Goal: Browse casually: Explore the website without a specific task or goal

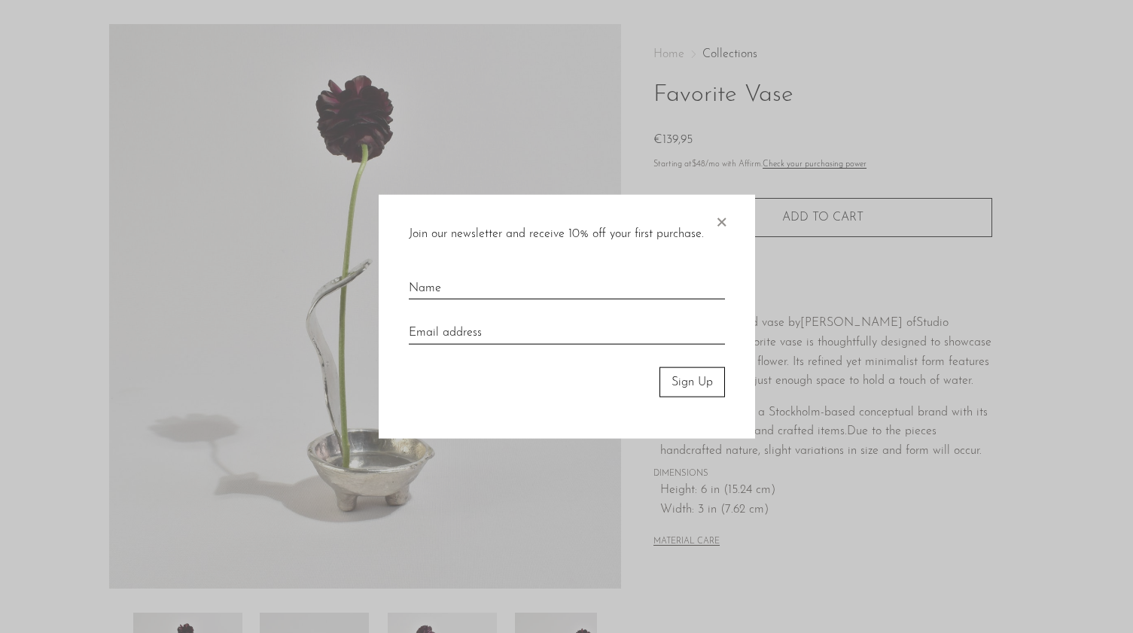
scroll to position [50, 0]
click at [722, 214] on span "×" at bounding box center [721, 218] width 15 height 48
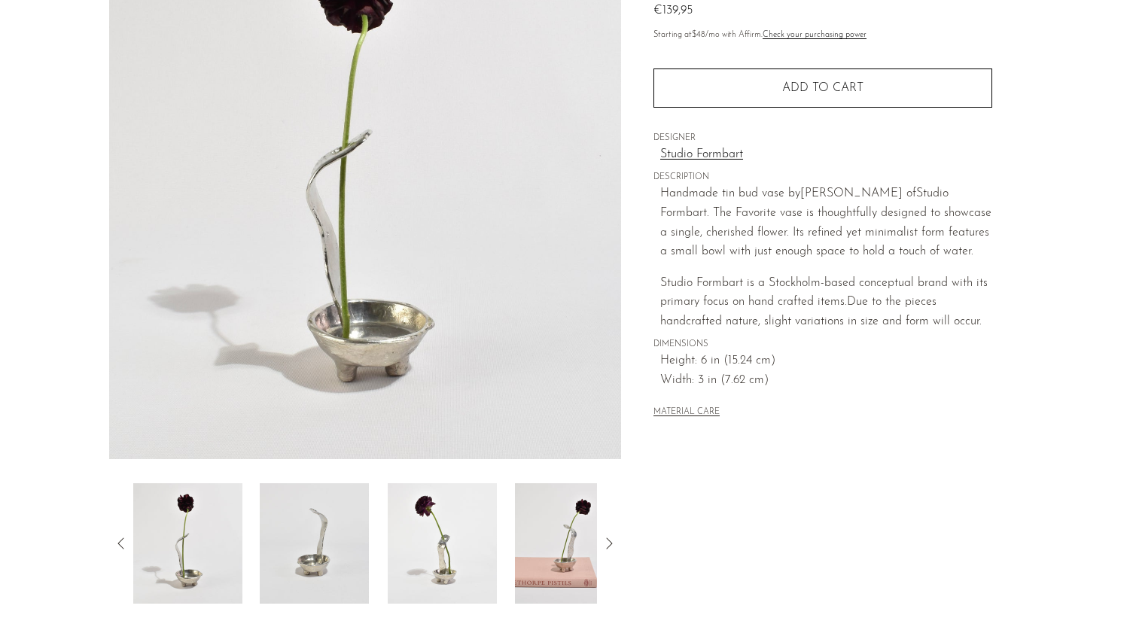
scroll to position [176, 0]
click at [262, 562] on img at bounding box center [314, 542] width 109 height 120
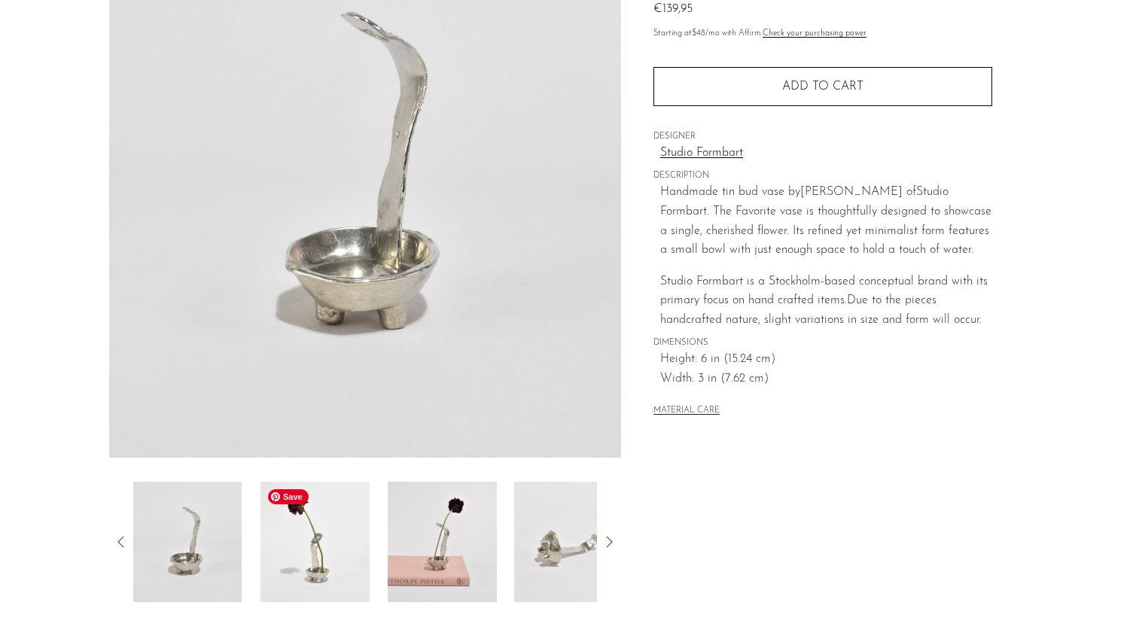
click at [357, 546] on img at bounding box center [314, 542] width 109 height 120
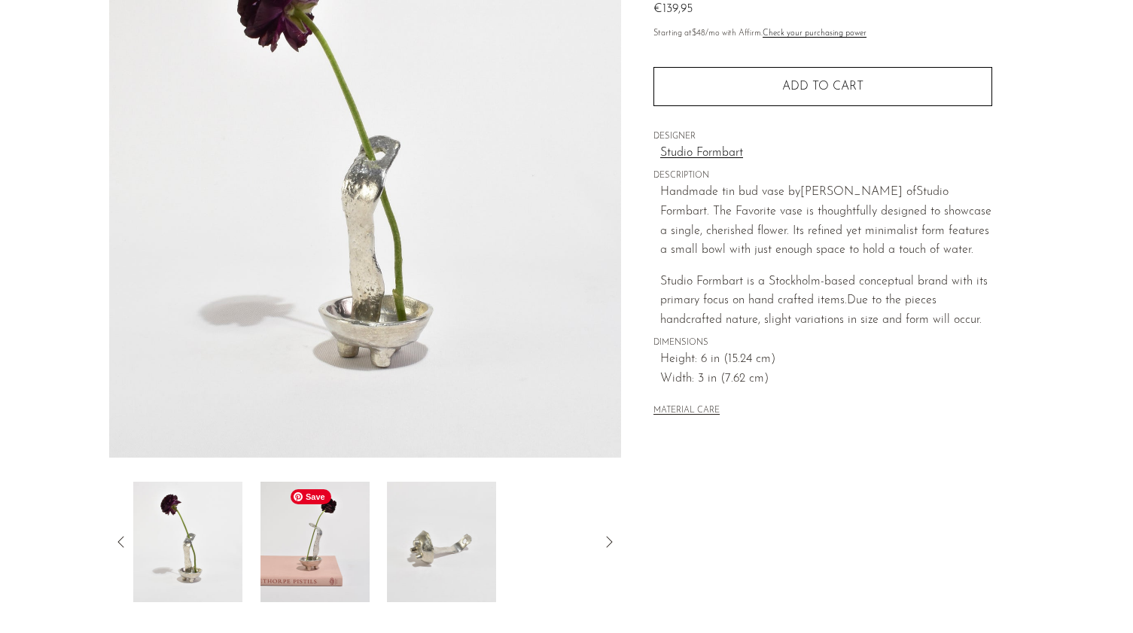
click at [356, 546] on img at bounding box center [314, 542] width 109 height 120
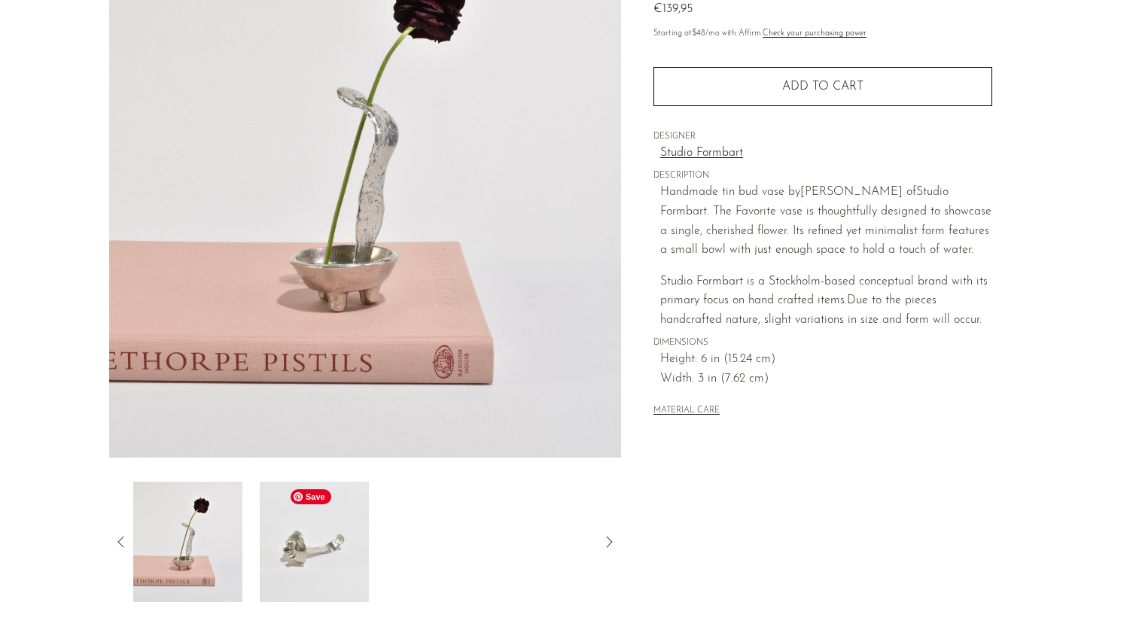
click at [356, 546] on img at bounding box center [314, 542] width 109 height 120
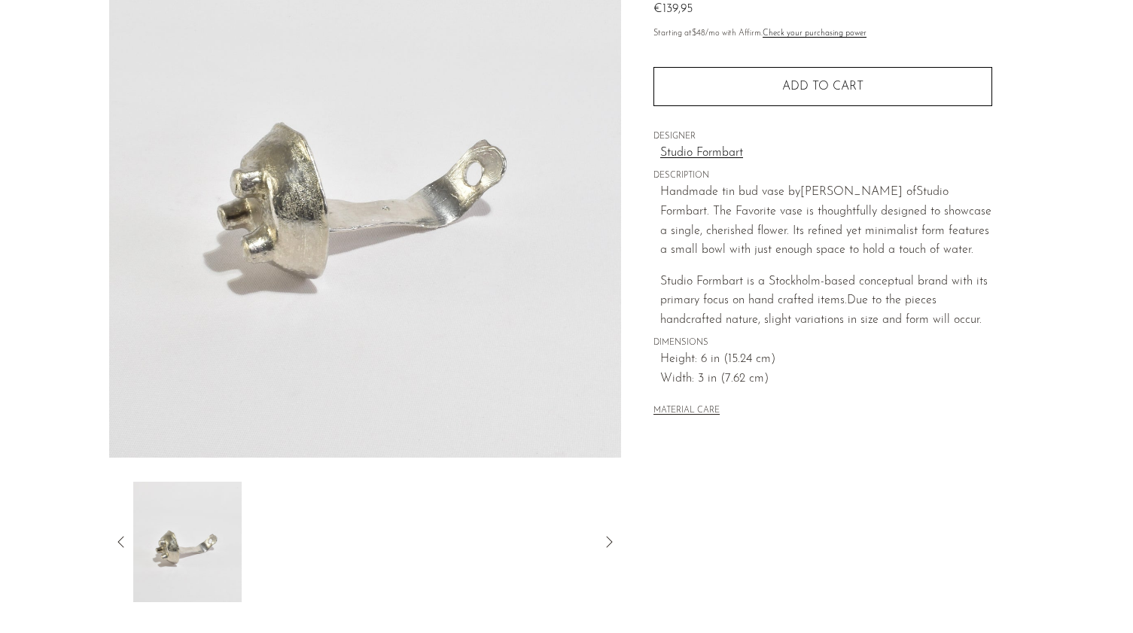
scroll to position [0, 0]
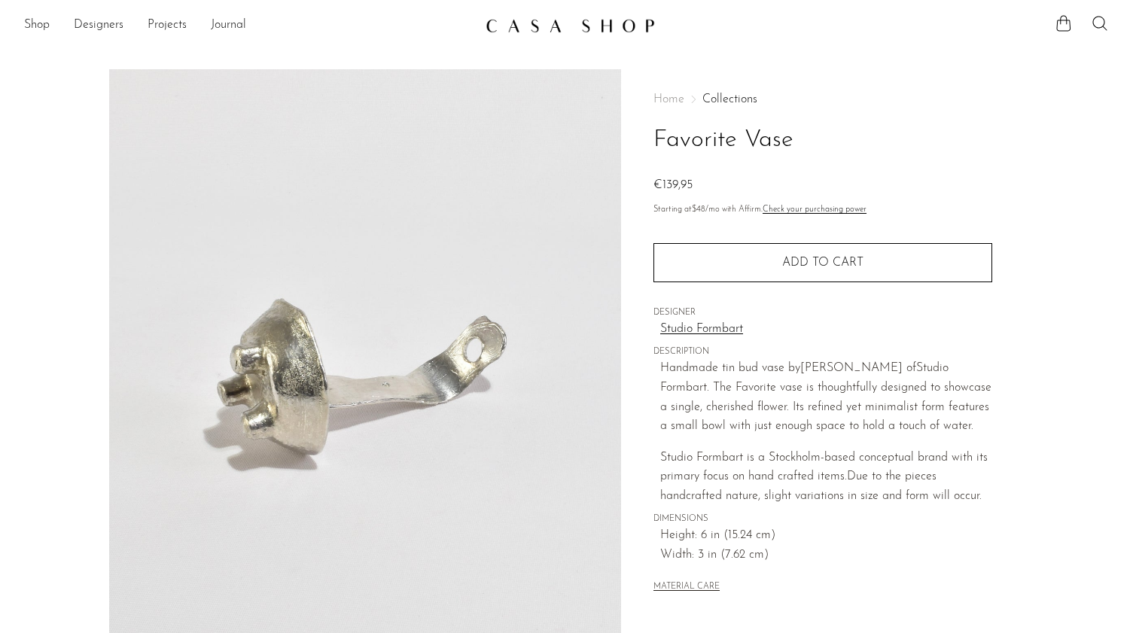
click at [600, 18] on img at bounding box center [569, 25] width 169 height 15
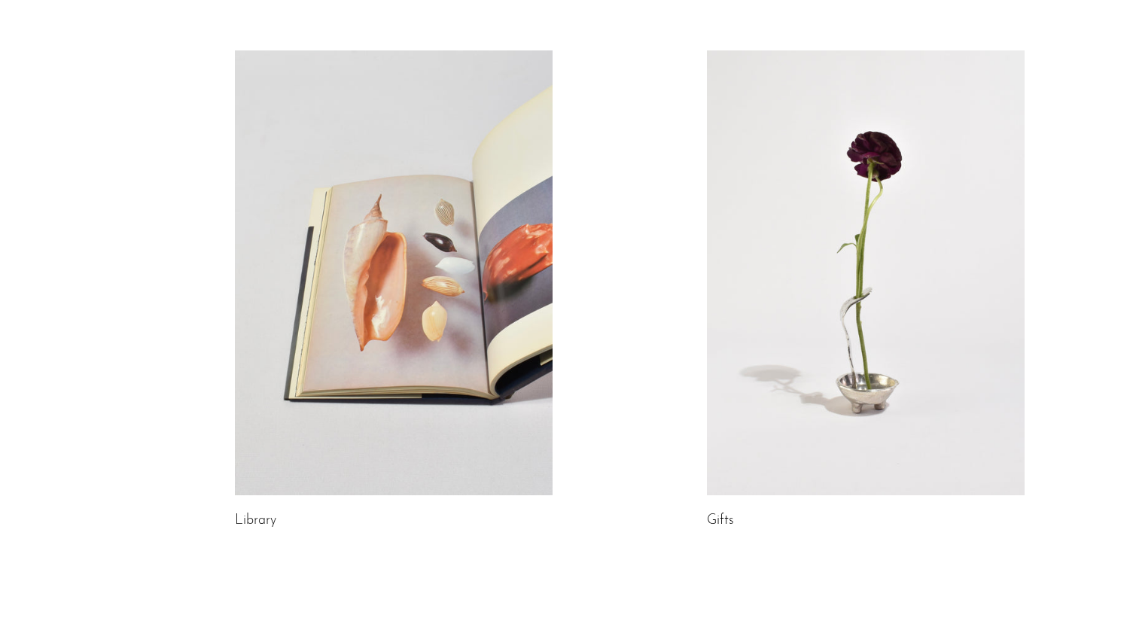
scroll to position [830, 0]
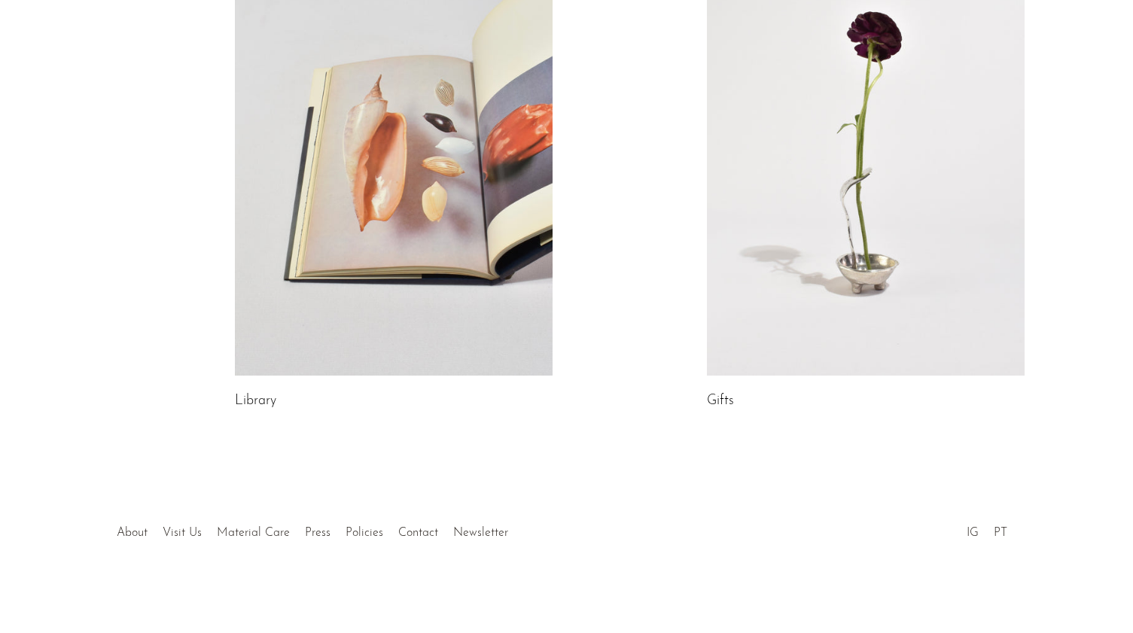
click at [905, 192] on link at bounding box center [866, 153] width 318 height 445
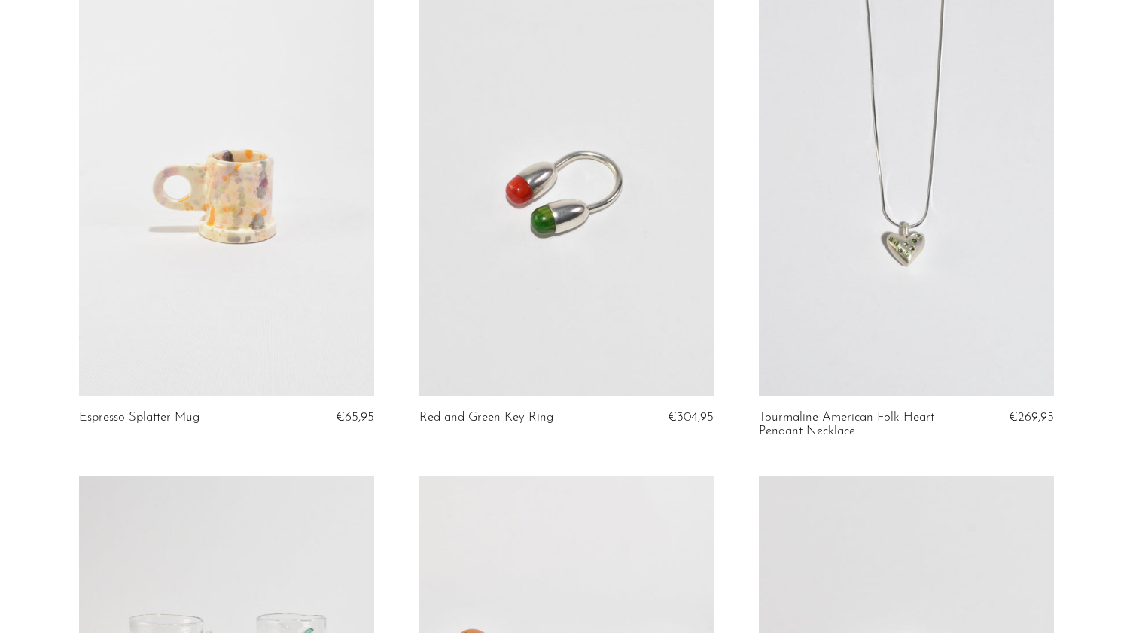
scroll to position [1118, 0]
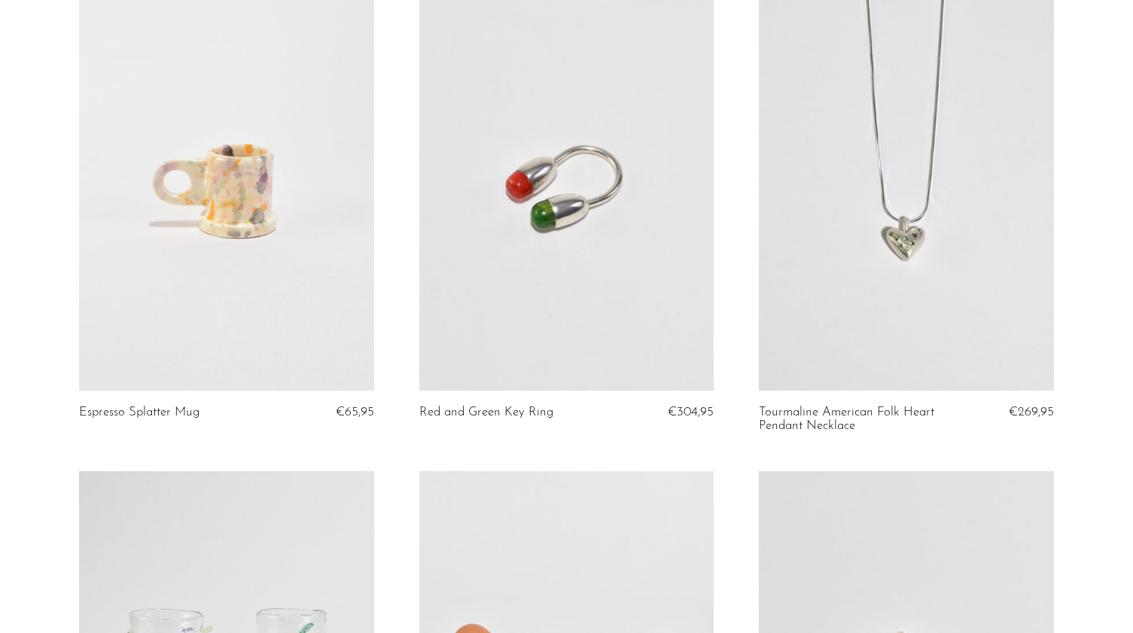
click at [543, 212] on link at bounding box center [566, 184] width 294 height 412
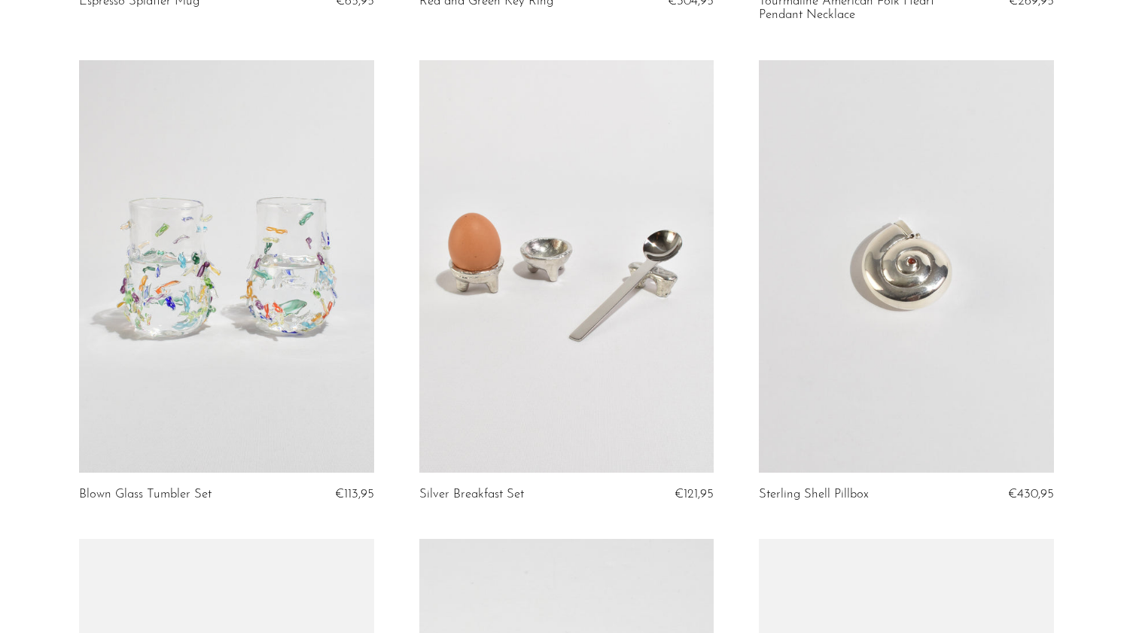
scroll to position [1528, 0]
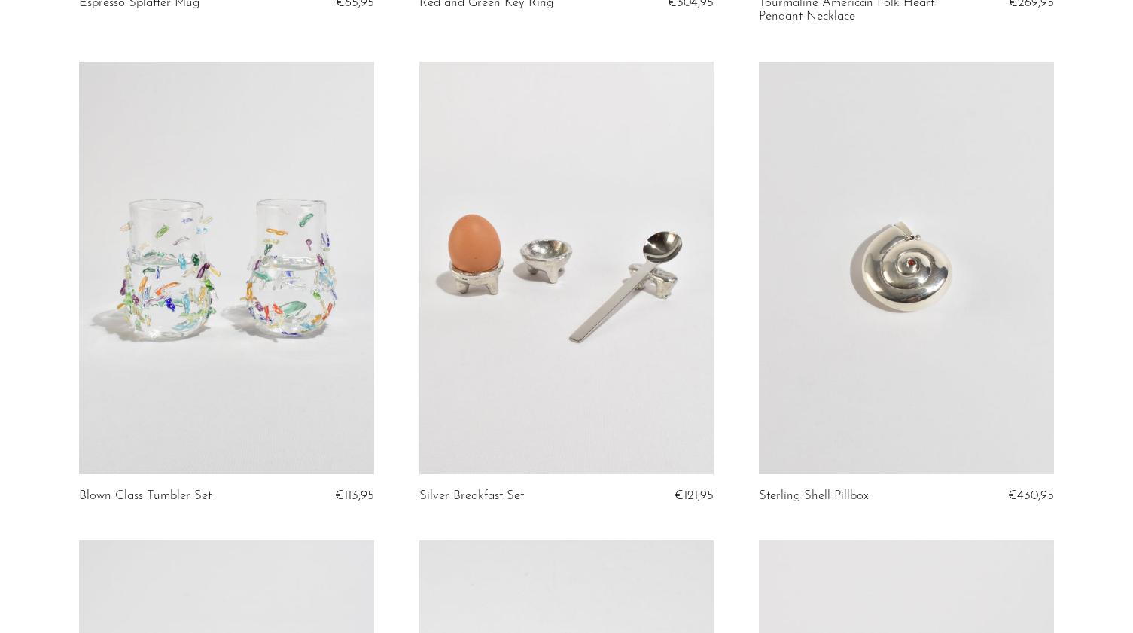
click at [303, 365] on link at bounding box center [226, 268] width 294 height 412
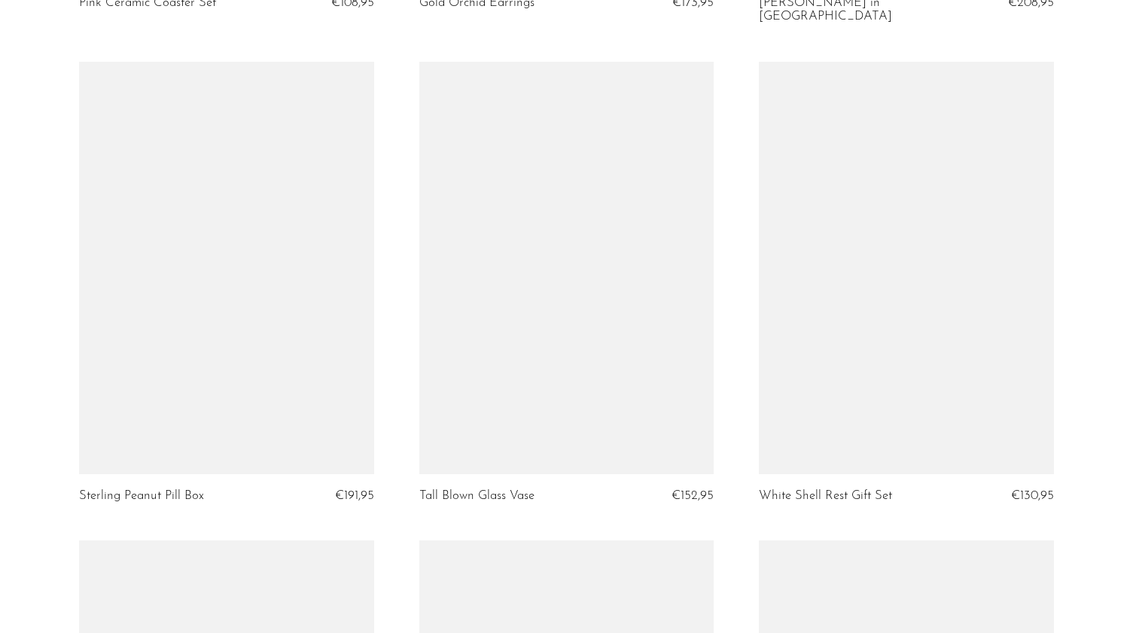
scroll to position [3967, 0]
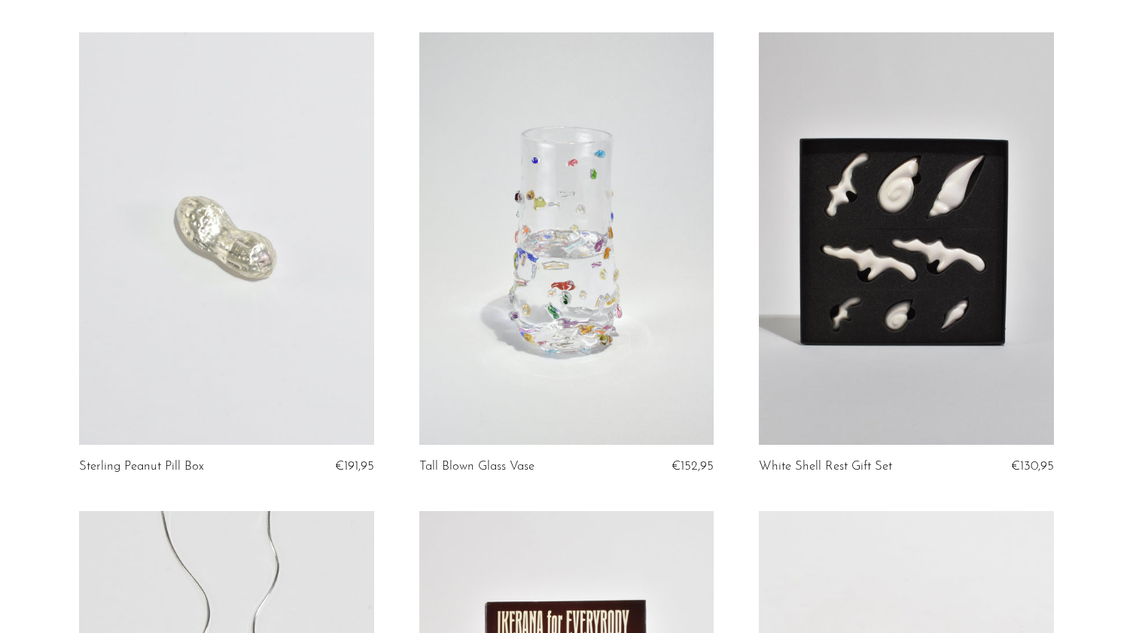
click at [211, 263] on link at bounding box center [226, 238] width 294 height 412
click at [687, 287] on link at bounding box center [566, 238] width 294 height 412
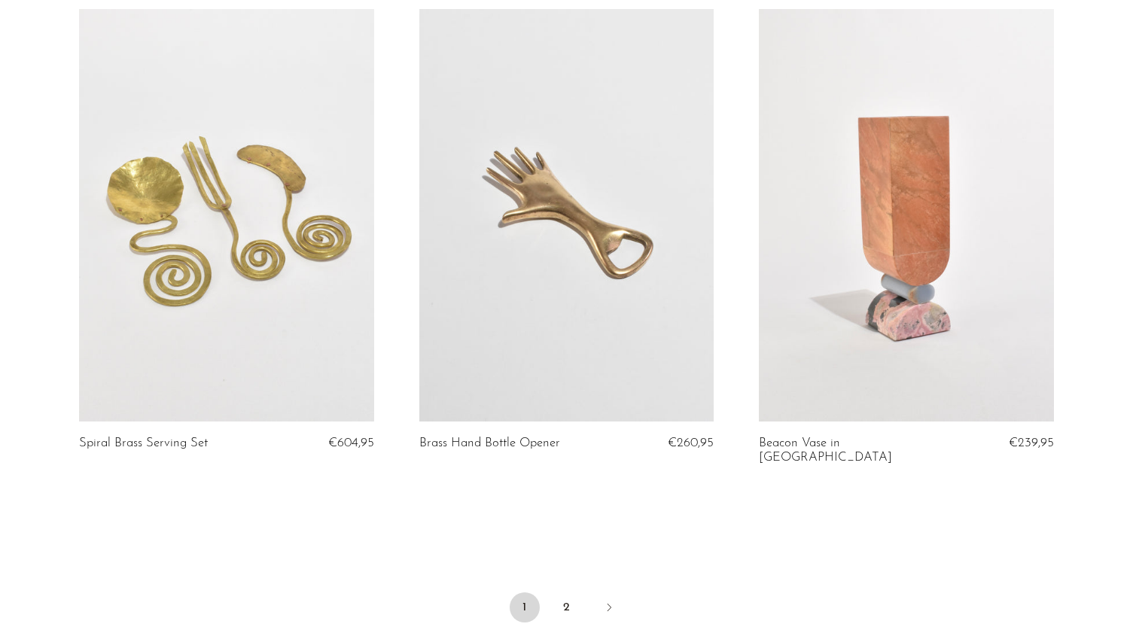
scroll to position [5619, 0]
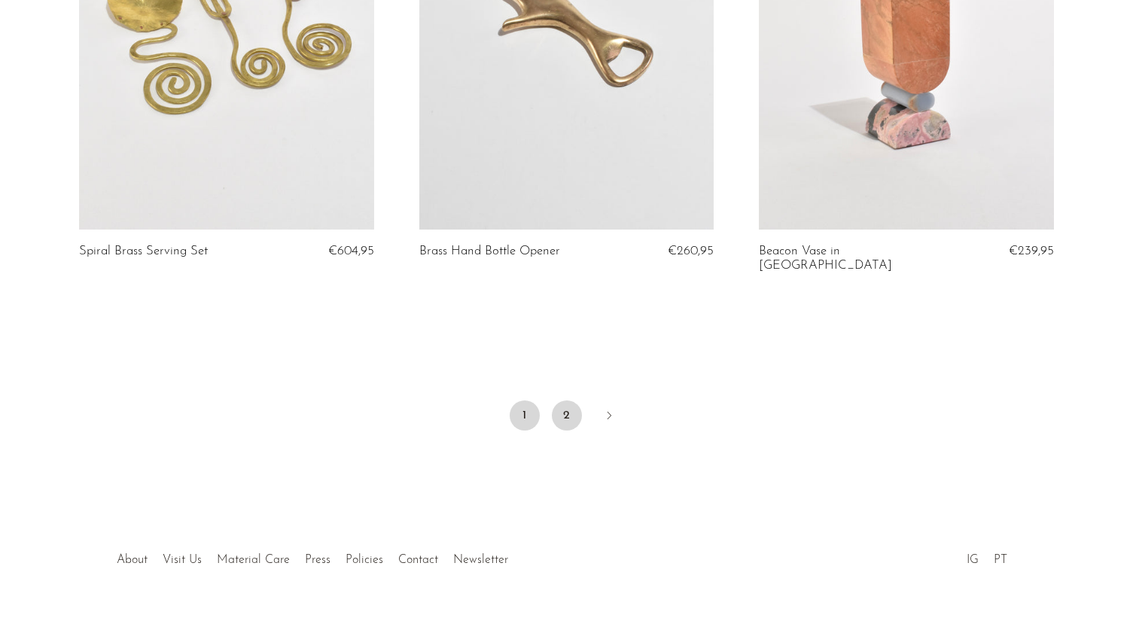
click at [564, 400] on link "2" at bounding box center [567, 415] width 30 height 30
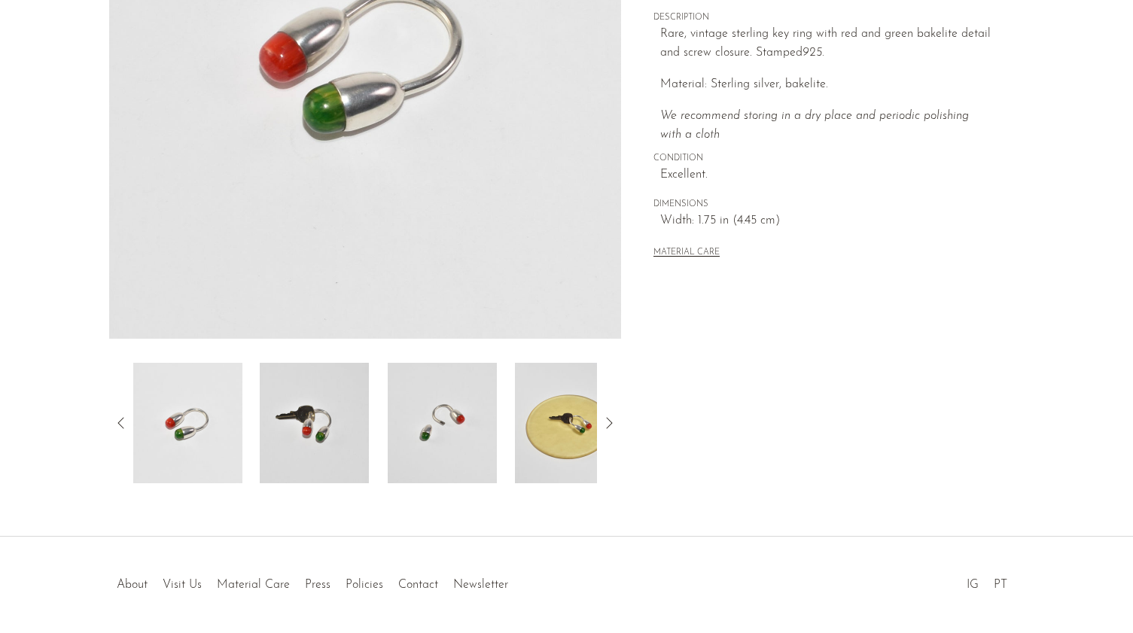
scroll to position [298, 0]
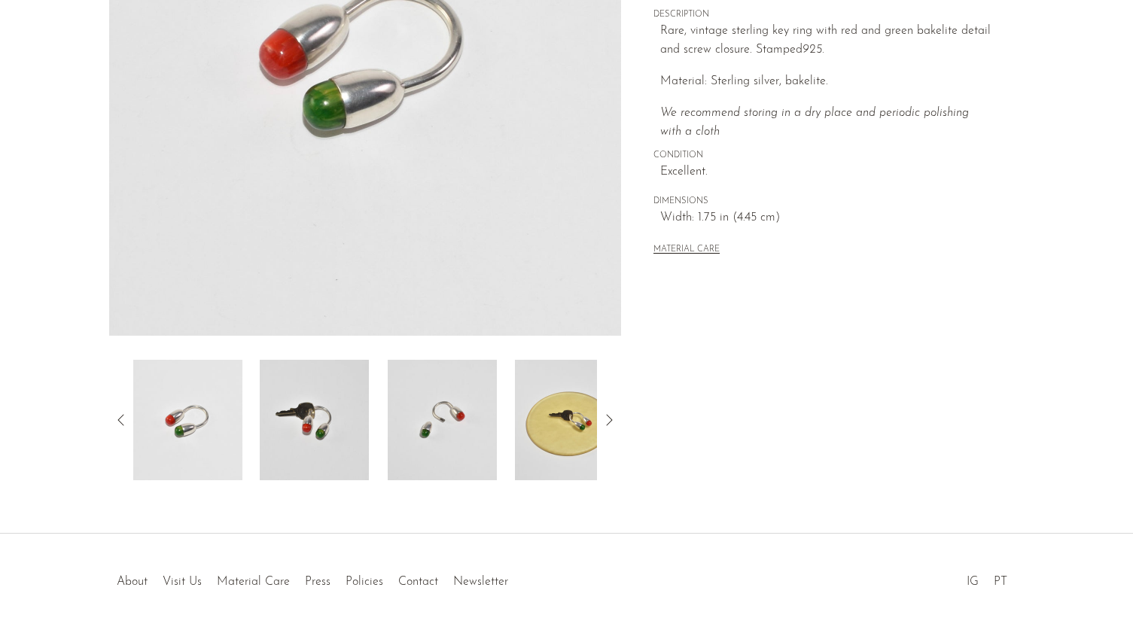
click at [610, 418] on icon at bounding box center [609, 420] width 18 height 18
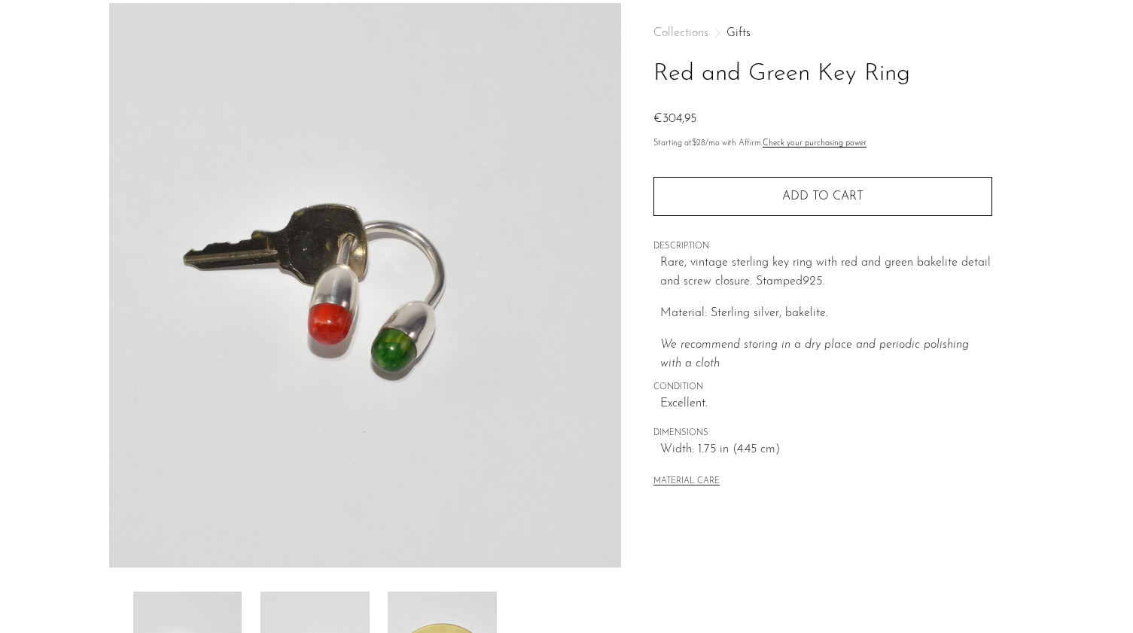
scroll to position [64, 0]
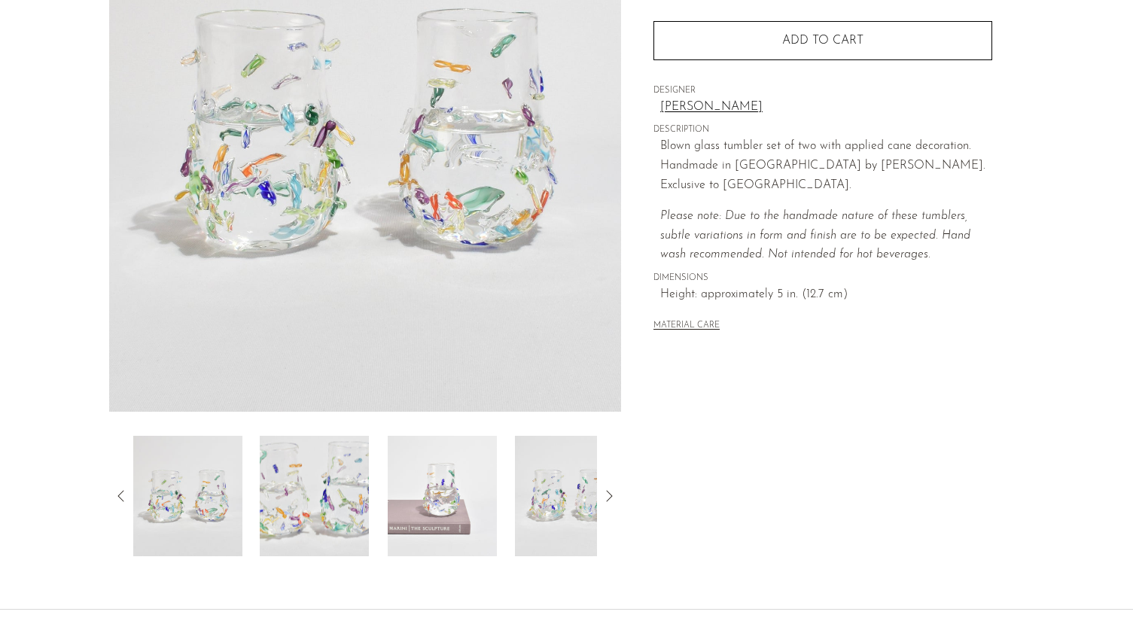
scroll to position [347, 0]
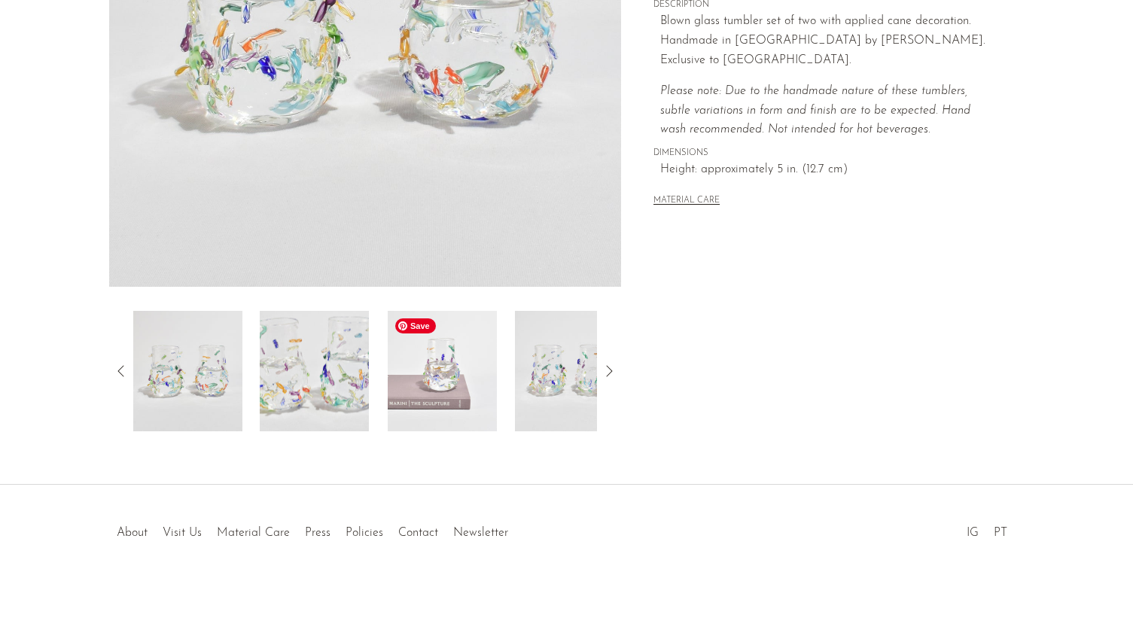
click at [468, 339] on img at bounding box center [442, 371] width 109 height 120
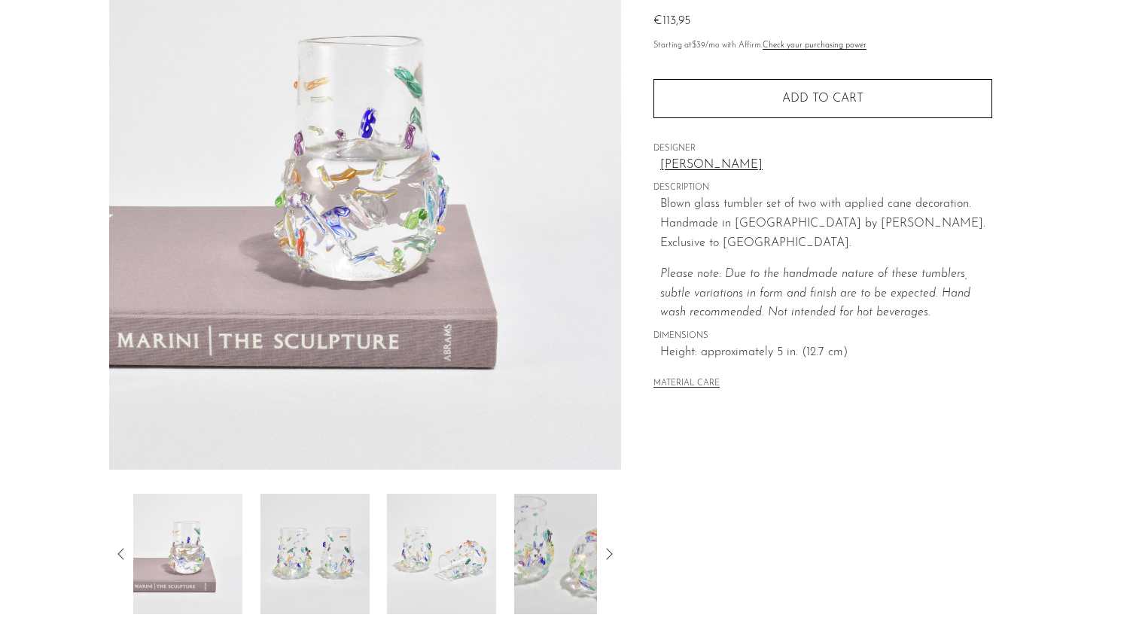
scroll to position [162, 0]
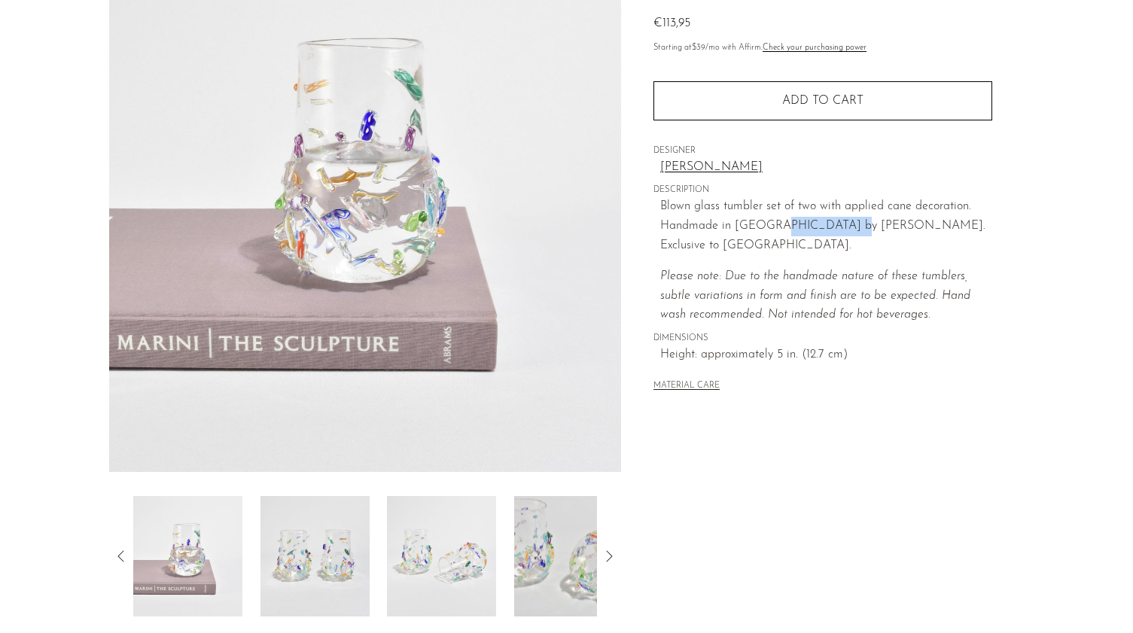
drag, startPoint x: 835, startPoint y: 224, endPoint x: 776, endPoint y: 224, distance: 59.5
click at [776, 224] on p "Blown glass tumbler set of two with applied cane decoration. Handmade in USA by…" at bounding box center [826, 226] width 332 height 58
copy p "Lisa Stover."
click at [330, 555] on img at bounding box center [314, 556] width 109 height 120
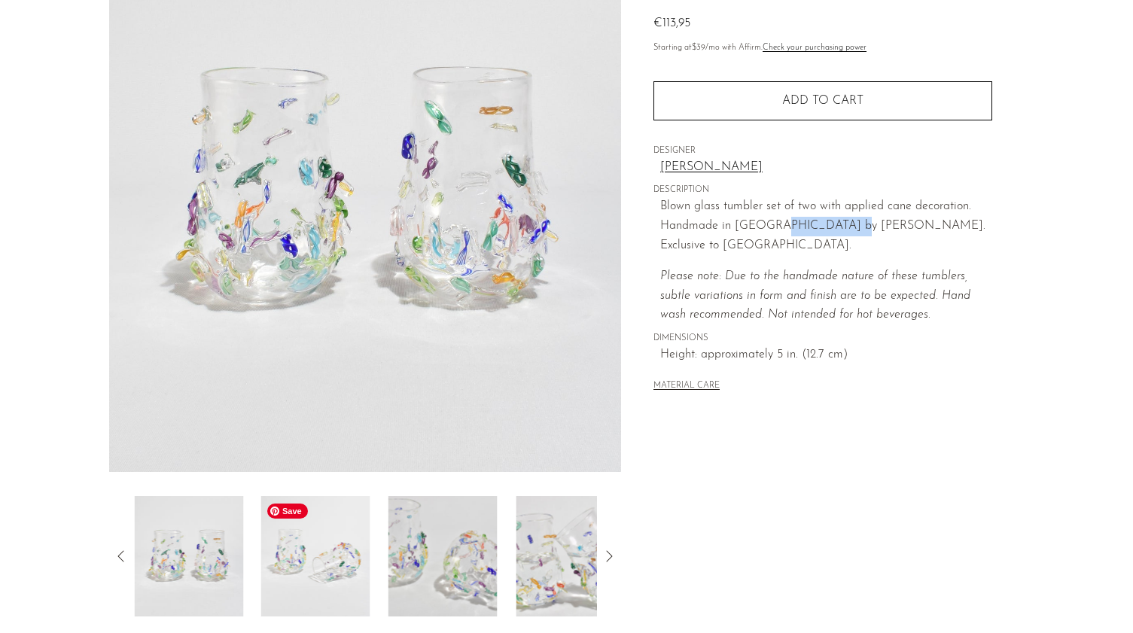
click at [330, 555] on img at bounding box center [315, 556] width 109 height 120
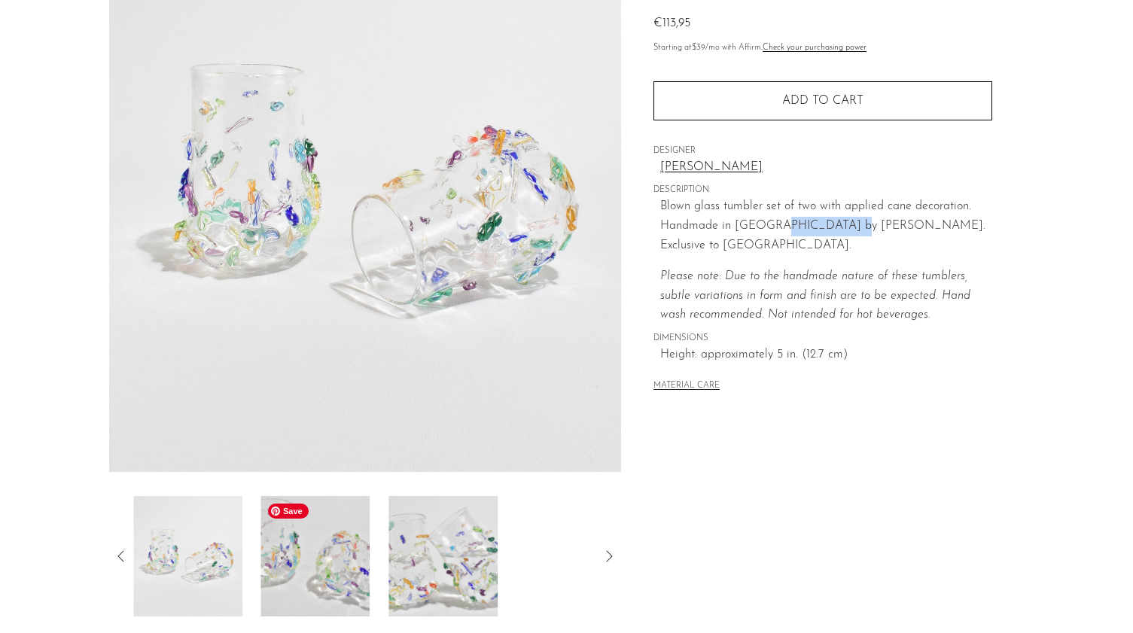
click at [330, 555] on img at bounding box center [315, 556] width 109 height 120
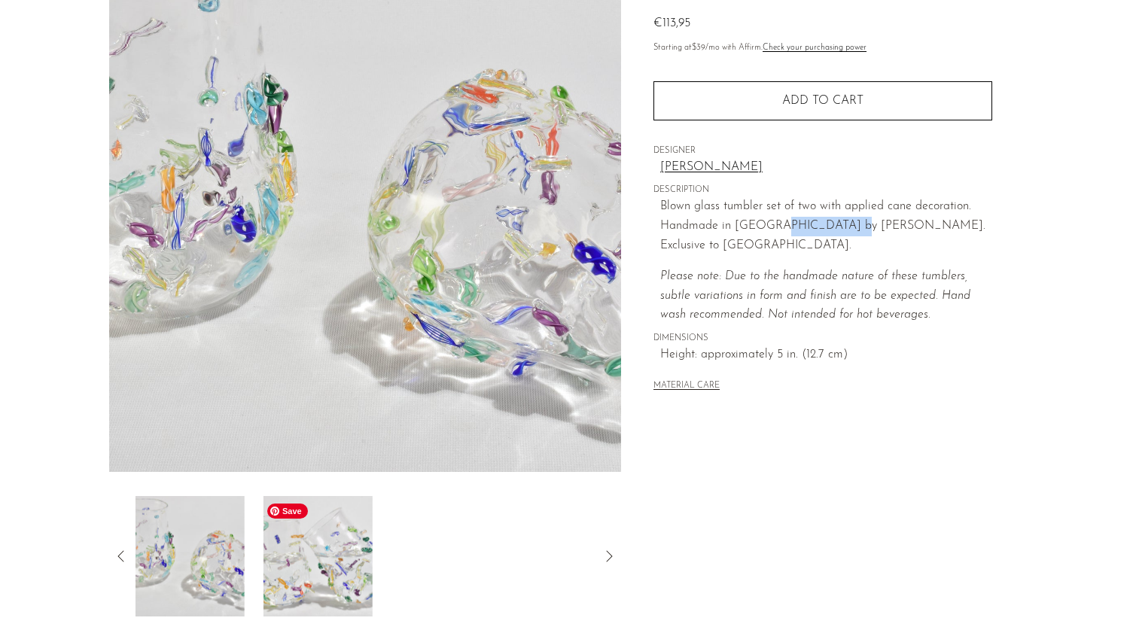
click at [330, 555] on img at bounding box center [317, 556] width 109 height 120
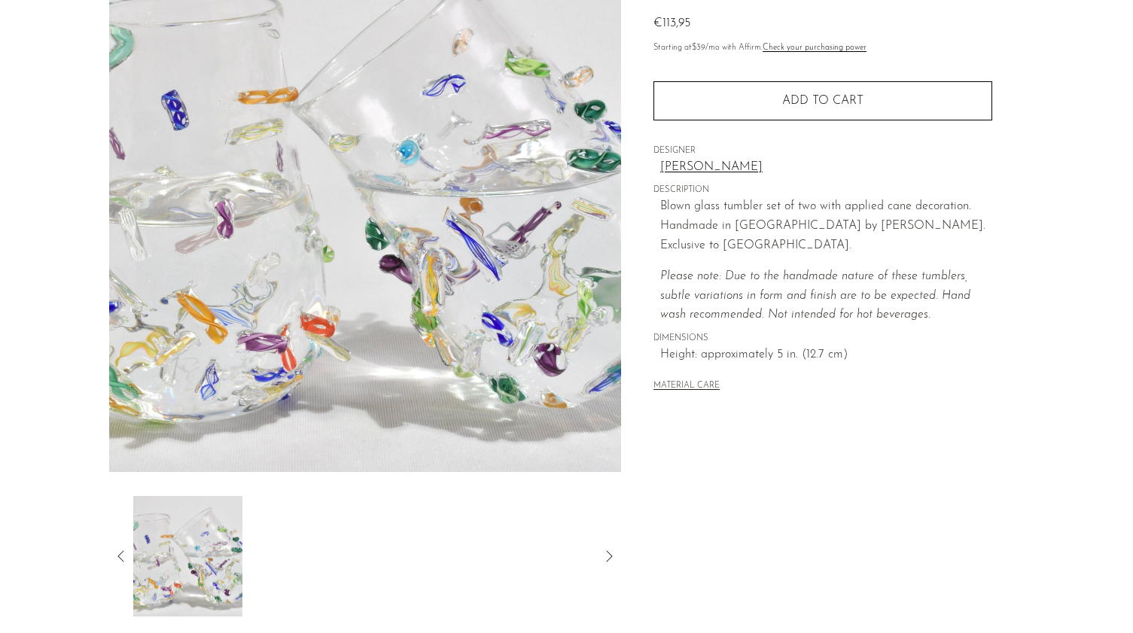
click at [636, 528] on div "Collections Gifts Blown Glass Tumbler Set €113,95 Starting at $39 /mo with Affi…" at bounding box center [822, 261] width 403 height 709
click at [613, 550] on icon at bounding box center [609, 556] width 18 height 18
click at [611, 553] on icon at bounding box center [609, 556] width 18 height 18
click at [113, 562] on icon at bounding box center [121, 556] width 18 height 18
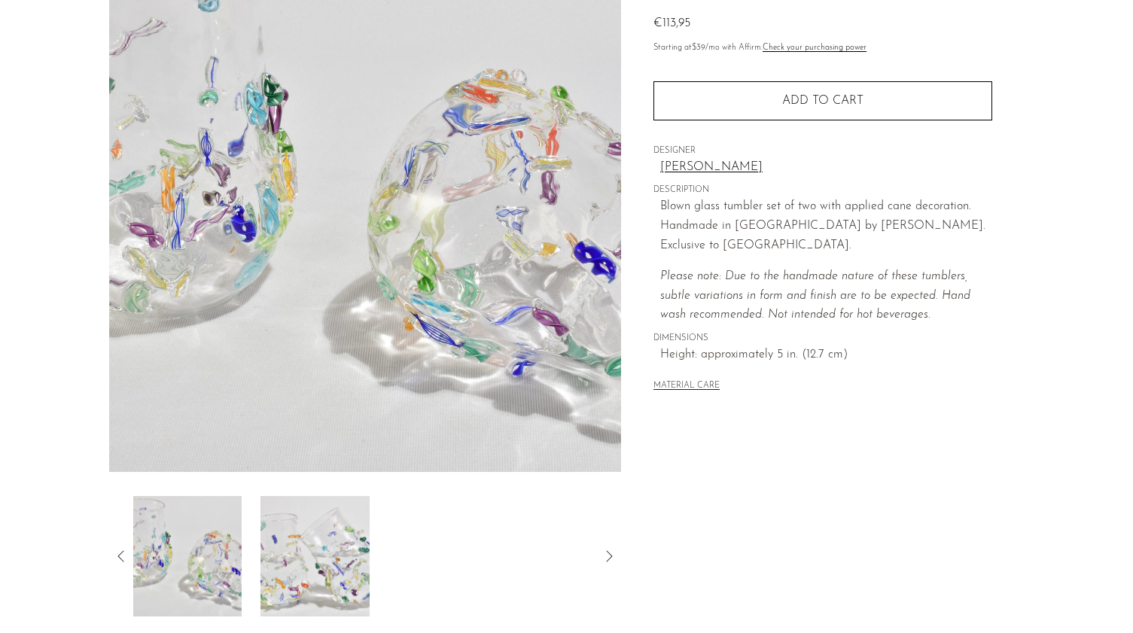
click at [115, 558] on icon at bounding box center [121, 556] width 18 height 18
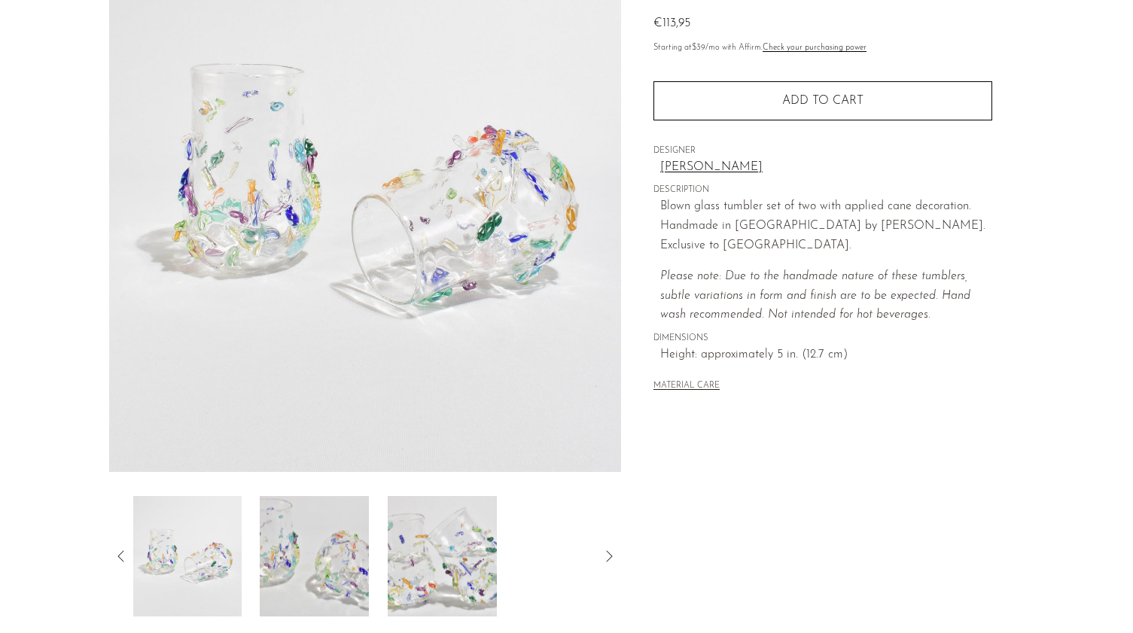
click at [115, 558] on icon at bounding box center [121, 556] width 18 height 18
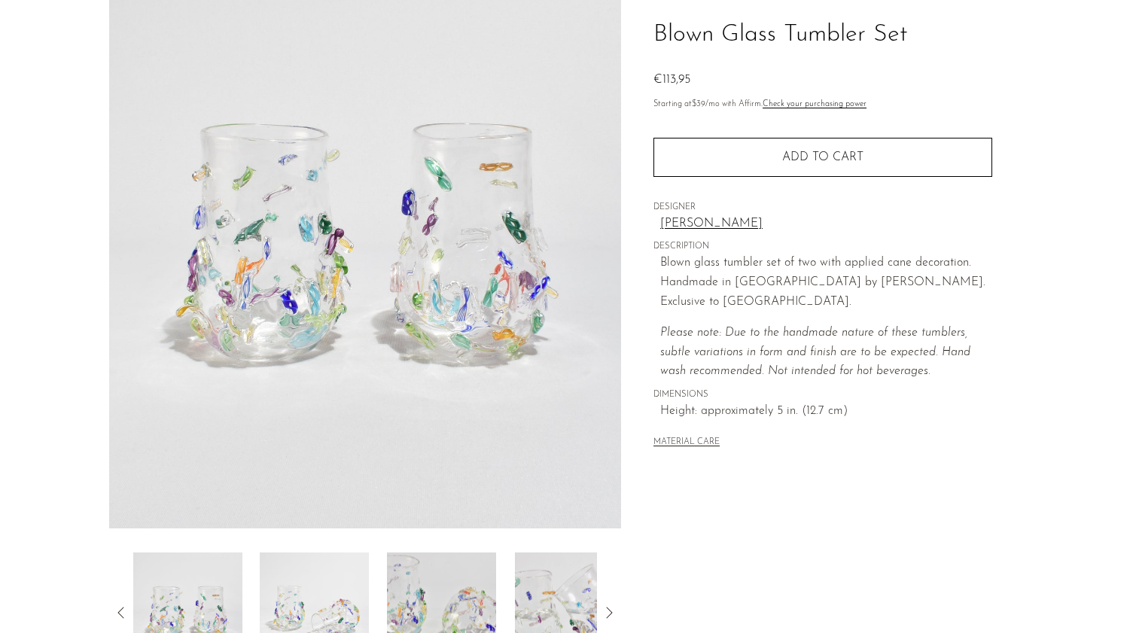
scroll to position [93, 0]
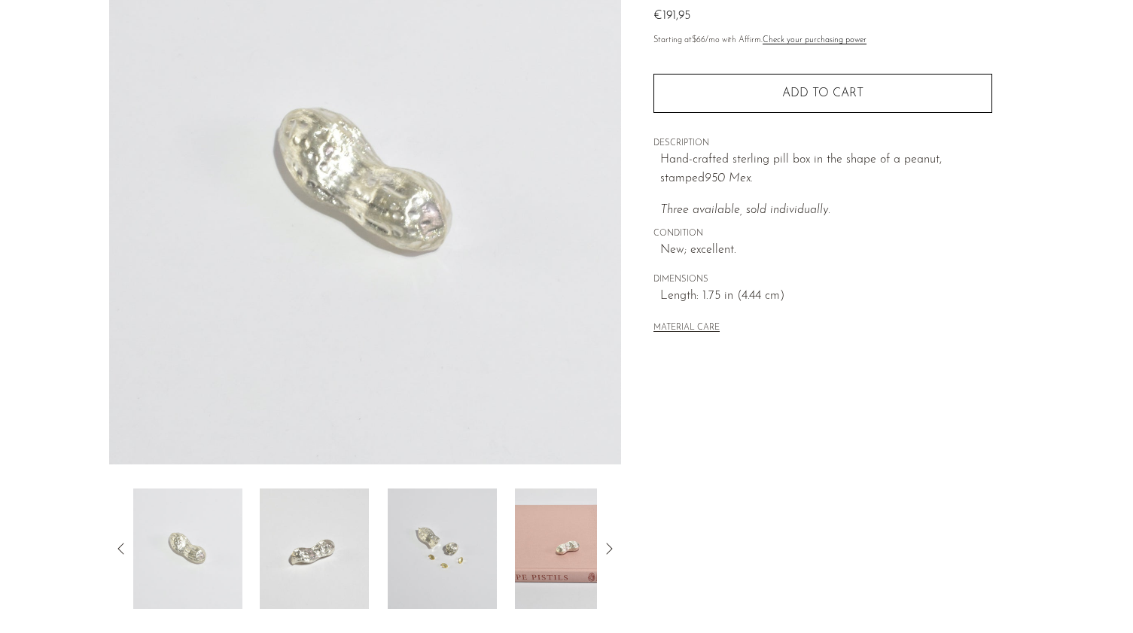
scroll to position [197, 0]
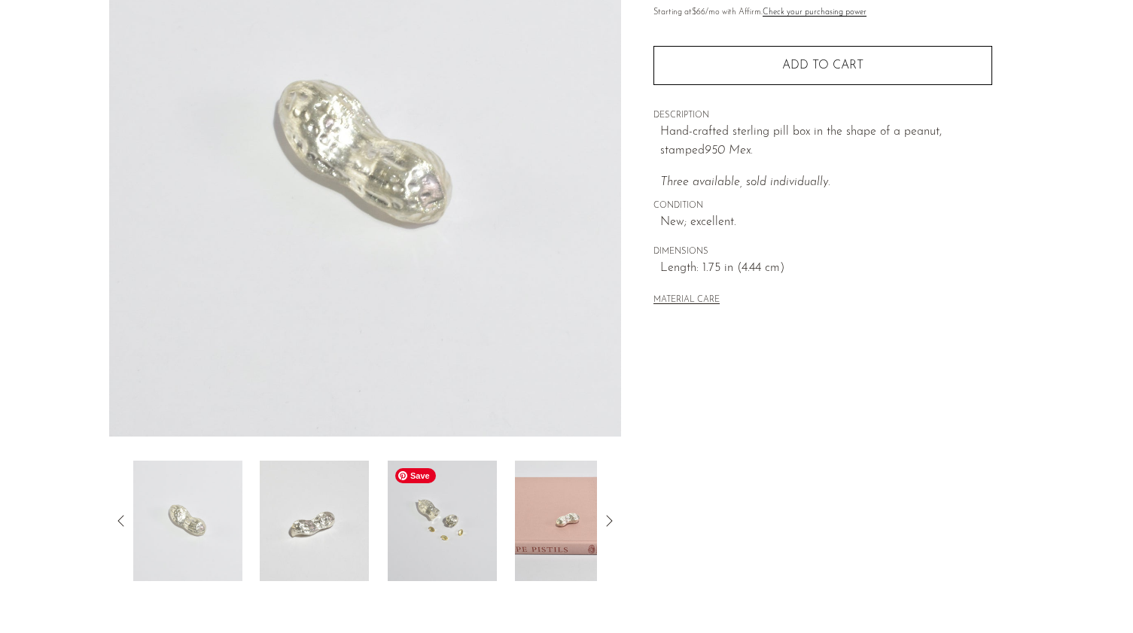
click at [437, 514] on img at bounding box center [442, 521] width 109 height 120
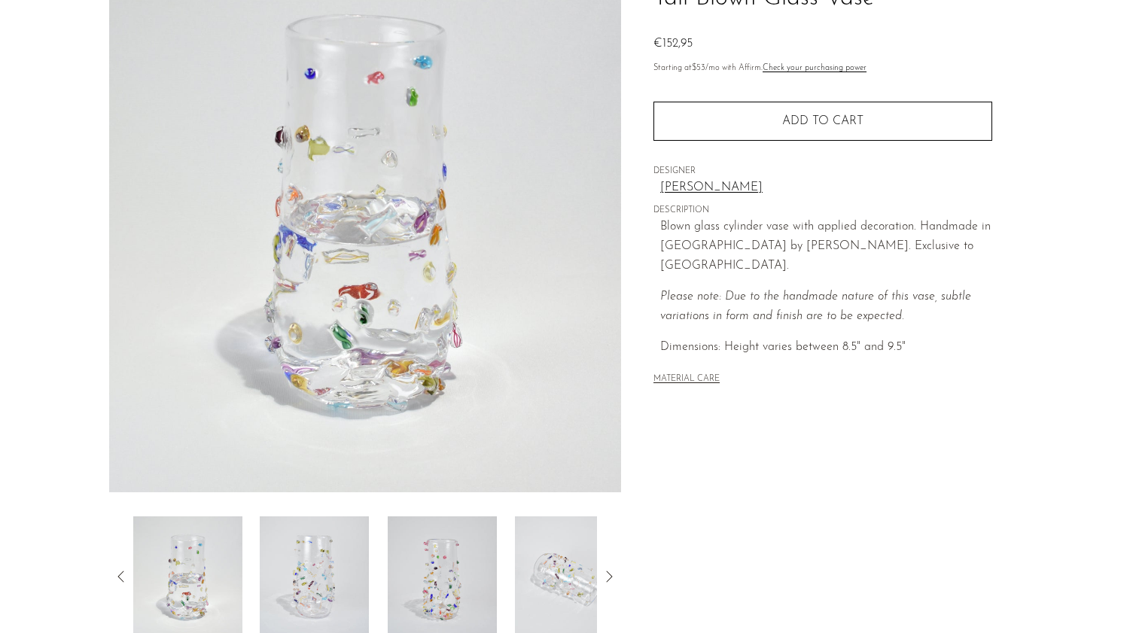
scroll to position [182, 0]
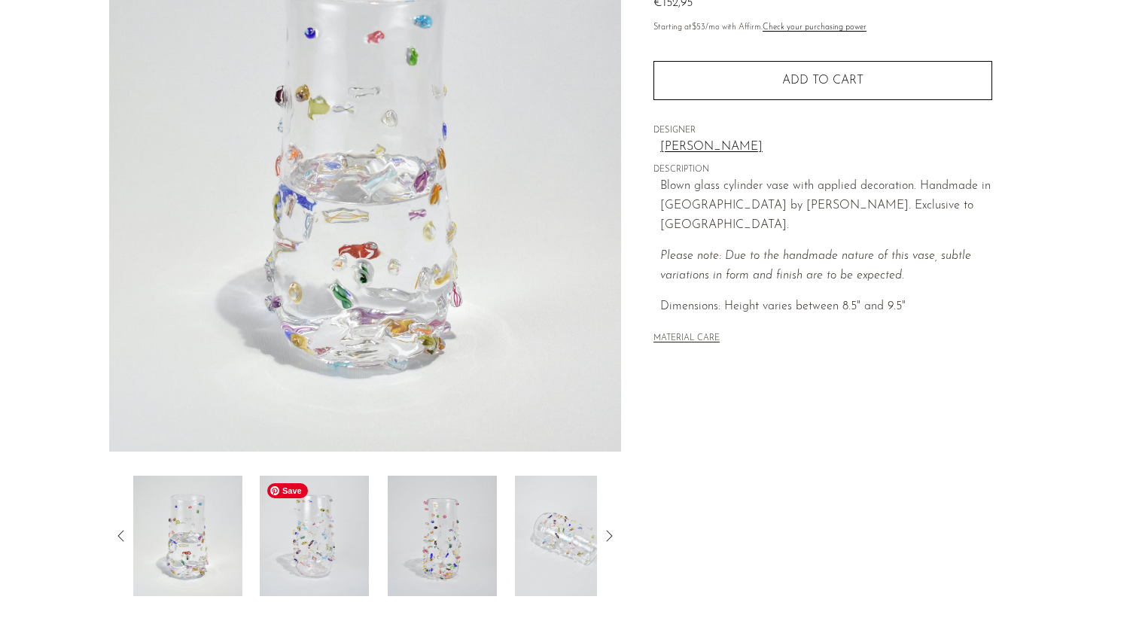
click at [328, 547] on img at bounding box center [314, 536] width 109 height 120
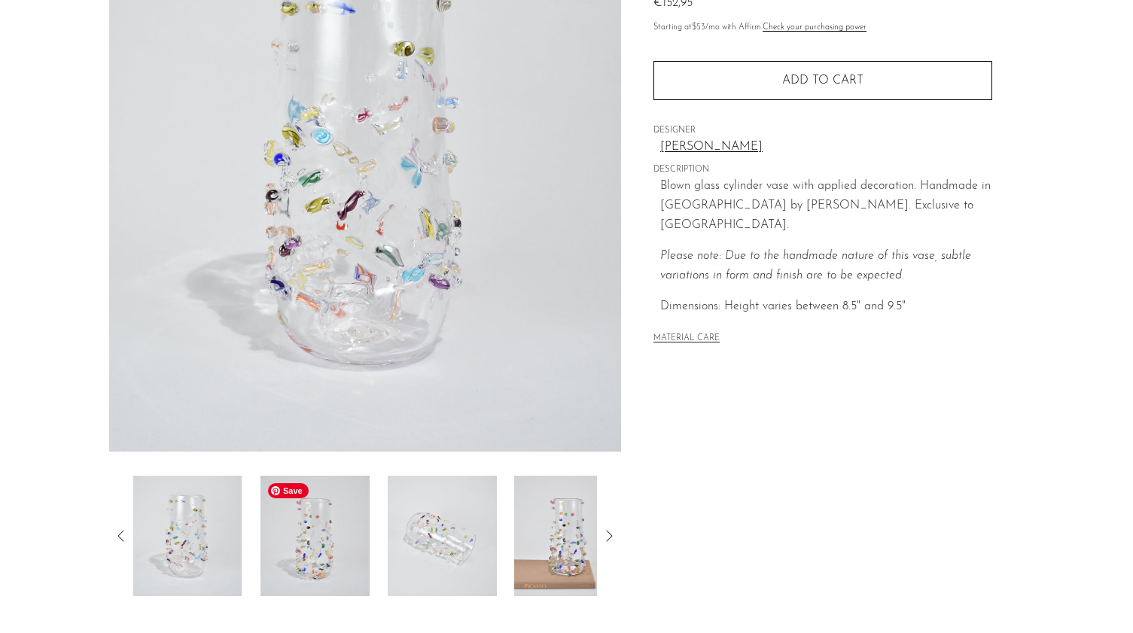
click at [354, 538] on img at bounding box center [314, 536] width 109 height 120
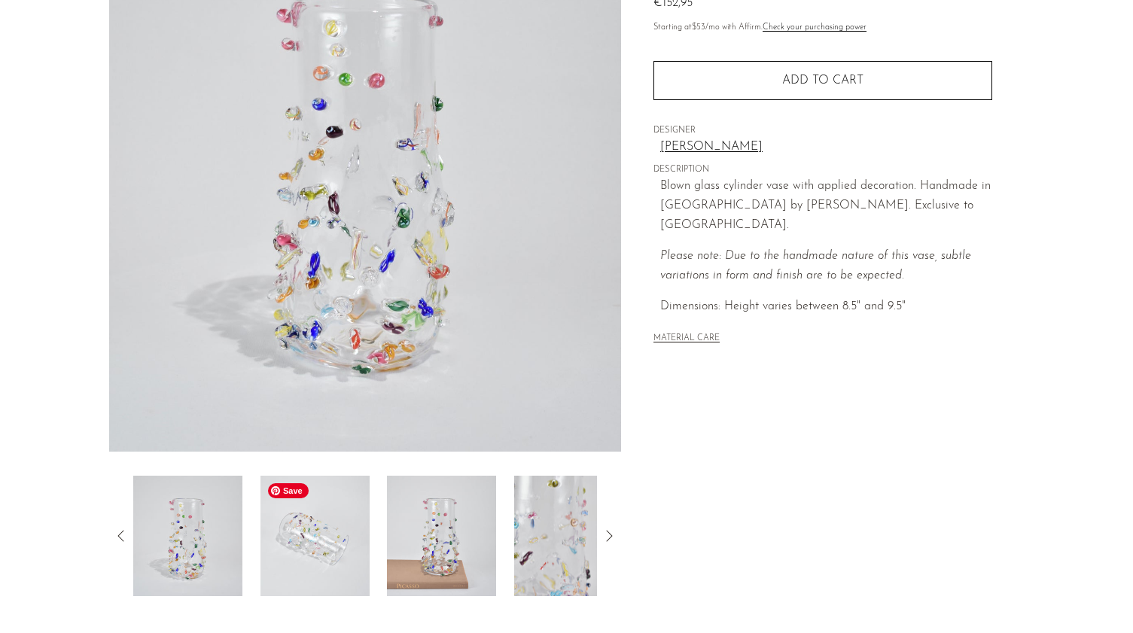
click at [354, 538] on img at bounding box center [314, 536] width 109 height 120
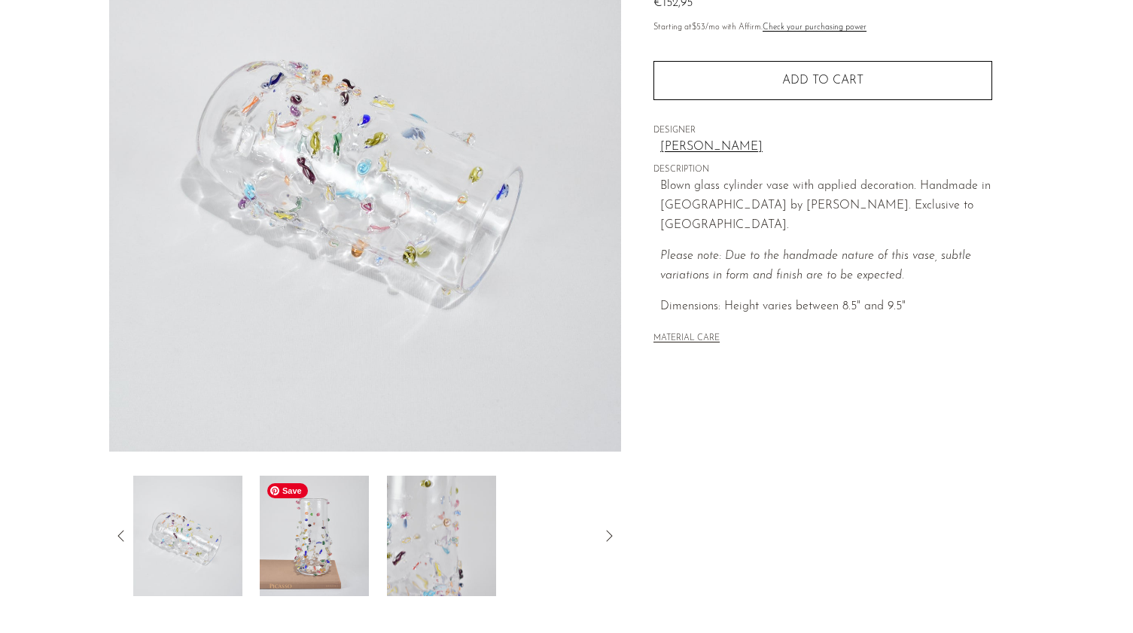
click at [354, 538] on img at bounding box center [314, 536] width 109 height 120
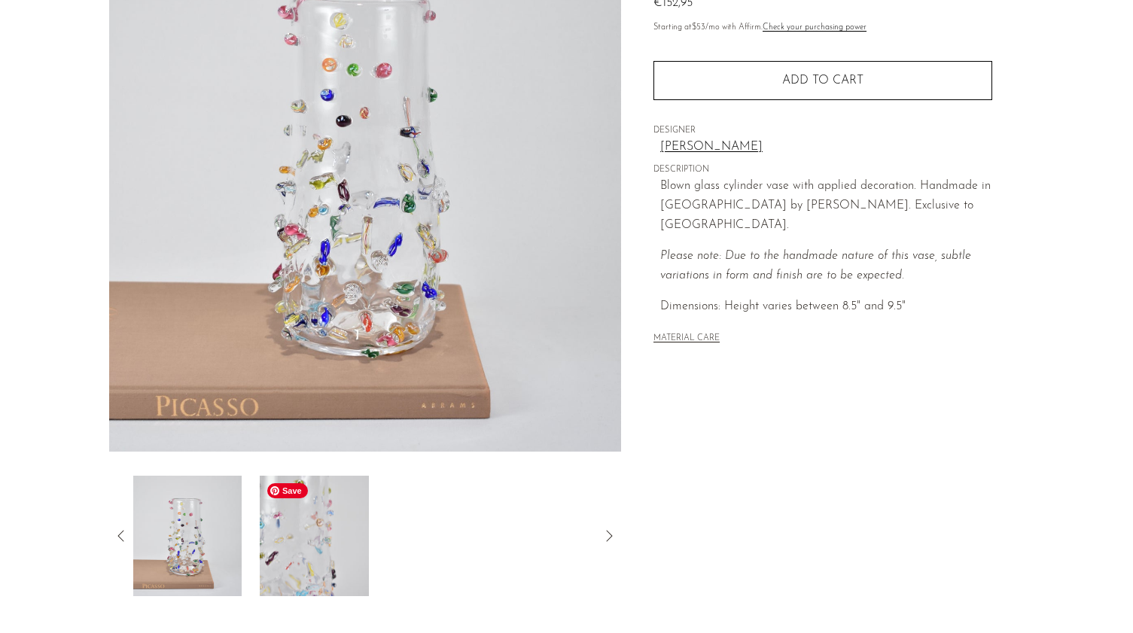
scroll to position [47, 0]
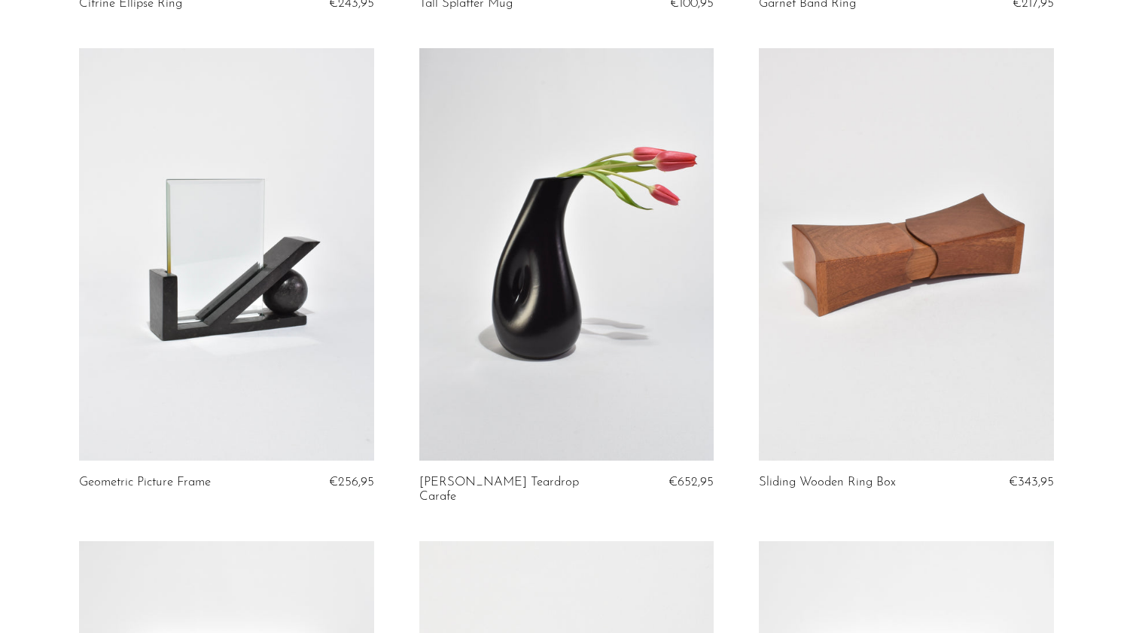
scroll to position [1538, 0]
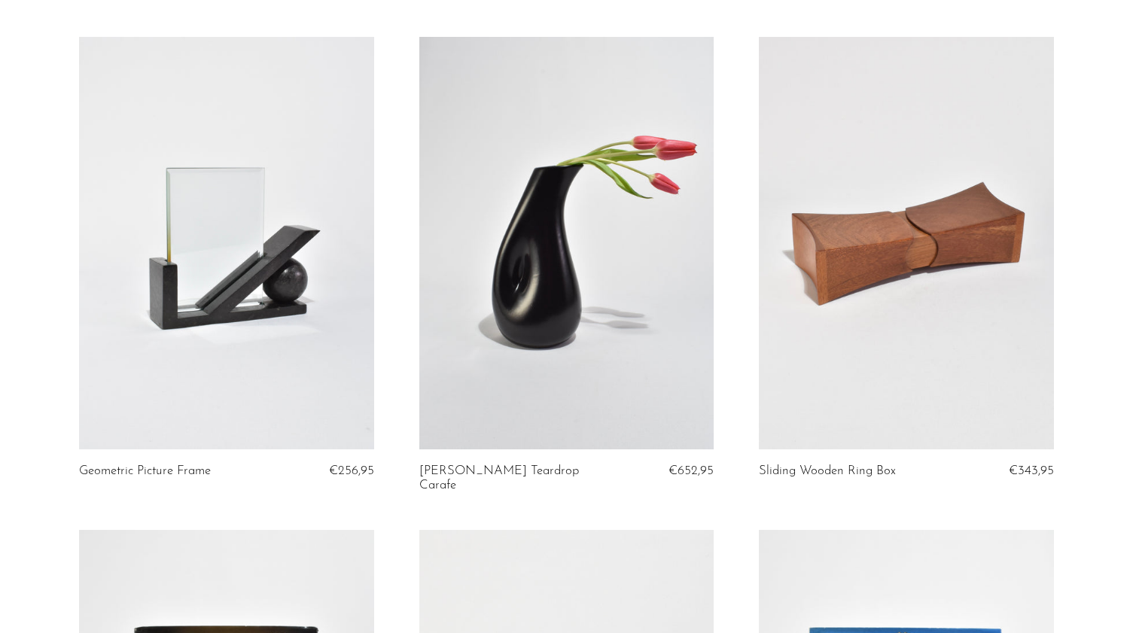
click at [955, 340] on link at bounding box center [906, 243] width 294 height 412
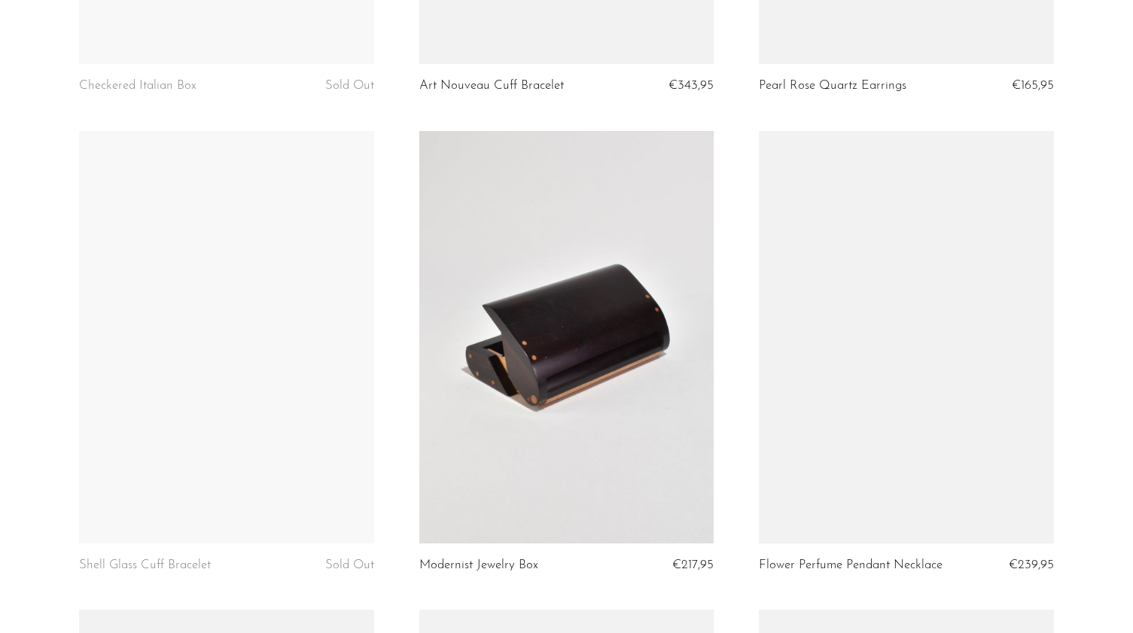
scroll to position [3501, 0]
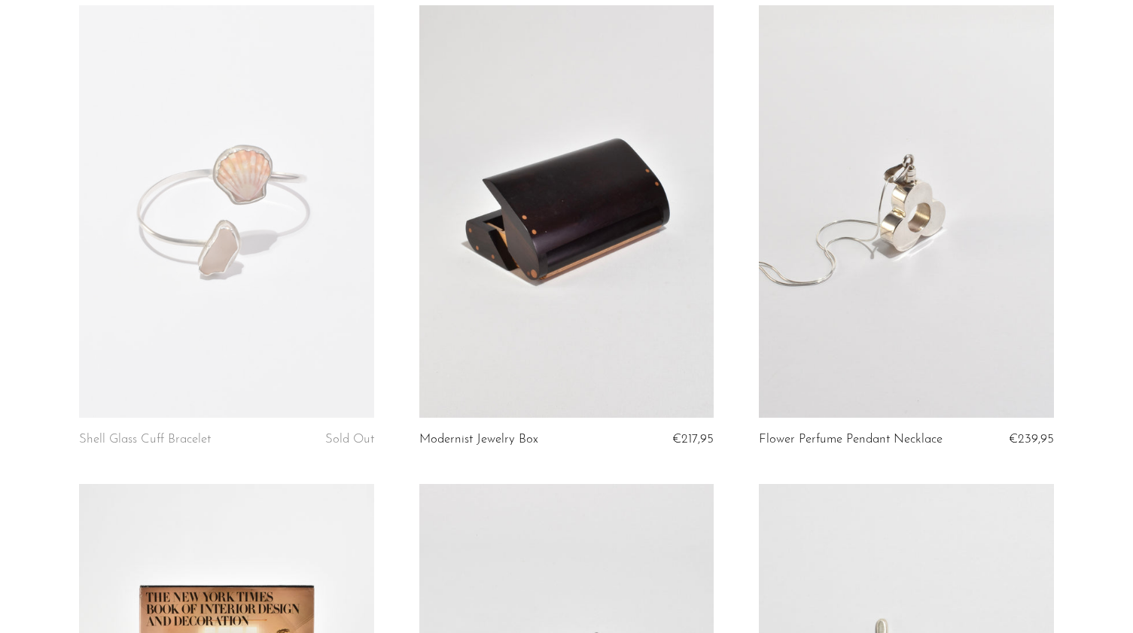
click at [564, 285] on link at bounding box center [566, 211] width 294 height 412
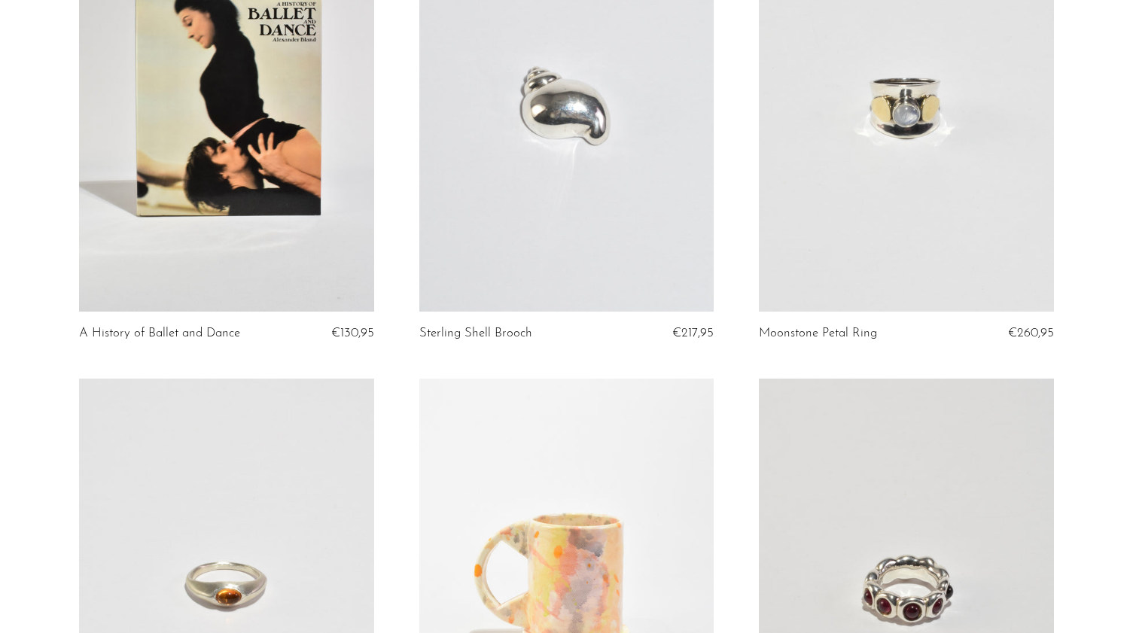
scroll to position [0, 0]
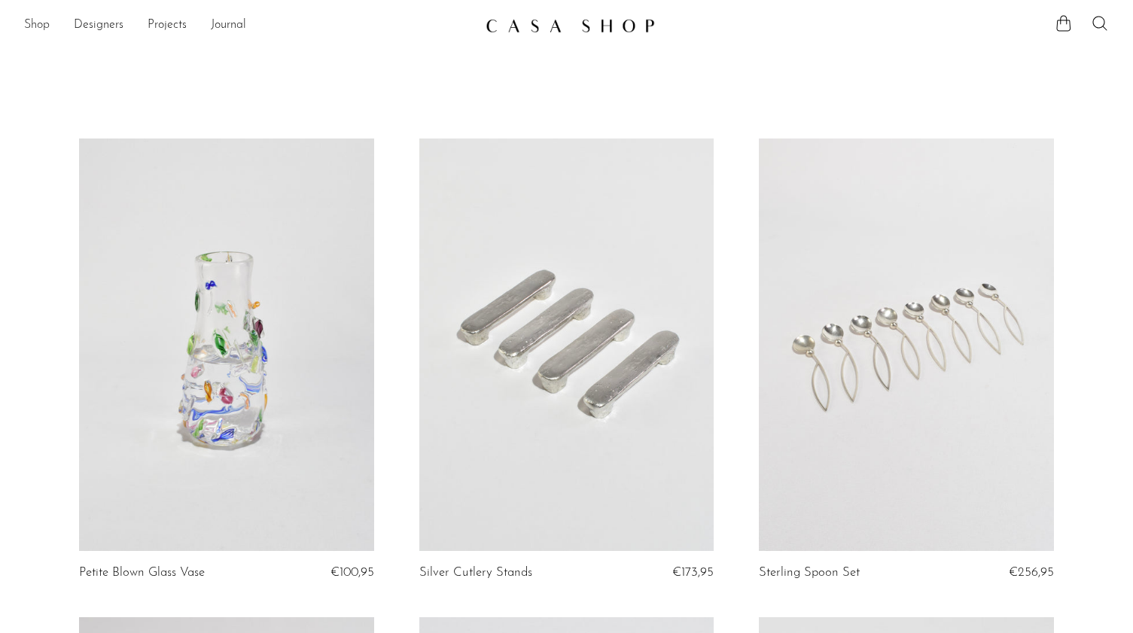
click at [32, 28] on link "Shop" at bounding box center [37, 26] width 26 height 20
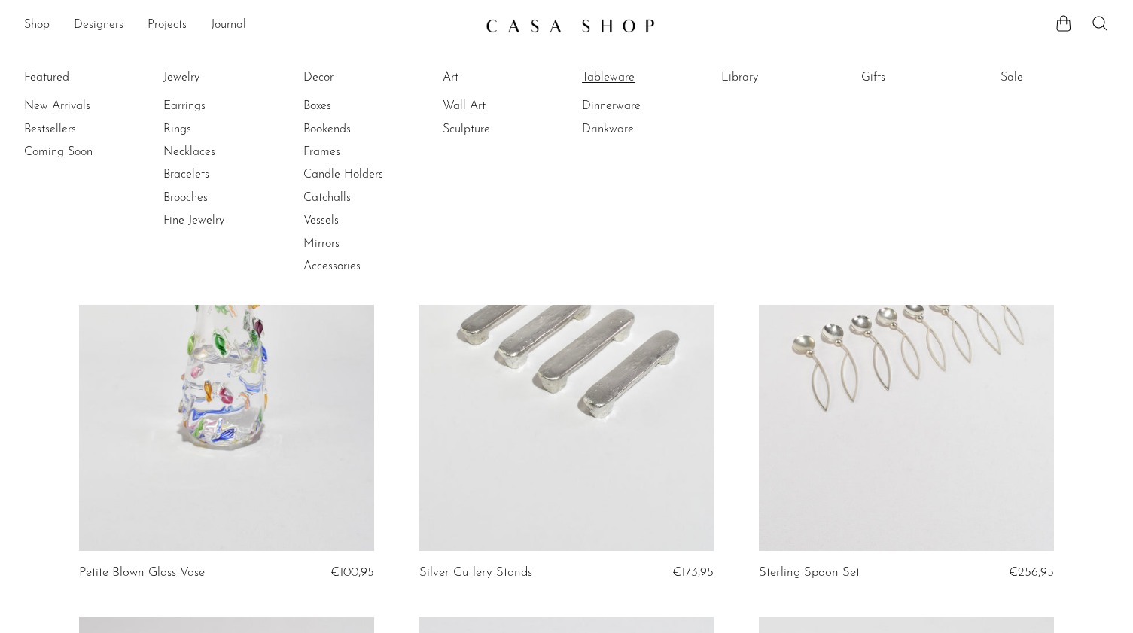
click at [617, 74] on link "Tableware" at bounding box center [638, 77] width 113 height 17
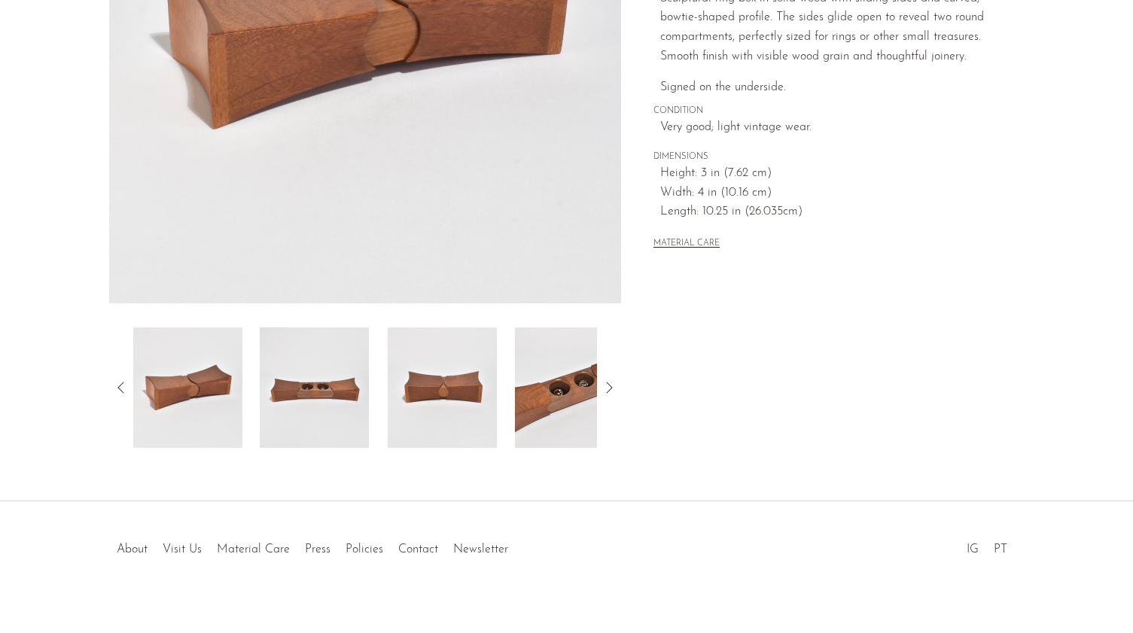
scroll to position [347, 0]
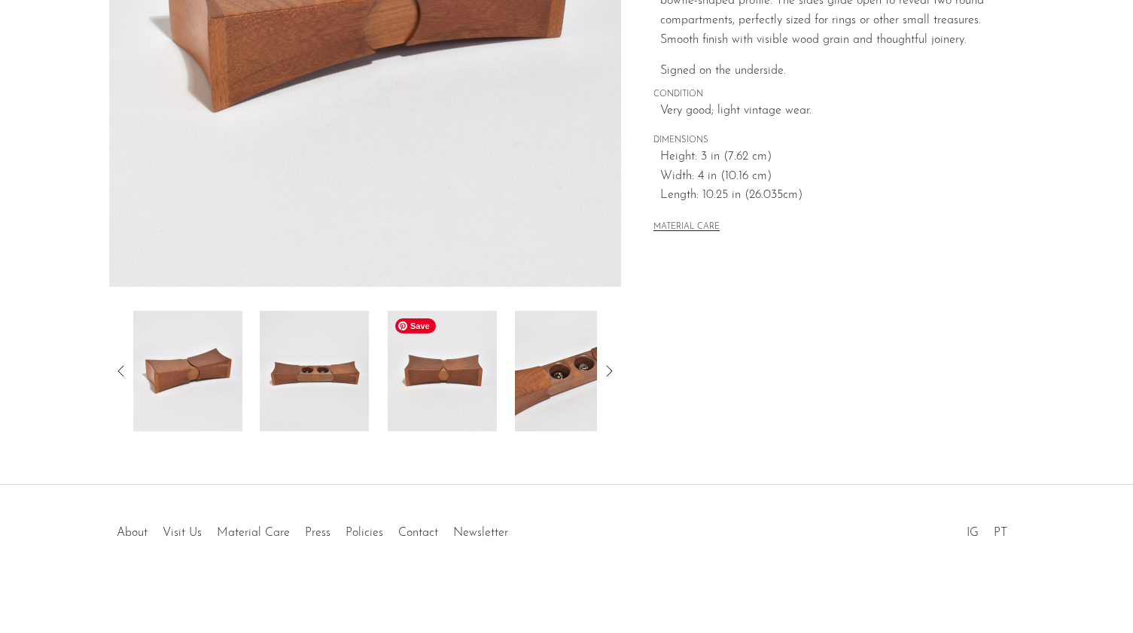
click at [332, 386] on img at bounding box center [314, 371] width 109 height 120
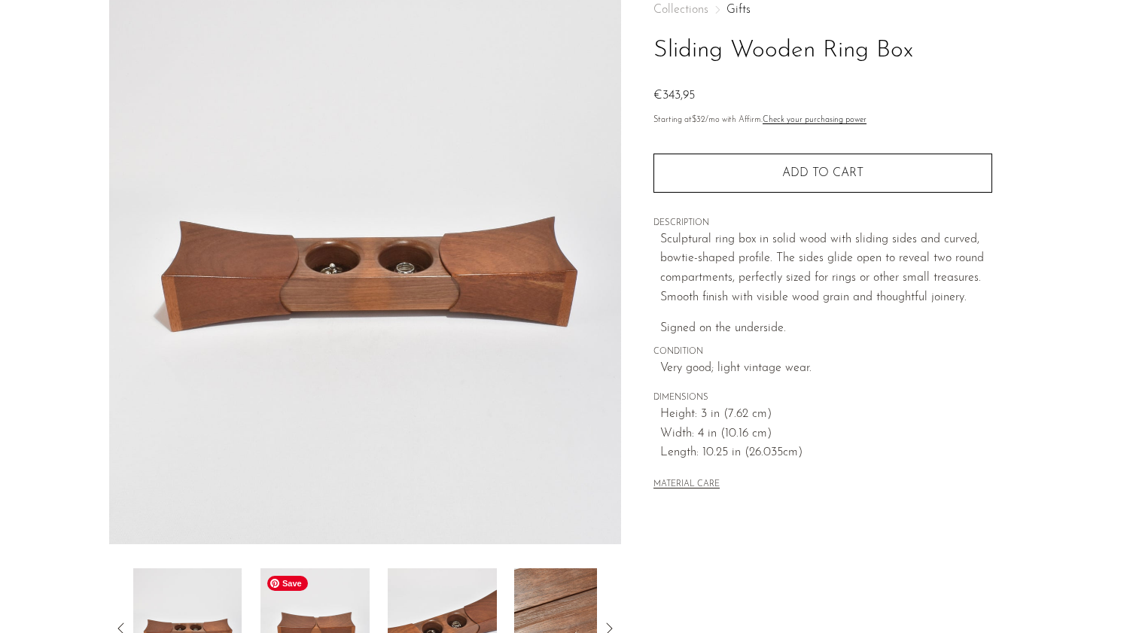
scroll to position [88, 0]
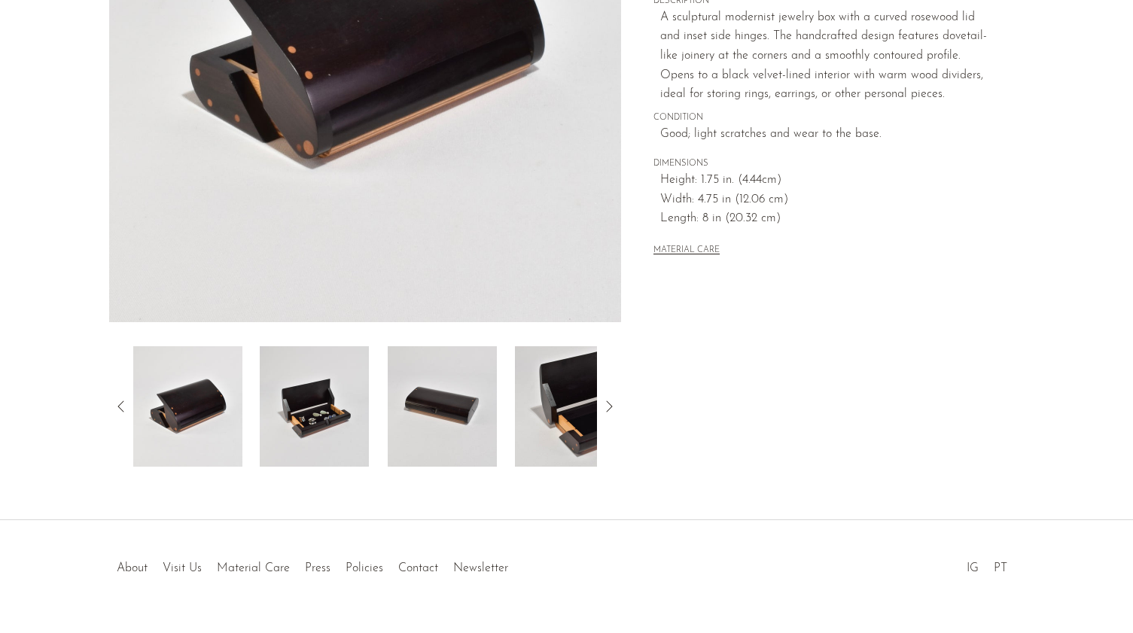
scroll to position [330, 0]
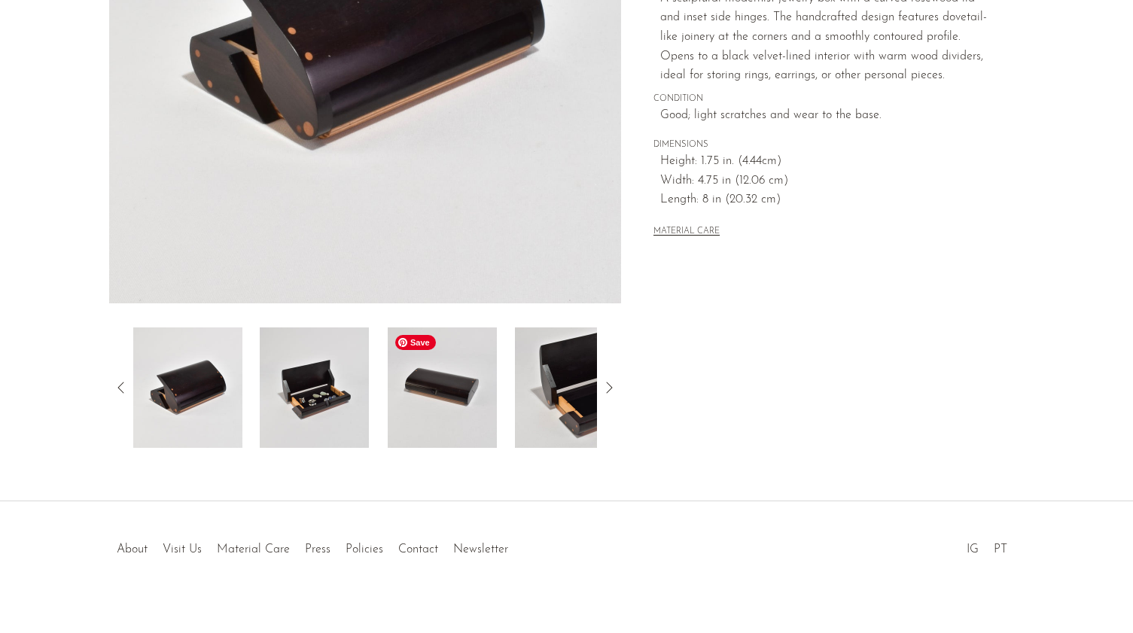
click at [373, 389] on div at bounding box center [365, 387] width 464 height 120
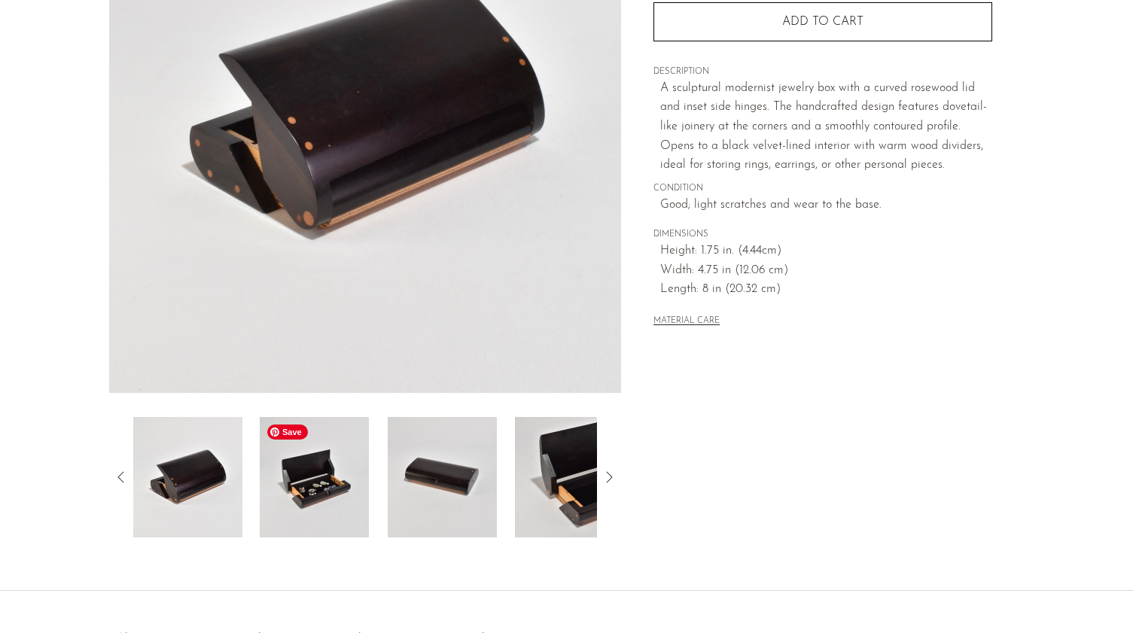
scroll to position [237, 0]
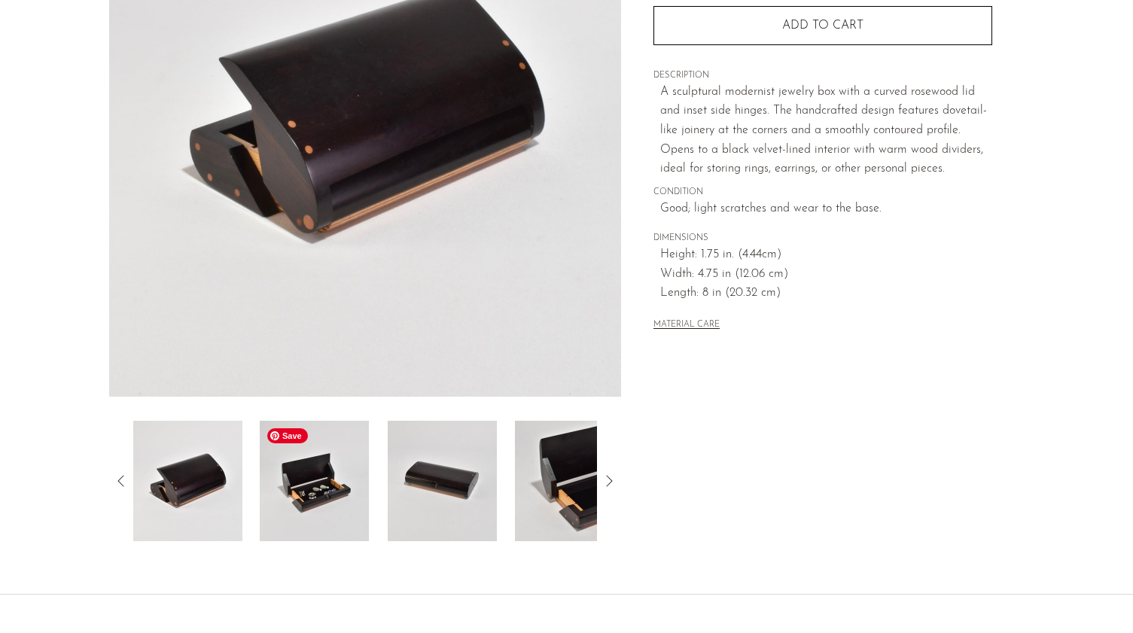
click at [333, 488] on img at bounding box center [314, 481] width 109 height 120
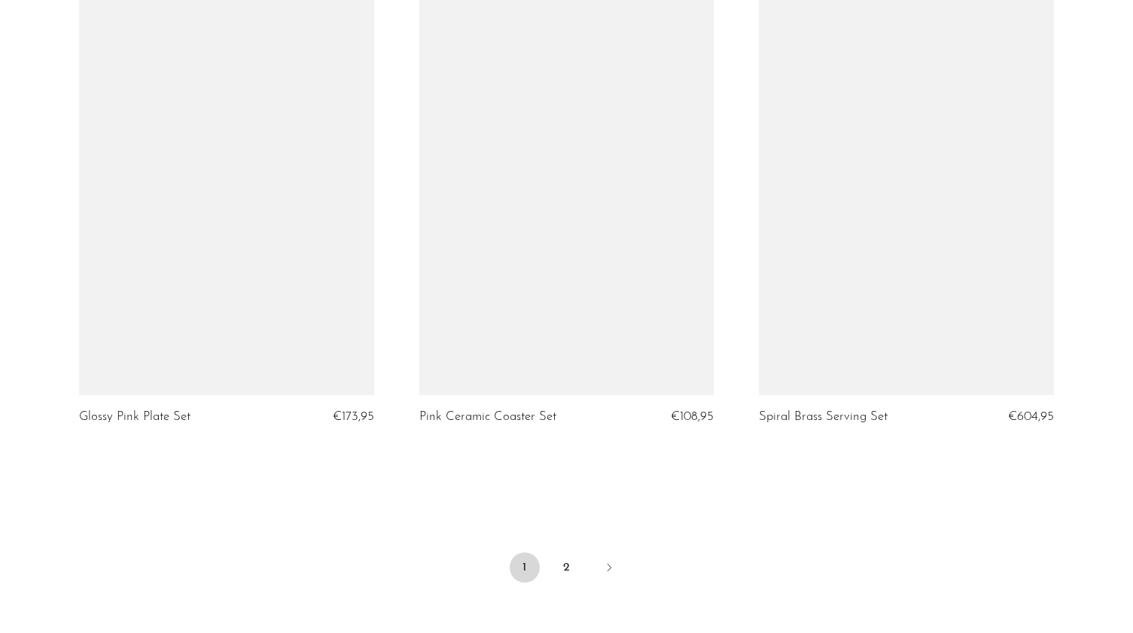
scroll to position [5424, 0]
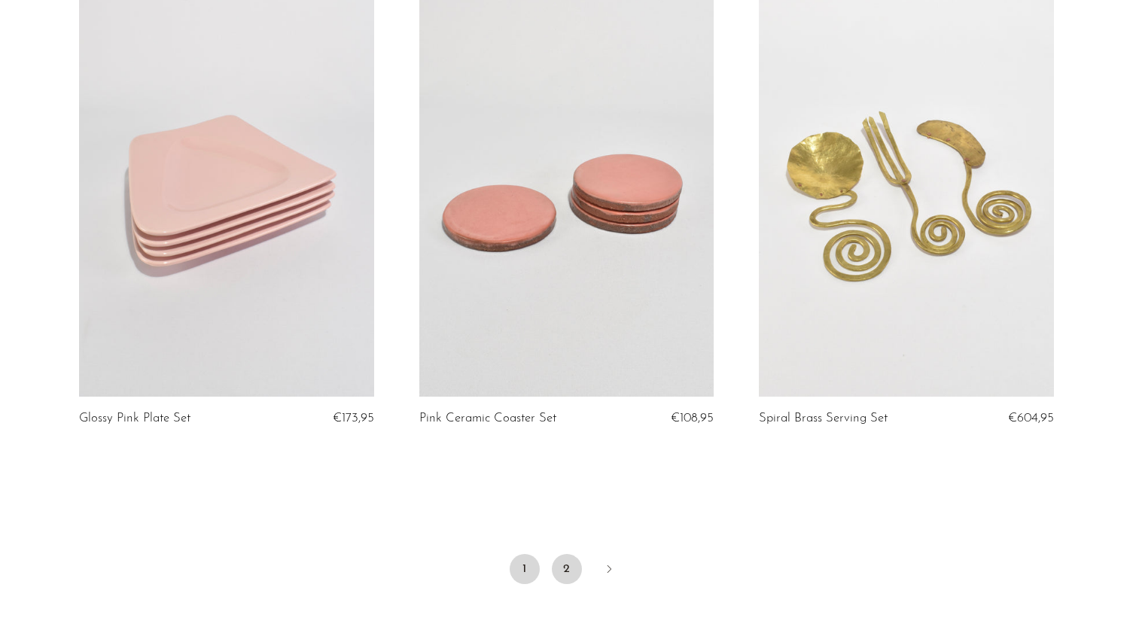
click at [563, 565] on link "2" at bounding box center [567, 569] width 30 height 30
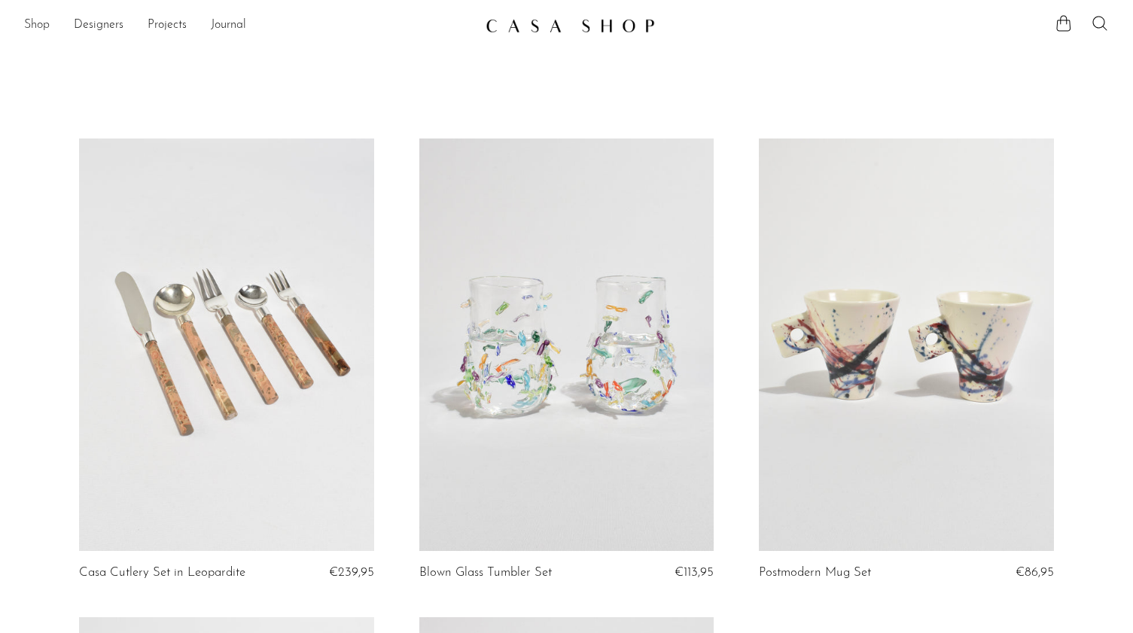
click at [35, 26] on link "Shop" at bounding box center [37, 26] width 26 height 20
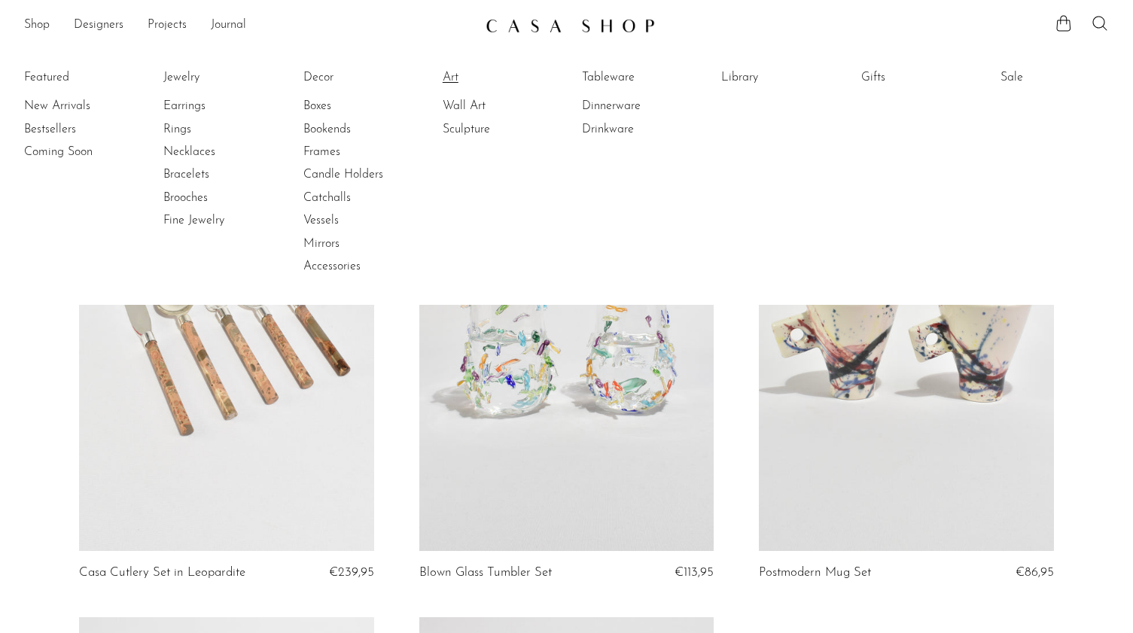
click at [446, 73] on link "Art" at bounding box center [499, 77] width 113 height 17
click at [324, 77] on link "Decor" at bounding box center [359, 77] width 113 height 17
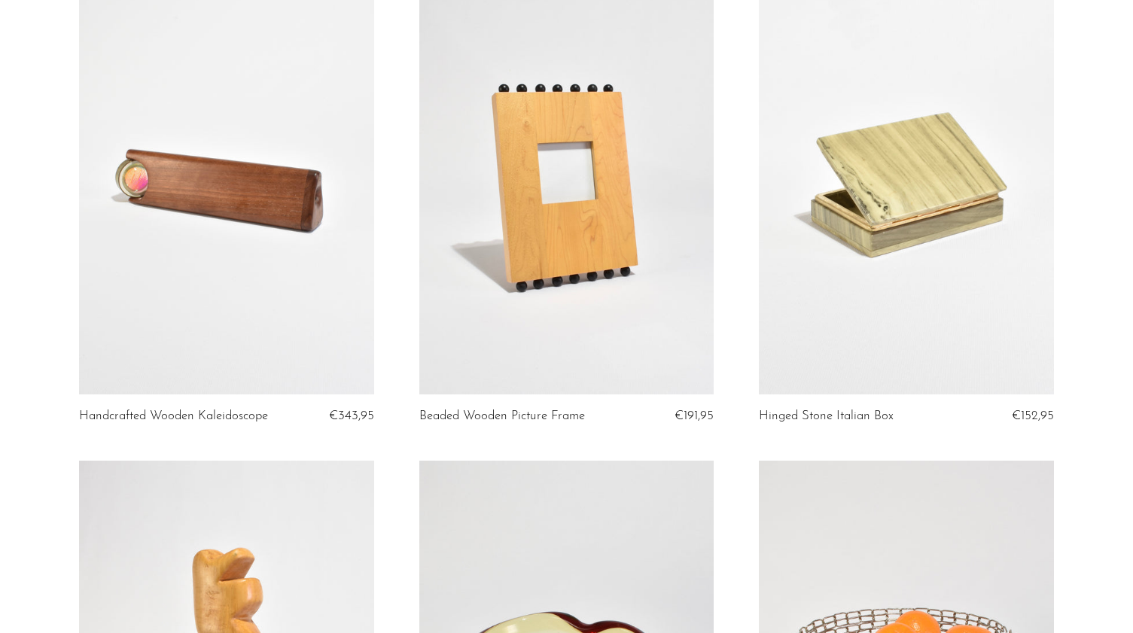
scroll to position [155, 0]
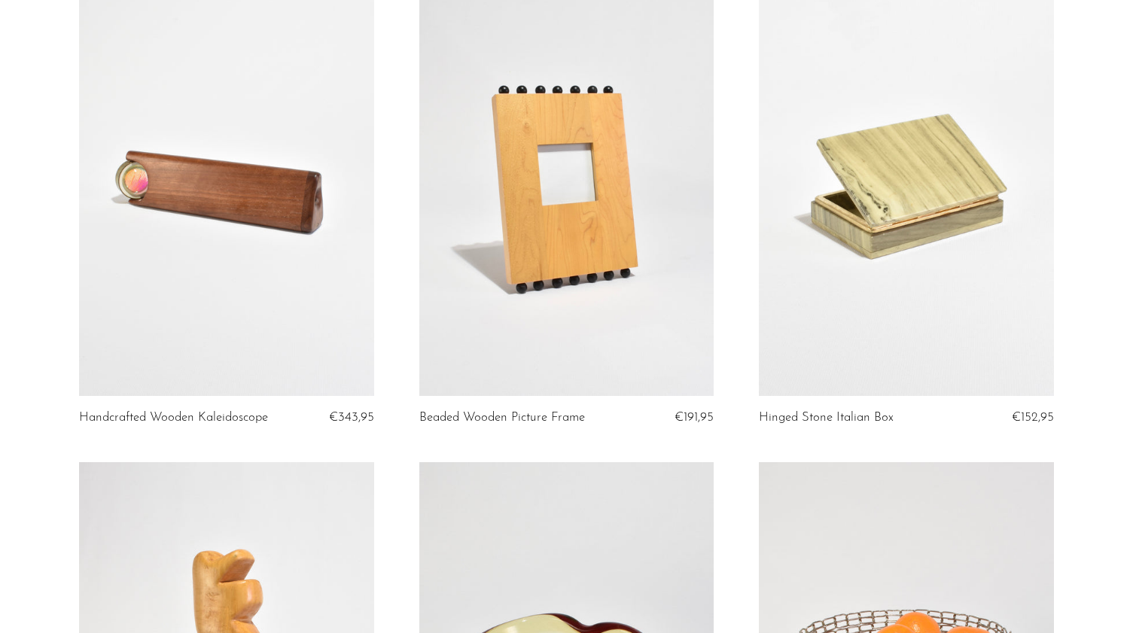
click at [300, 317] on link at bounding box center [226, 189] width 294 height 412
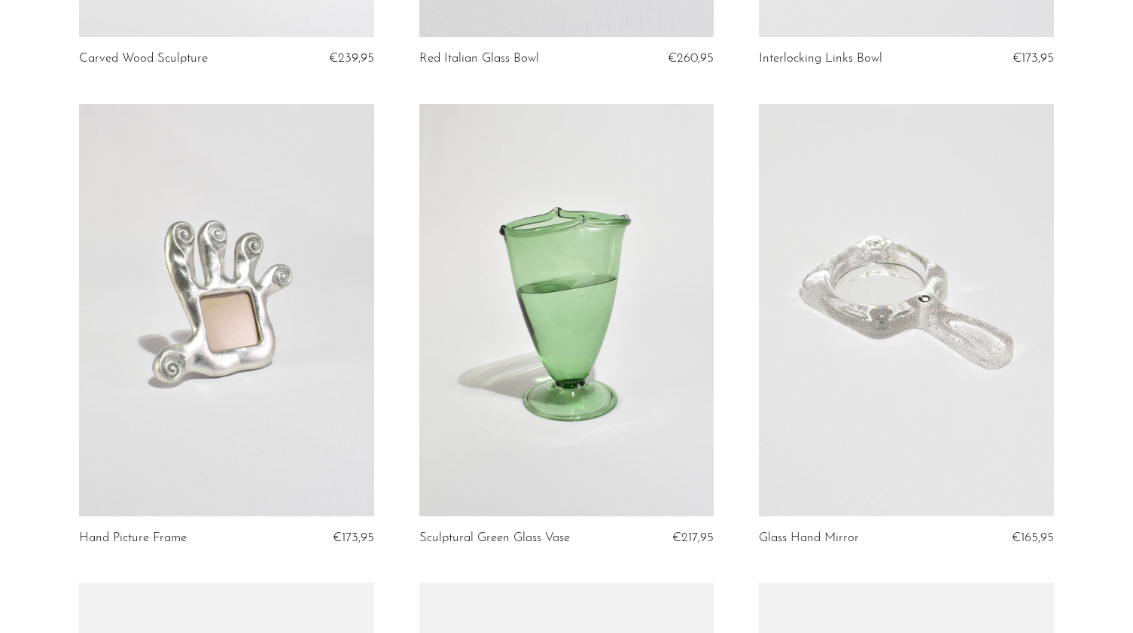
scroll to position [991, 0]
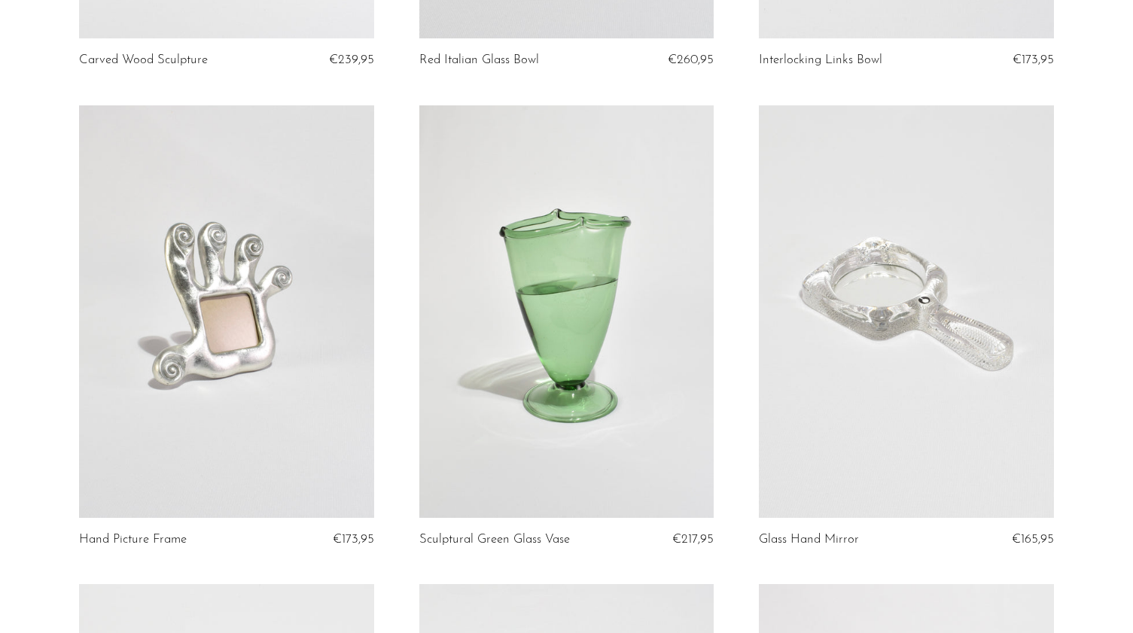
click at [622, 336] on link at bounding box center [566, 311] width 294 height 412
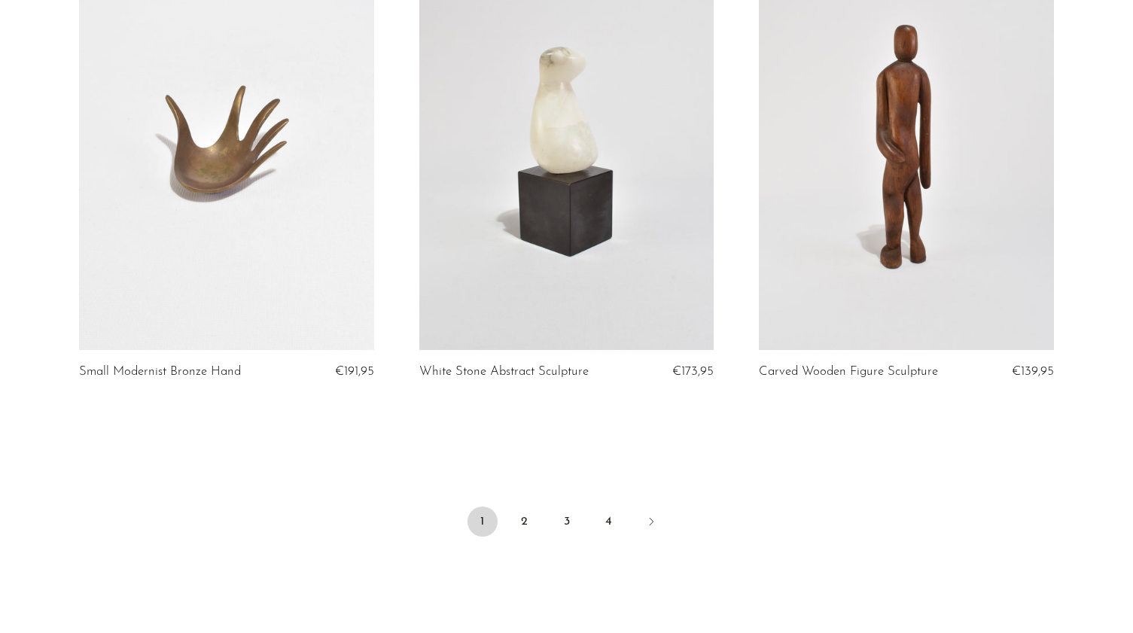
scroll to position [5523, 0]
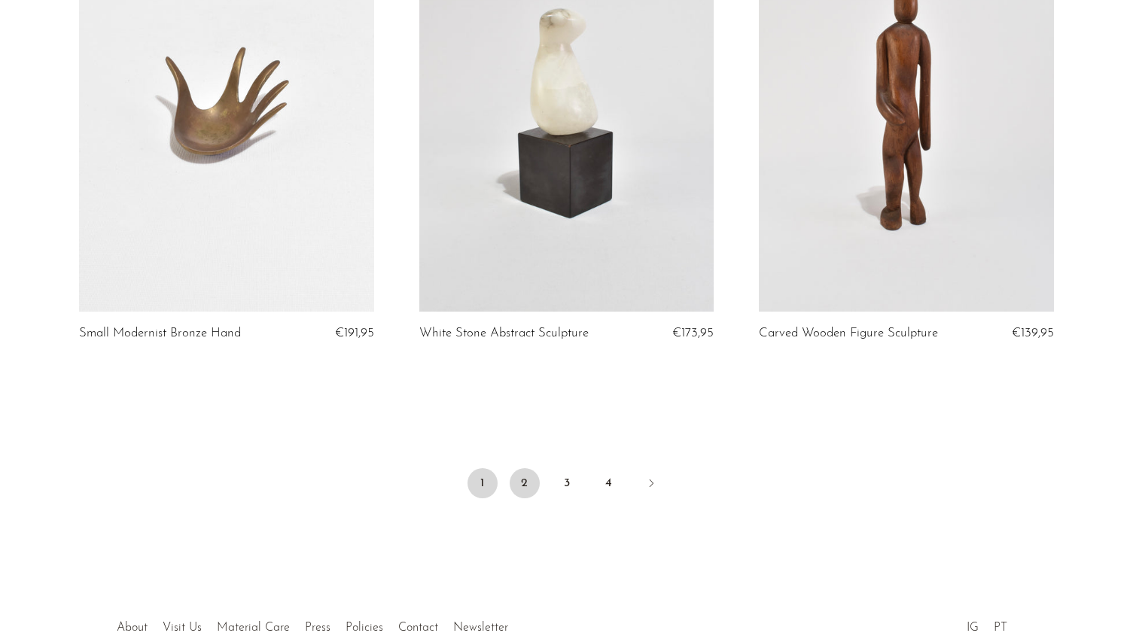
click at [531, 473] on link "2" at bounding box center [525, 483] width 30 height 30
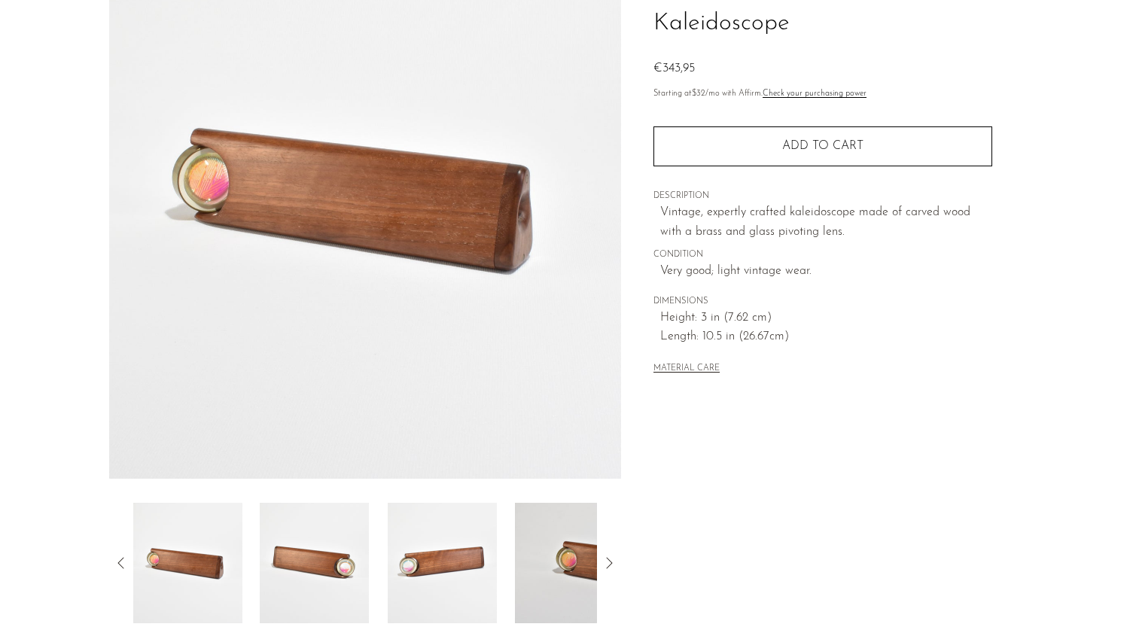
scroll to position [163, 0]
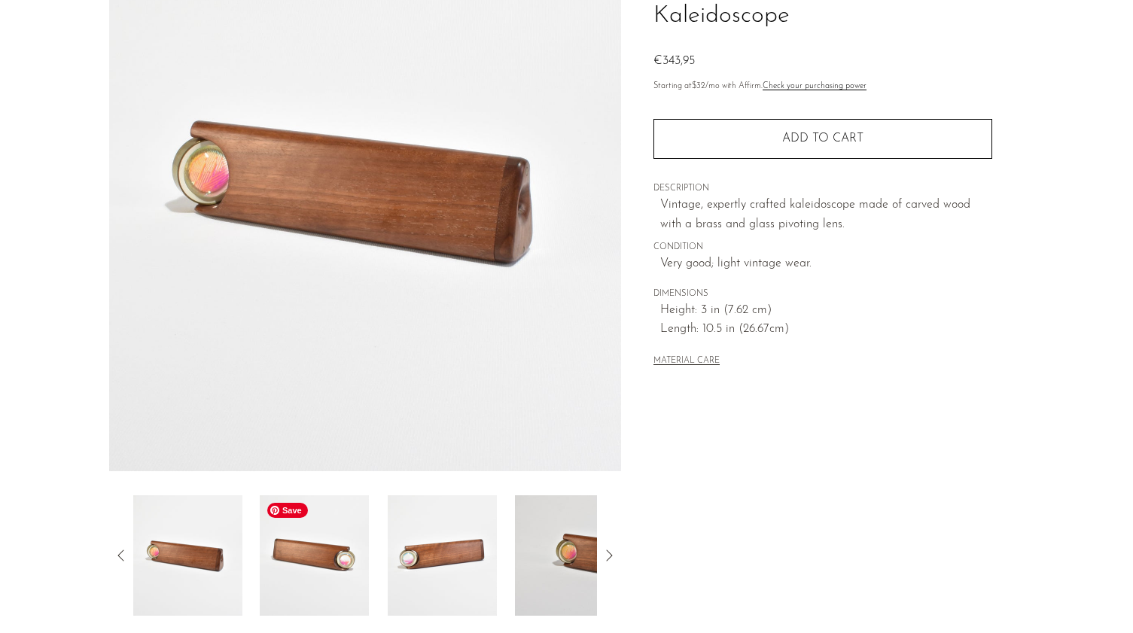
click at [364, 546] on img at bounding box center [314, 555] width 109 height 120
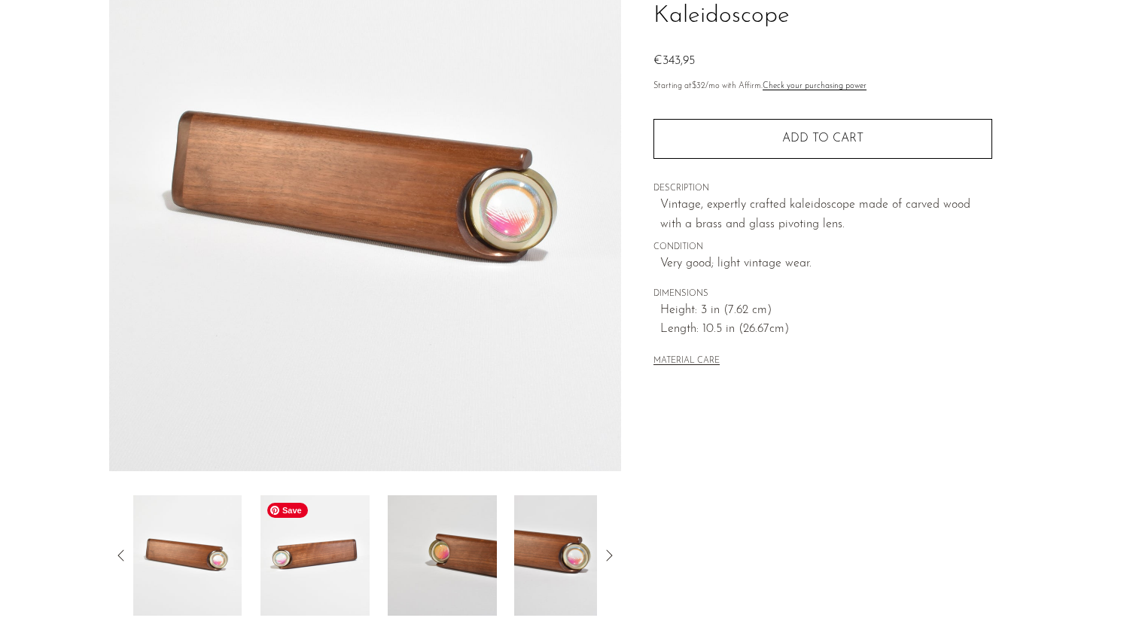
click at [364, 546] on img at bounding box center [314, 555] width 109 height 120
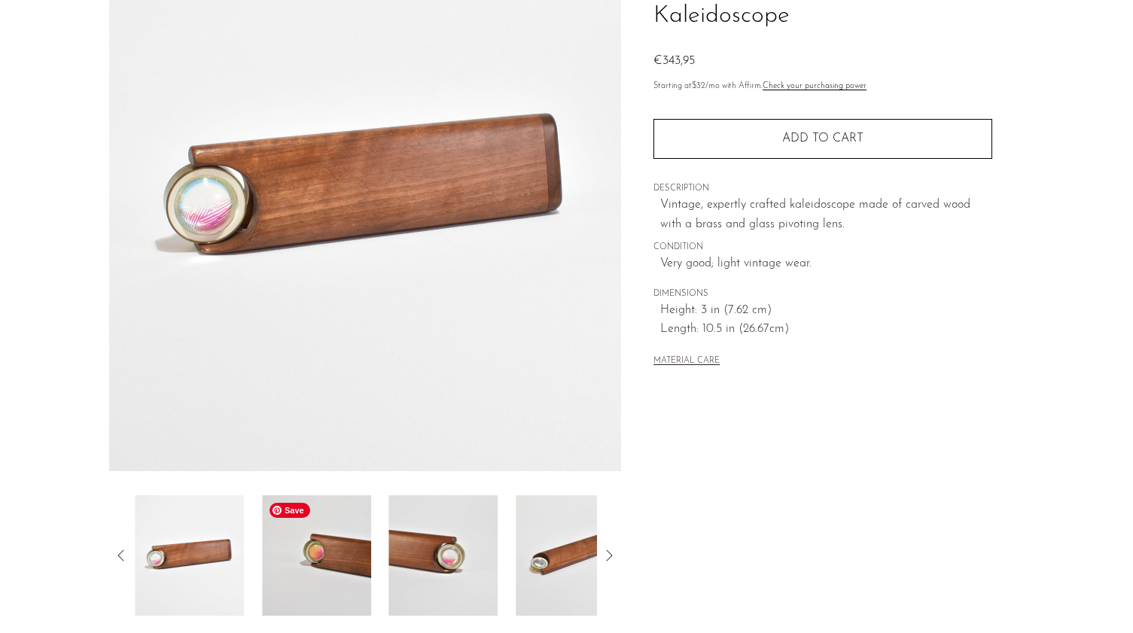
click at [364, 546] on img at bounding box center [316, 555] width 109 height 120
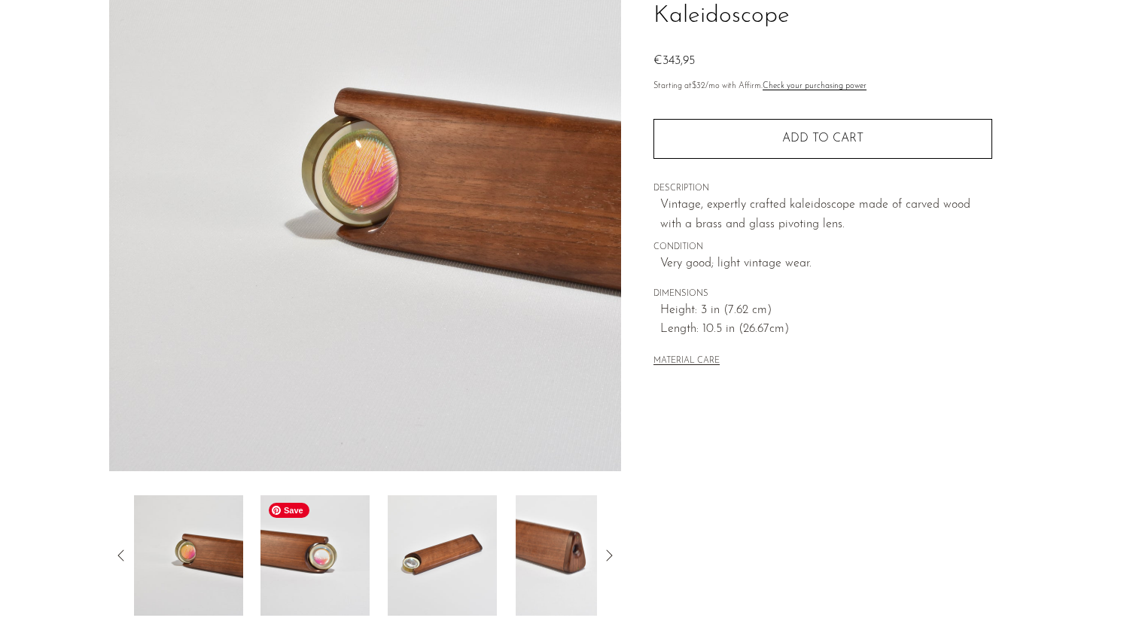
click at [364, 546] on img at bounding box center [315, 555] width 109 height 120
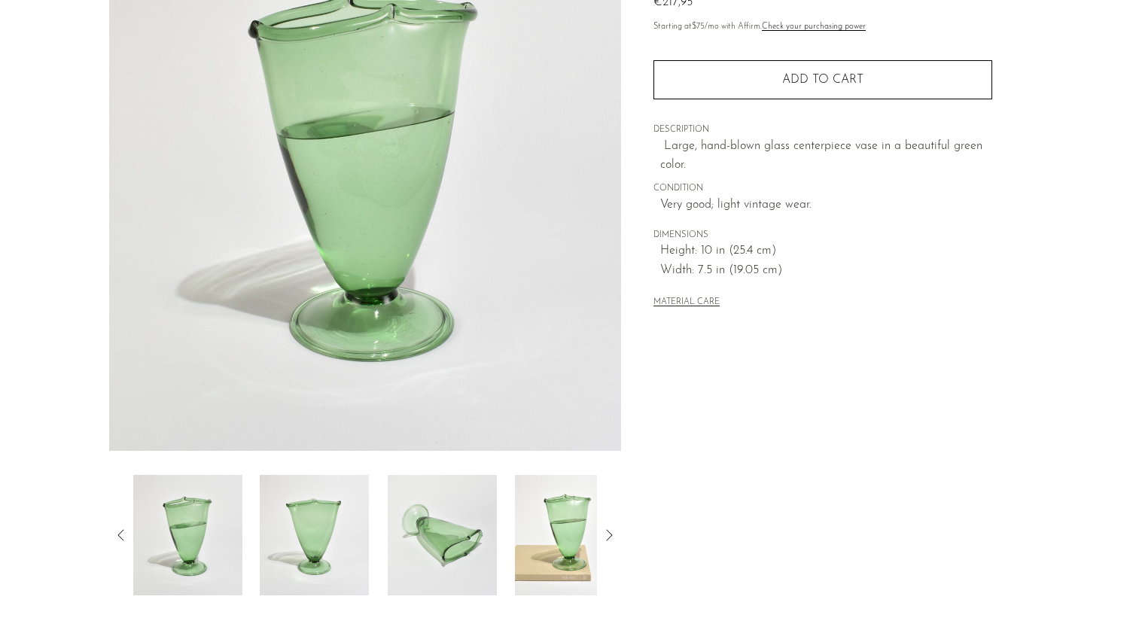
scroll to position [181, 0]
click at [336, 522] on img at bounding box center [314, 536] width 109 height 120
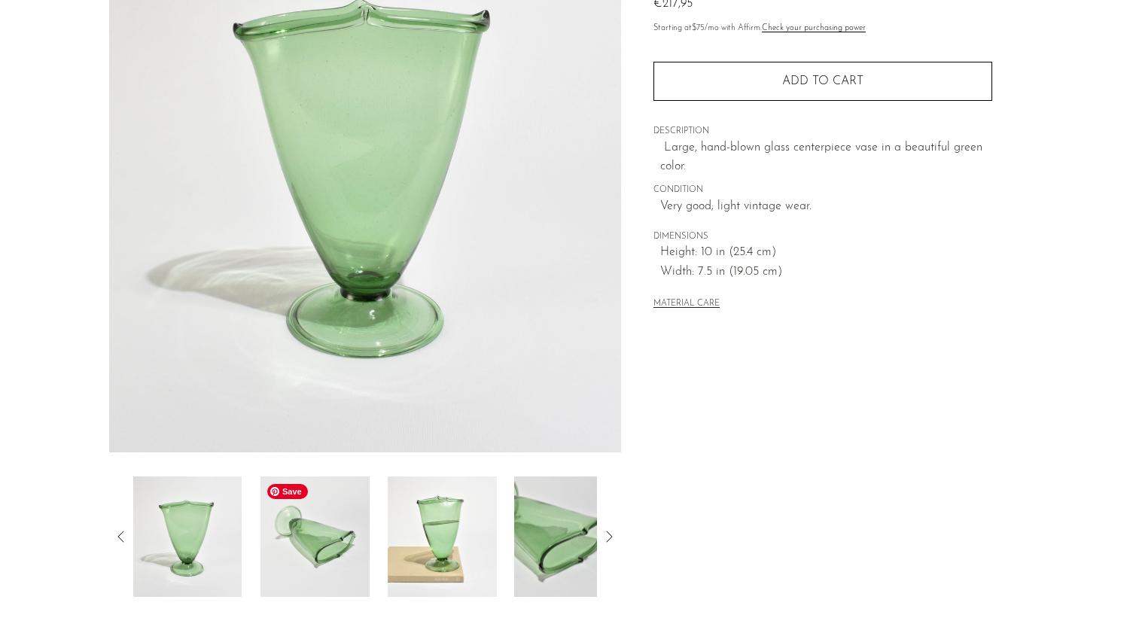
click at [336, 522] on img at bounding box center [314, 536] width 109 height 120
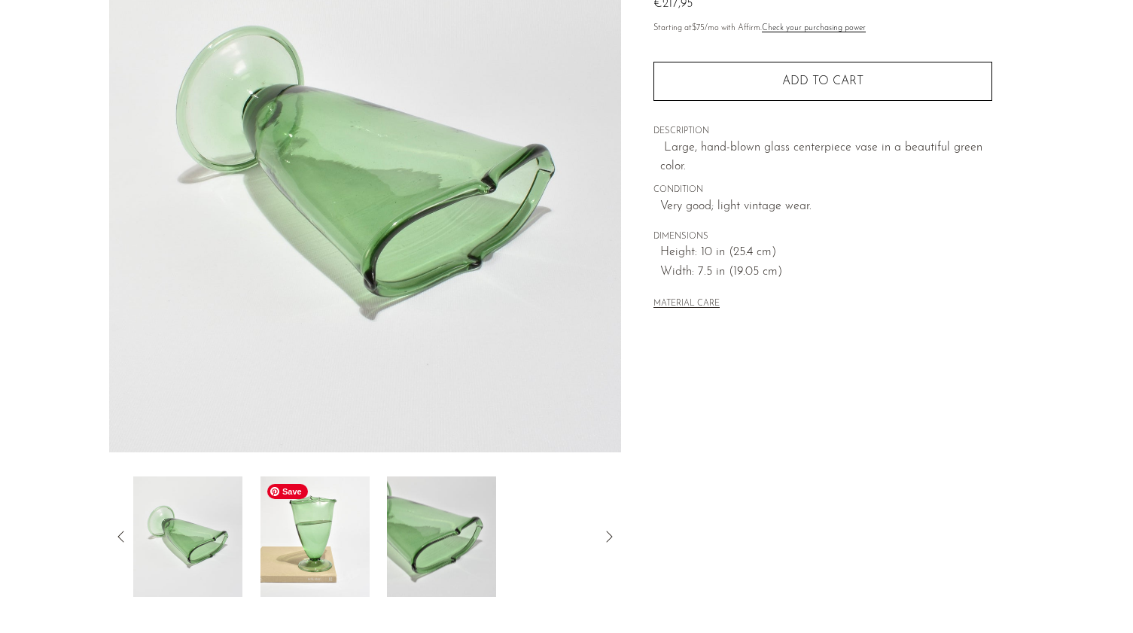
click at [336, 522] on img at bounding box center [314, 536] width 109 height 120
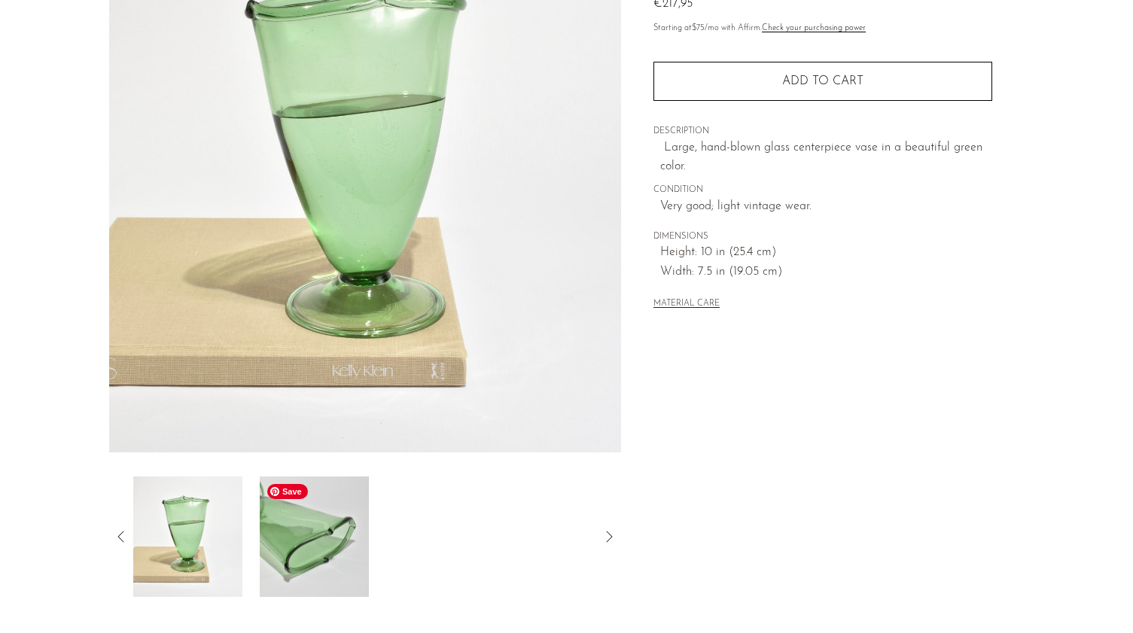
click at [336, 522] on img at bounding box center [314, 536] width 109 height 120
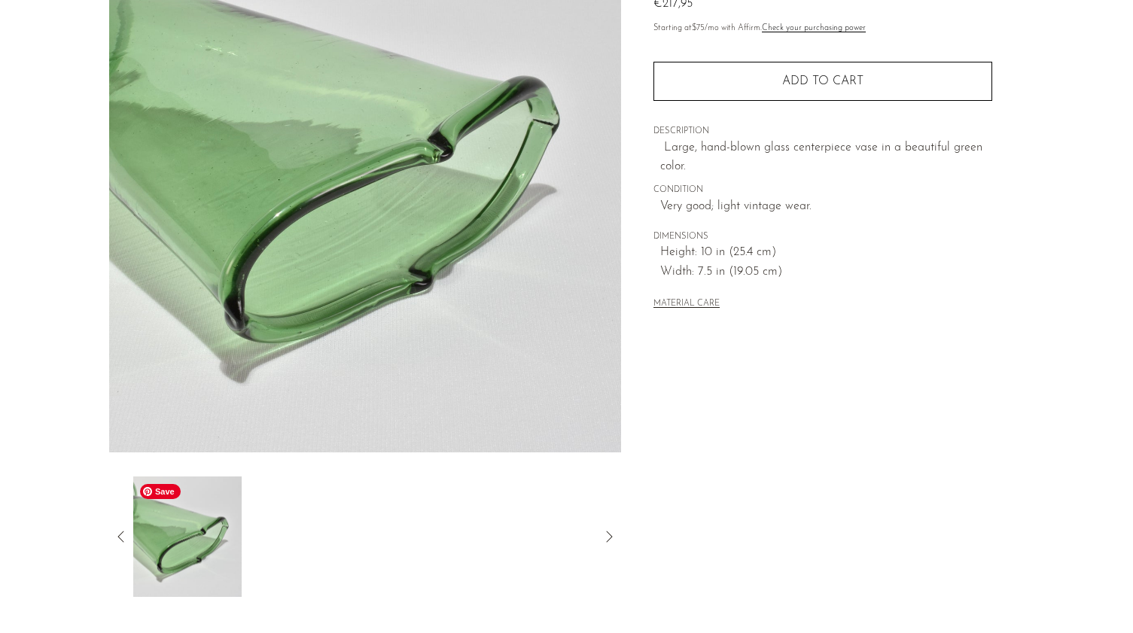
click at [119, 533] on icon at bounding box center [121, 537] width 18 height 18
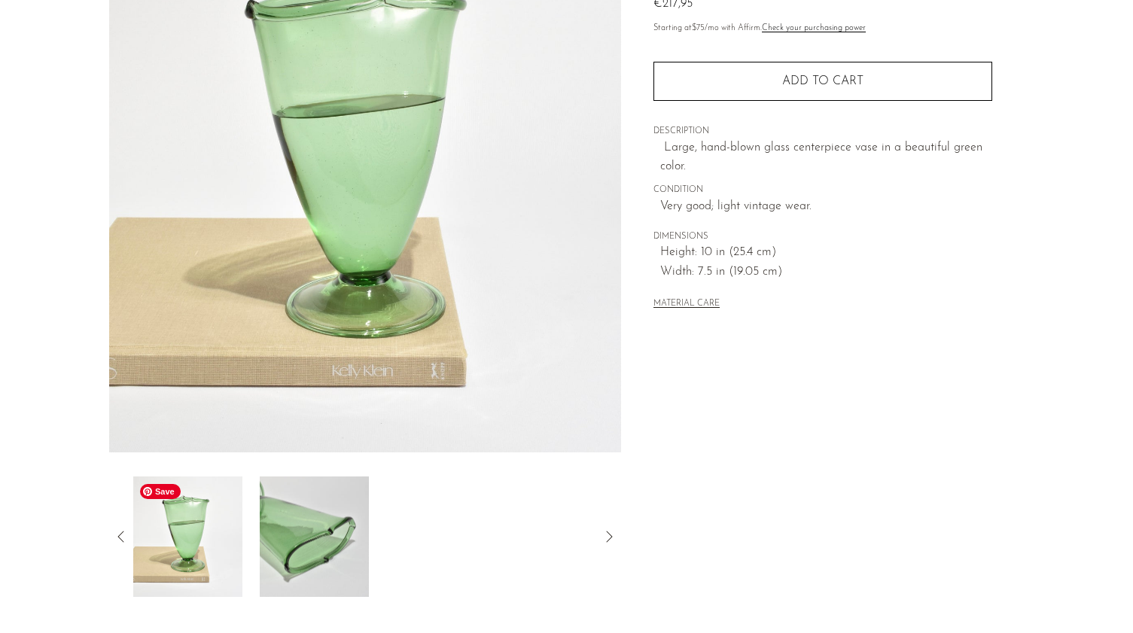
click at [109, 535] on div at bounding box center [365, 536] width 513 height 120
click at [113, 535] on icon at bounding box center [121, 537] width 18 height 18
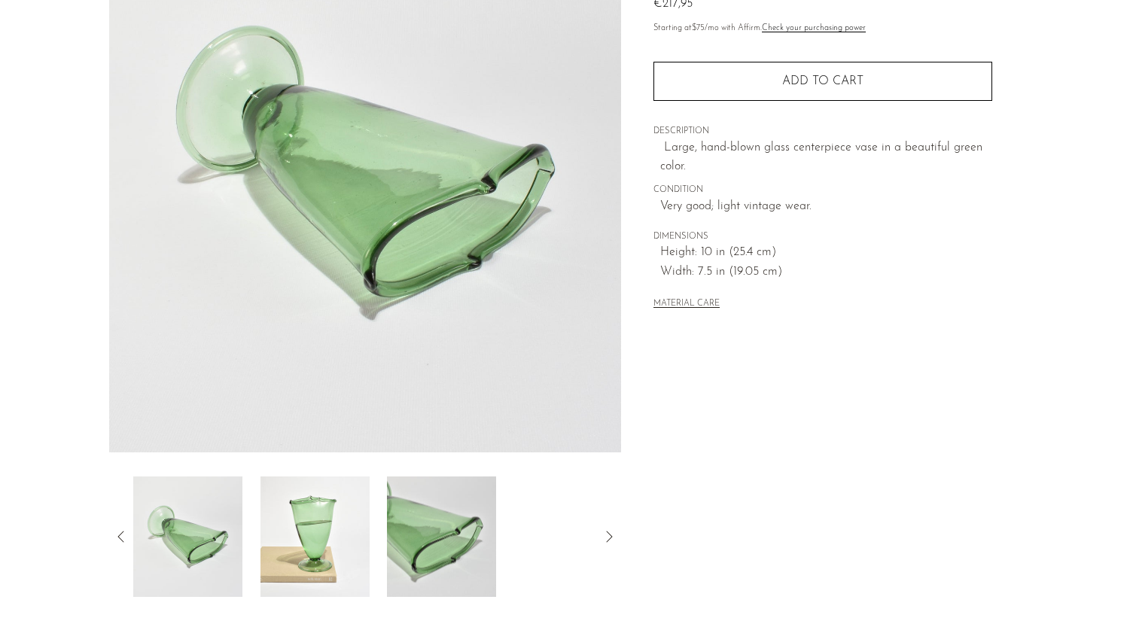
click at [113, 535] on icon at bounding box center [121, 537] width 18 height 18
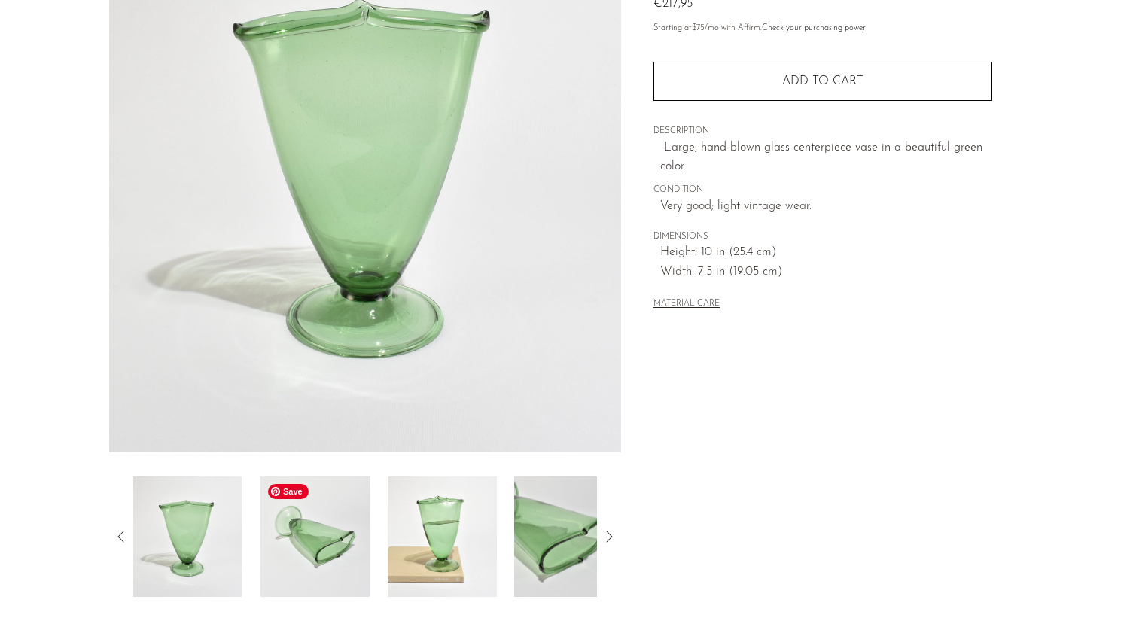
click at [339, 557] on img at bounding box center [314, 536] width 109 height 120
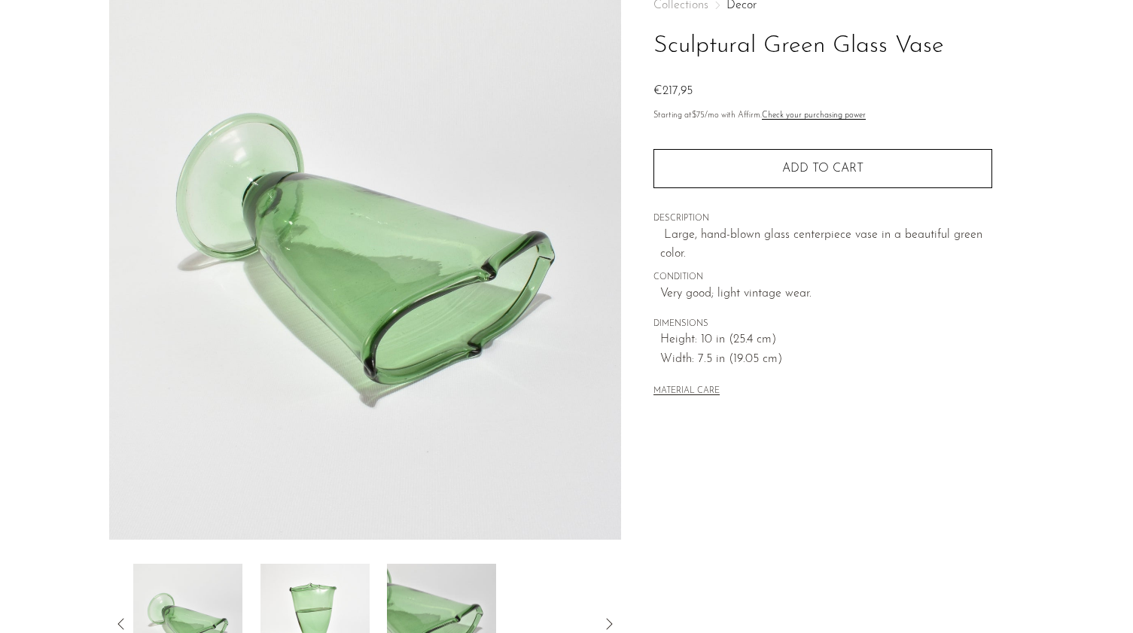
scroll to position [86, 0]
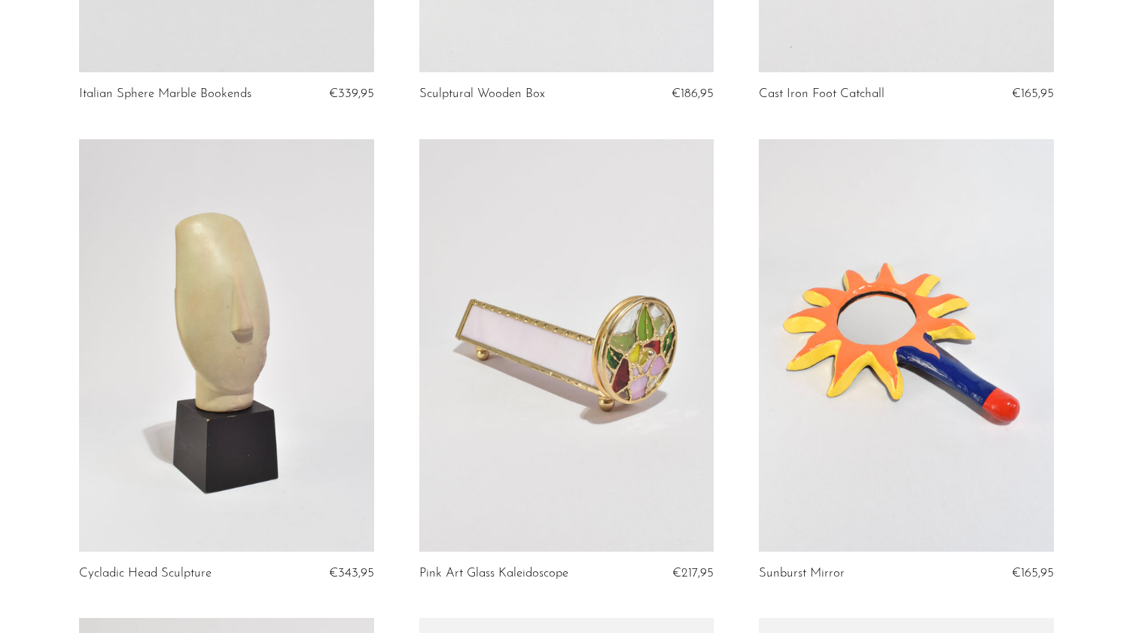
scroll to position [1917, 0]
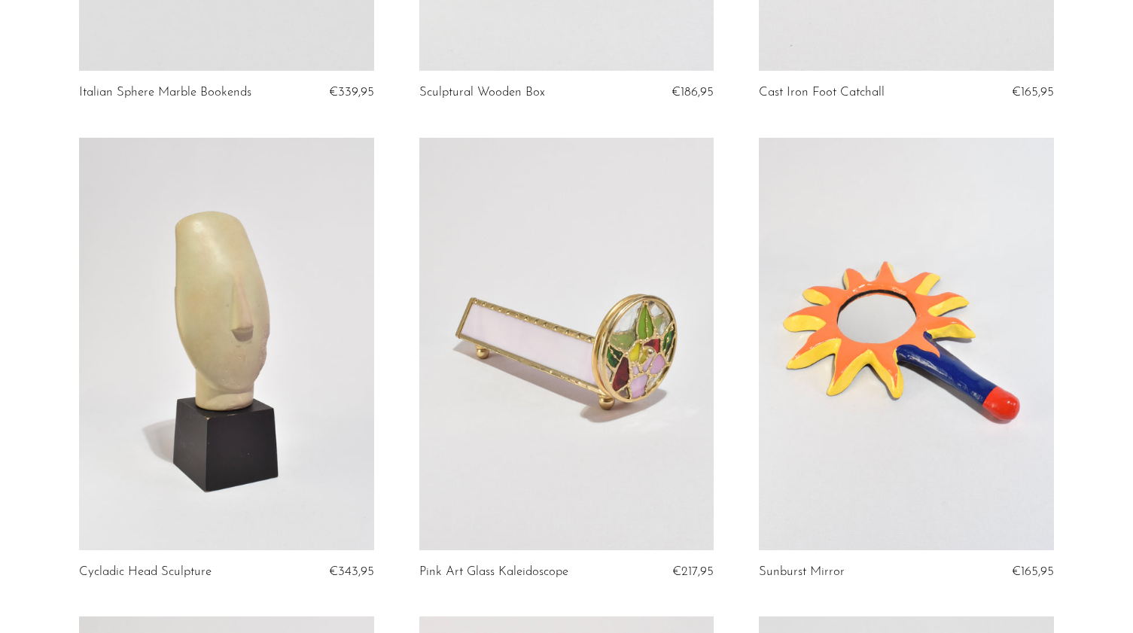
click at [502, 371] on link at bounding box center [566, 344] width 294 height 412
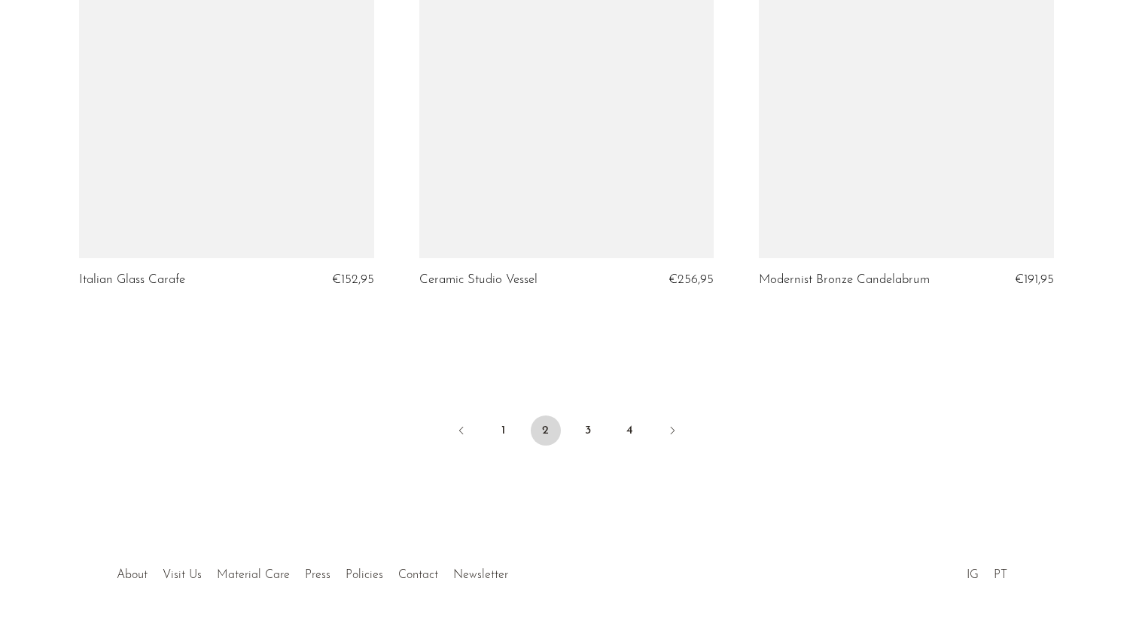
scroll to position [5561, 0]
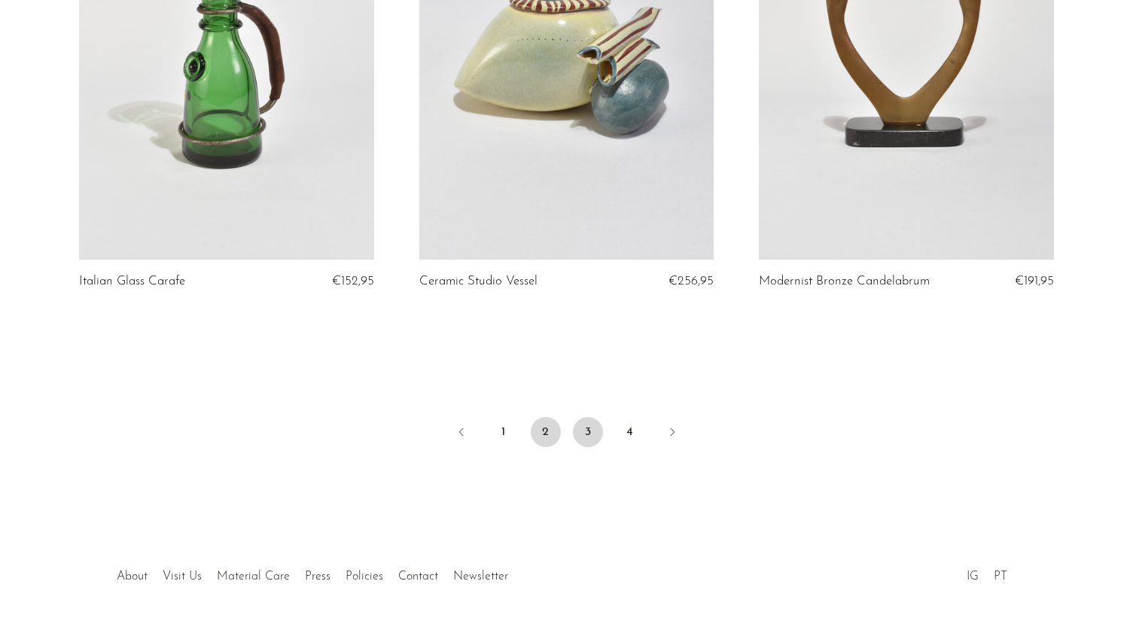
click at [577, 431] on link "3" at bounding box center [588, 432] width 30 height 30
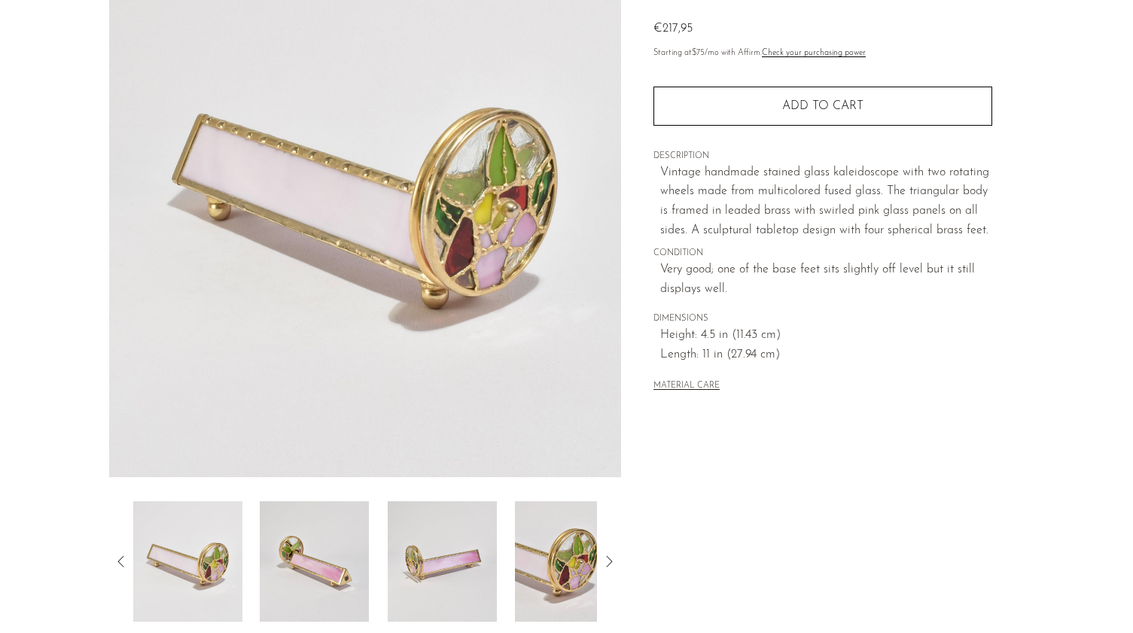
scroll to position [169, 0]
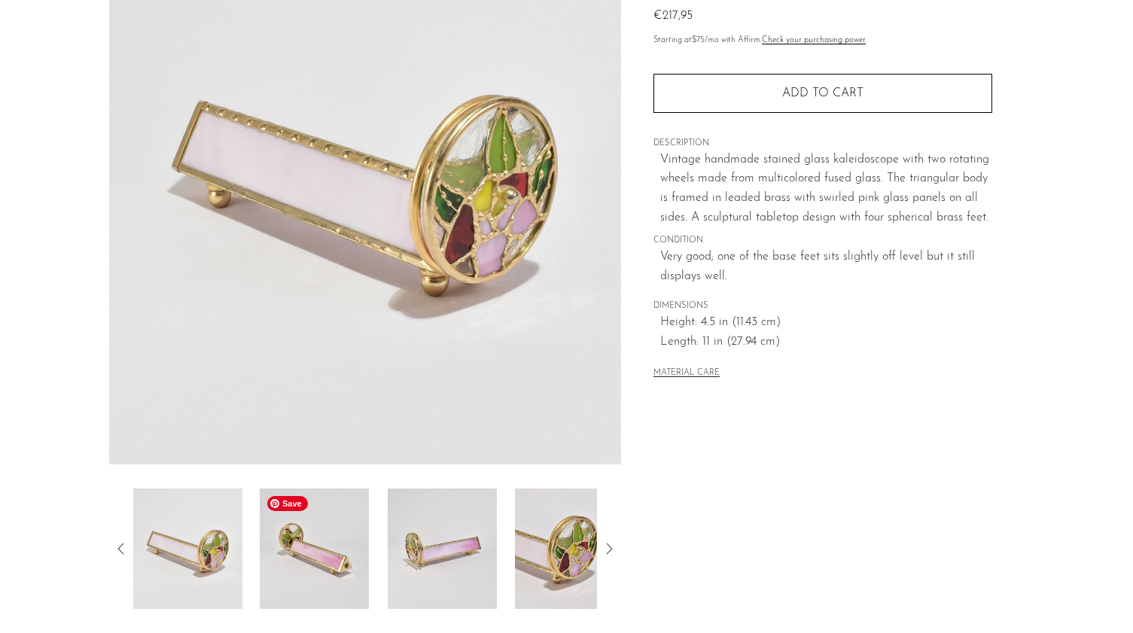
click at [309, 568] on img at bounding box center [314, 548] width 109 height 120
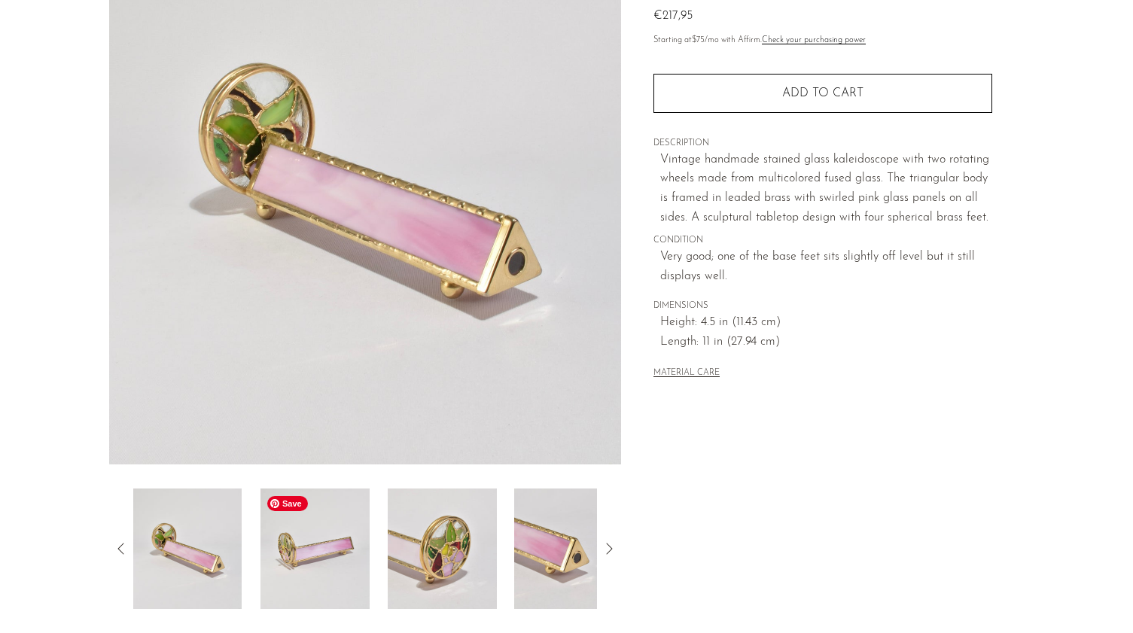
click at [309, 568] on img at bounding box center [314, 548] width 109 height 120
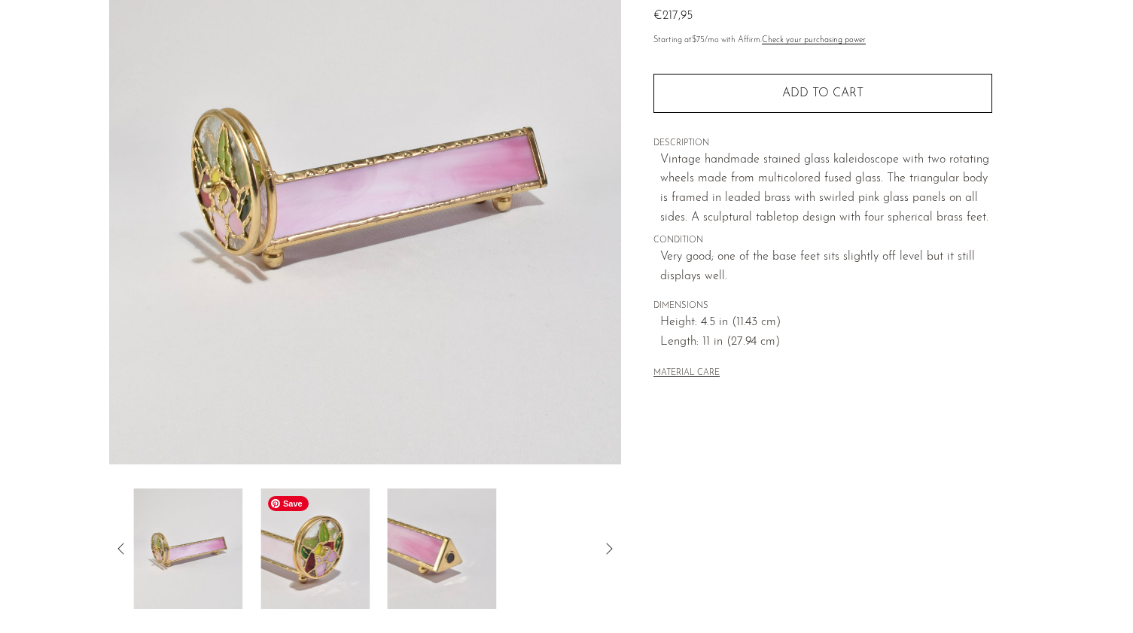
click at [309, 568] on img at bounding box center [314, 548] width 109 height 120
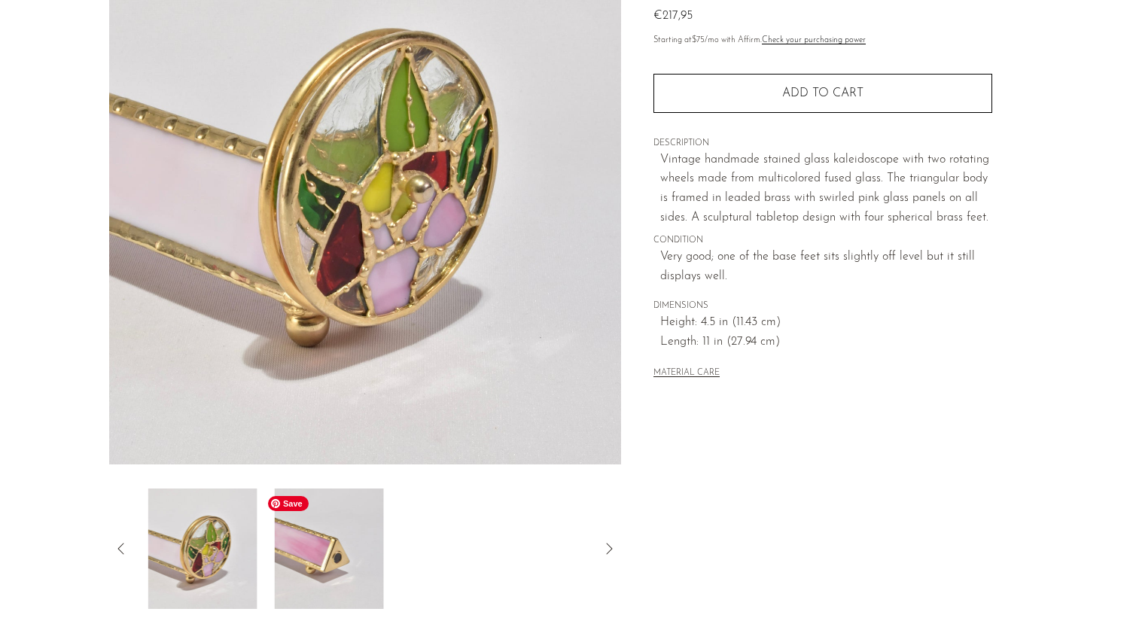
click at [309, 568] on img at bounding box center [329, 548] width 109 height 120
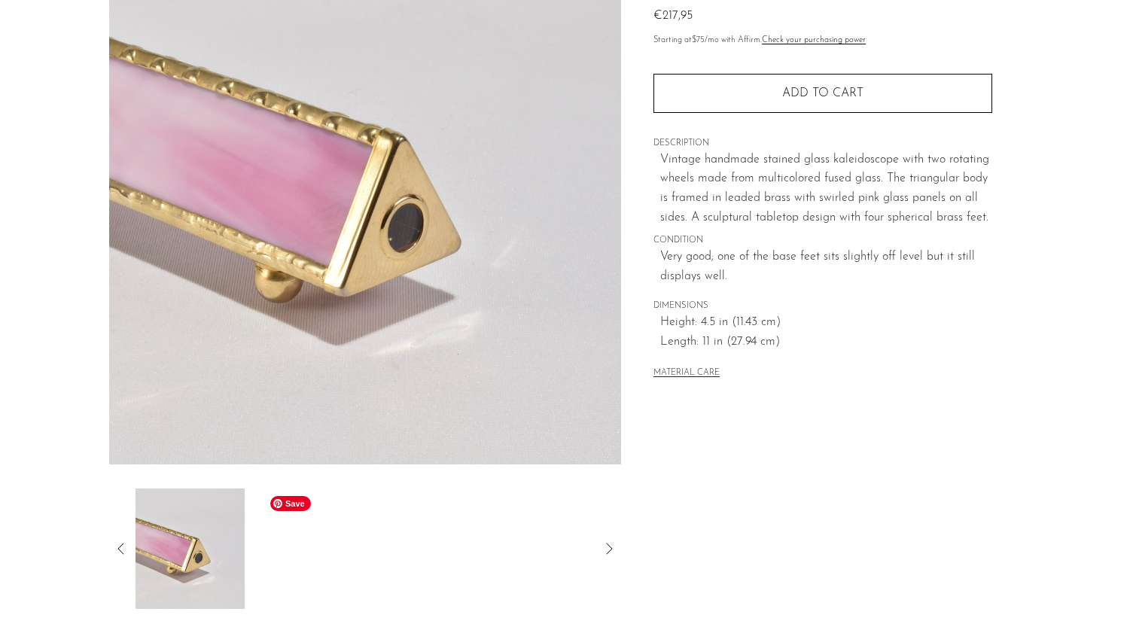
click at [309, 568] on div at bounding box center [365, 548] width 464 height 120
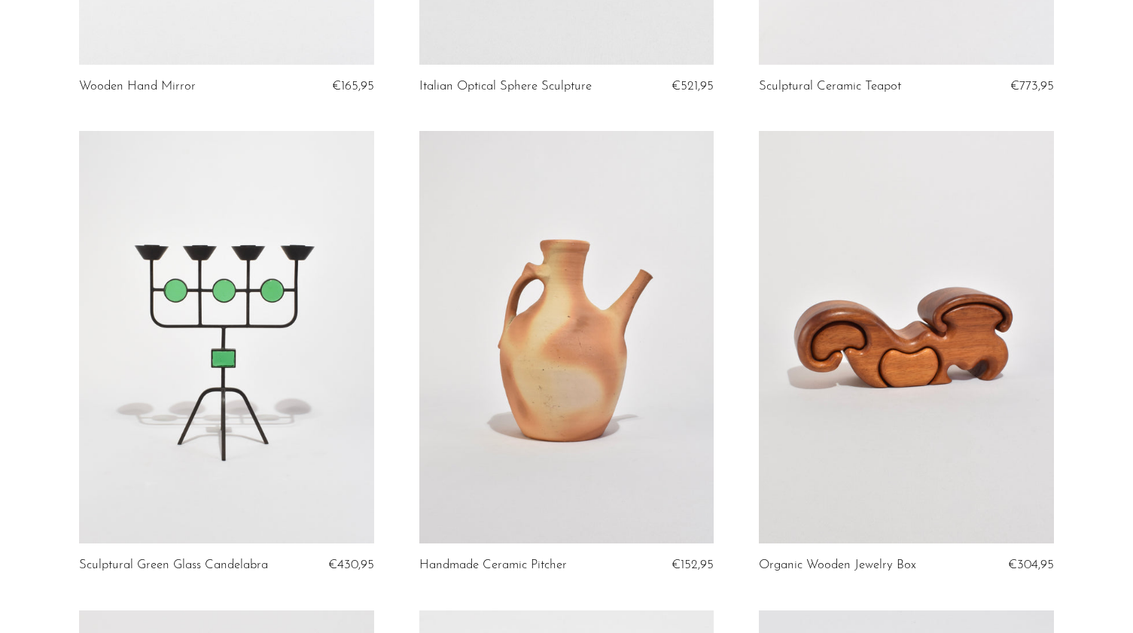
scroll to position [2896, 0]
click at [893, 364] on link at bounding box center [906, 336] width 294 height 412
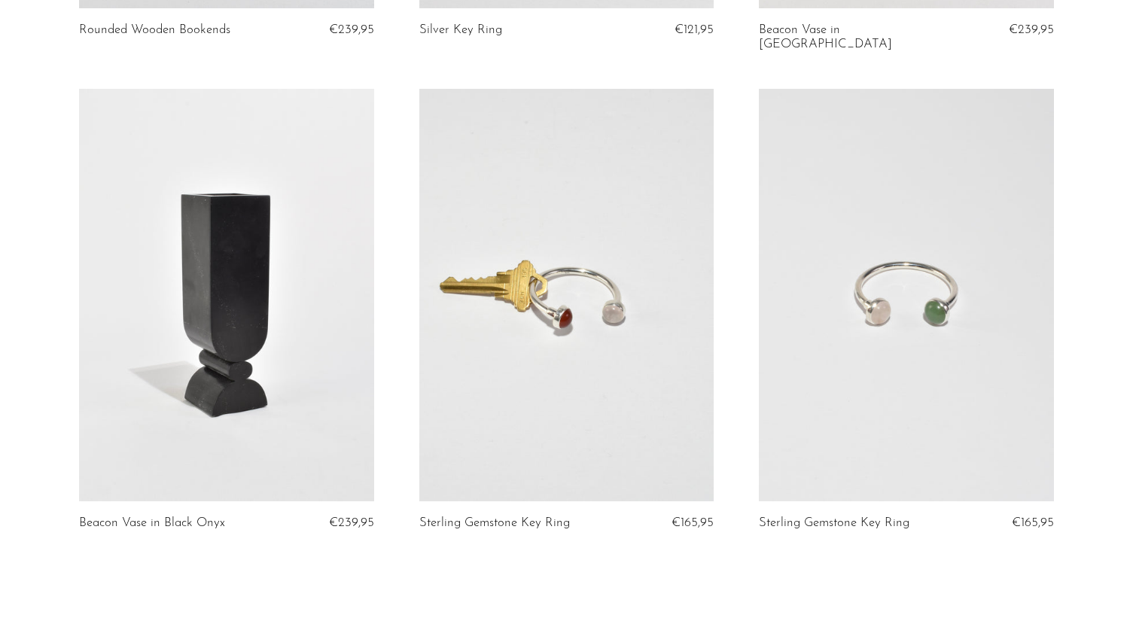
scroll to position [5414, 0]
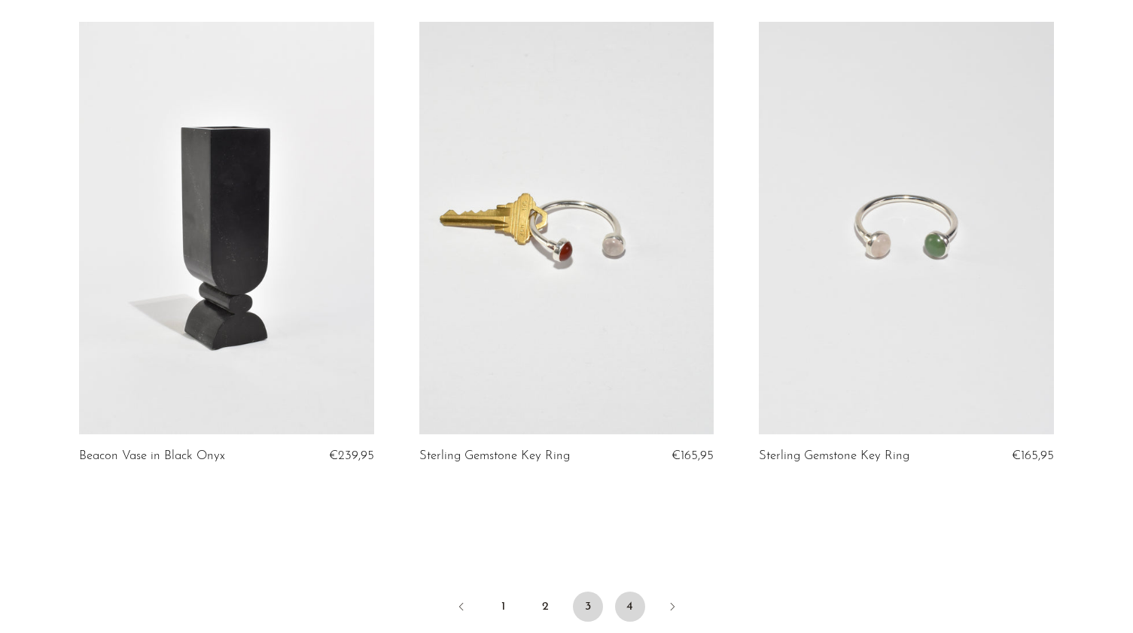
click at [624, 592] on link "4" at bounding box center [630, 607] width 30 height 30
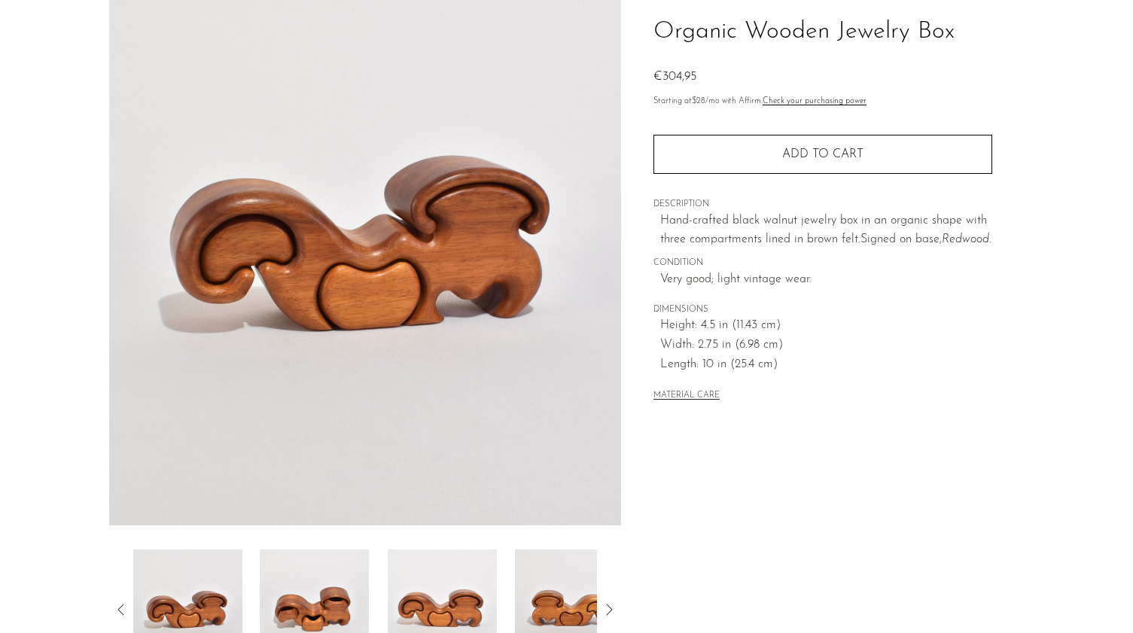
scroll to position [347, 0]
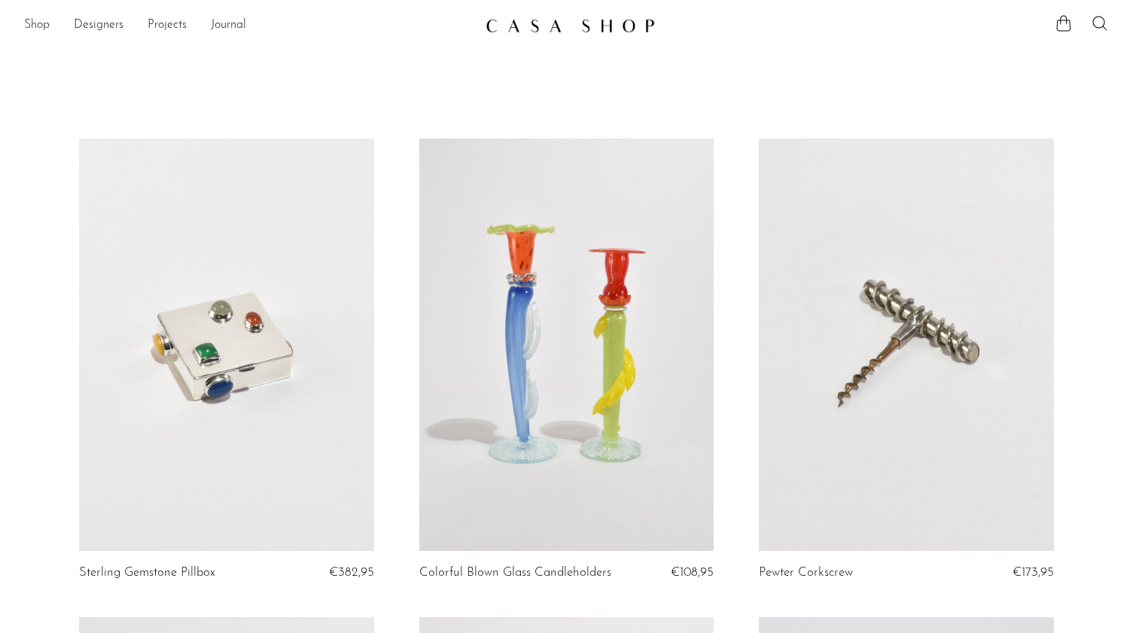
click at [34, 24] on link "Shop" at bounding box center [37, 26] width 26 height 20
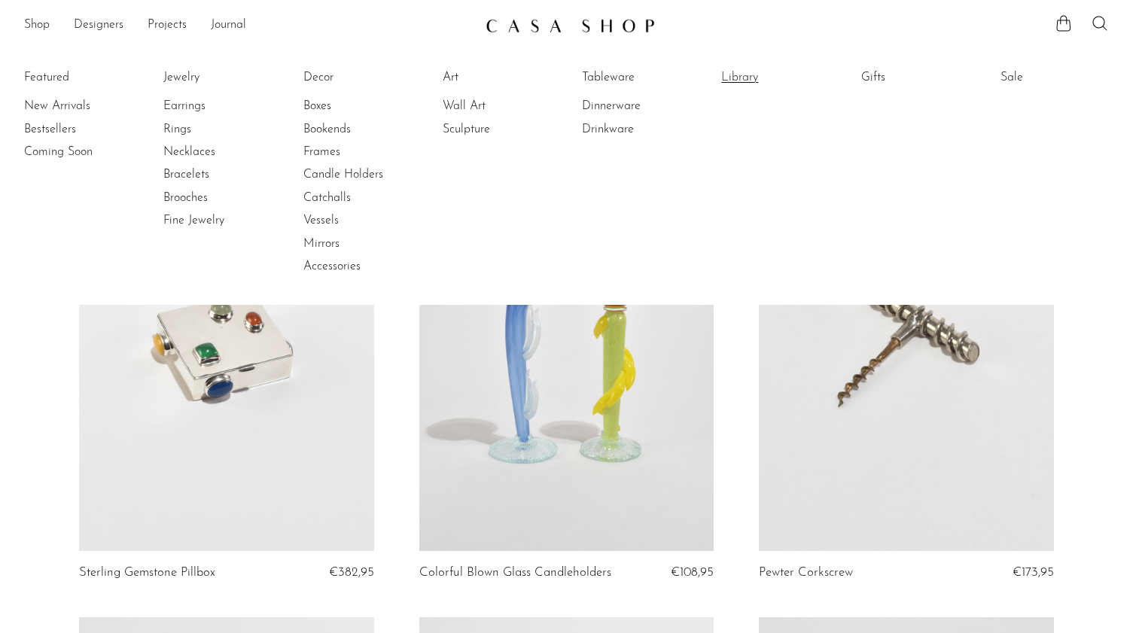
click at [726, 81] on link "Library" at bounding box center [777, 77] width 113 height 17
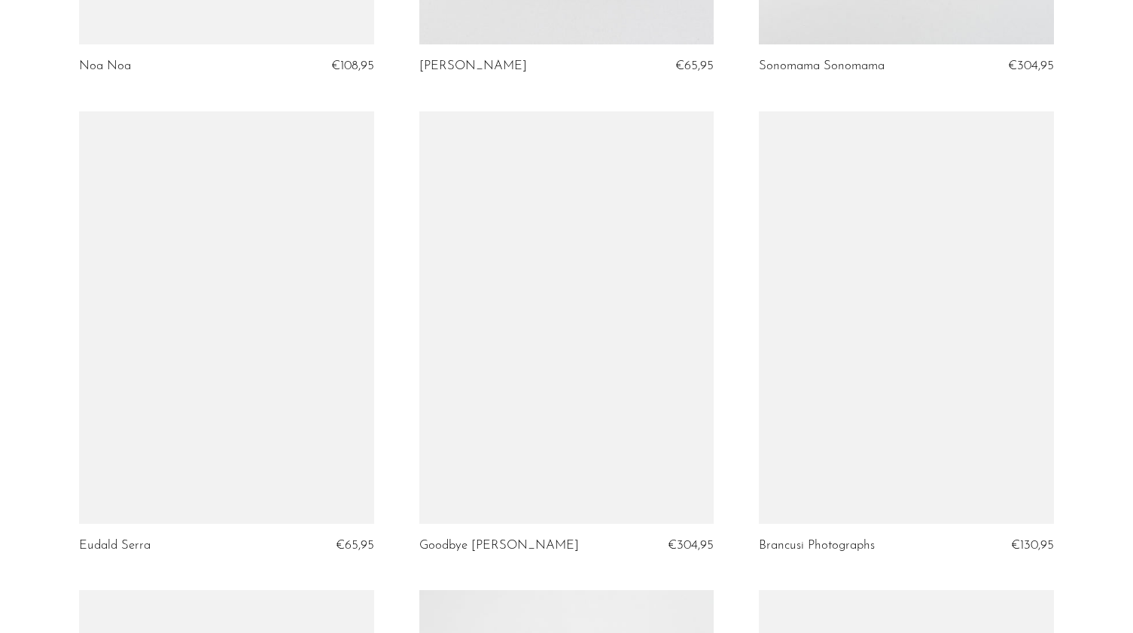
scroll to position [4425, 0]
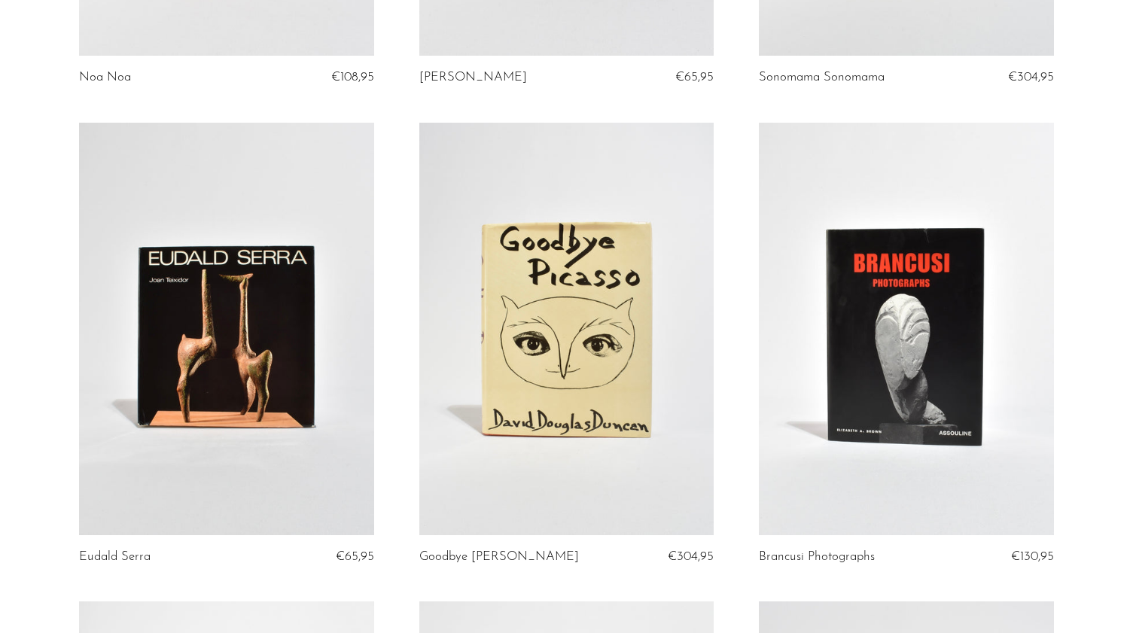
click at [580, 230] on link at bounding box center [566, 329] width 294 height 412
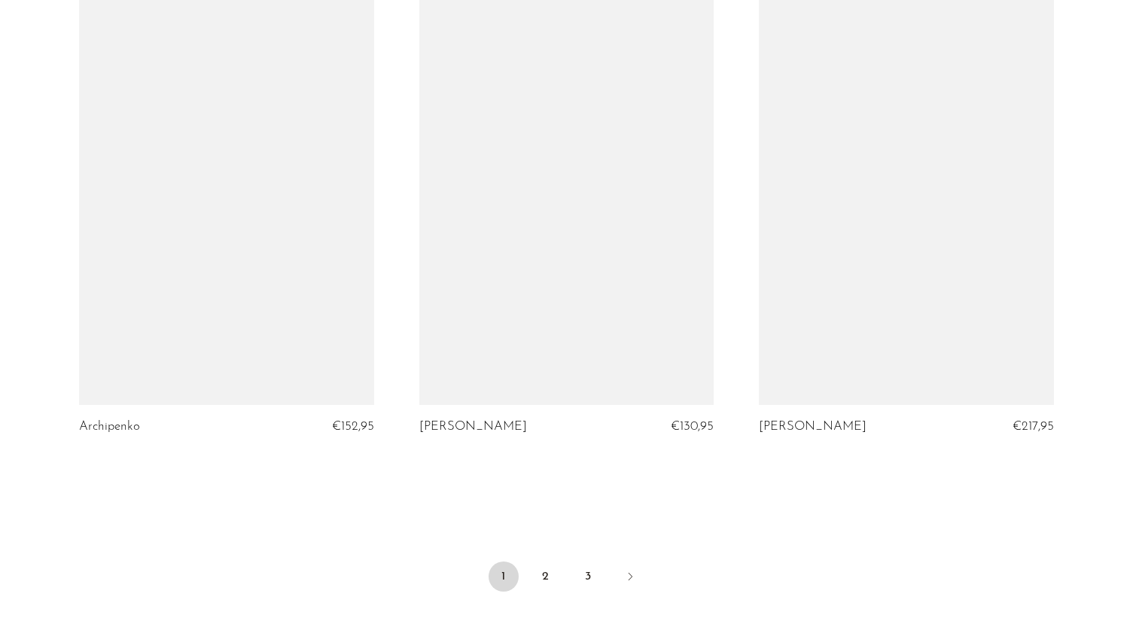
scroll to position [5507, 0]
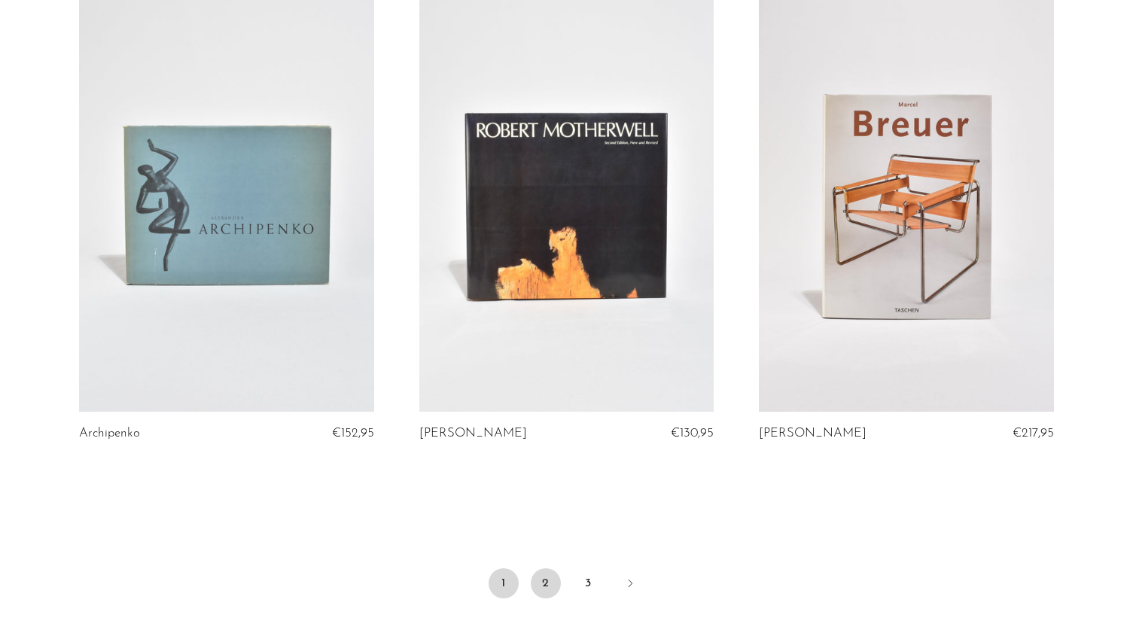
click at [536, 568] on link "2" at bounding box center [546, 583] width 30 height 30
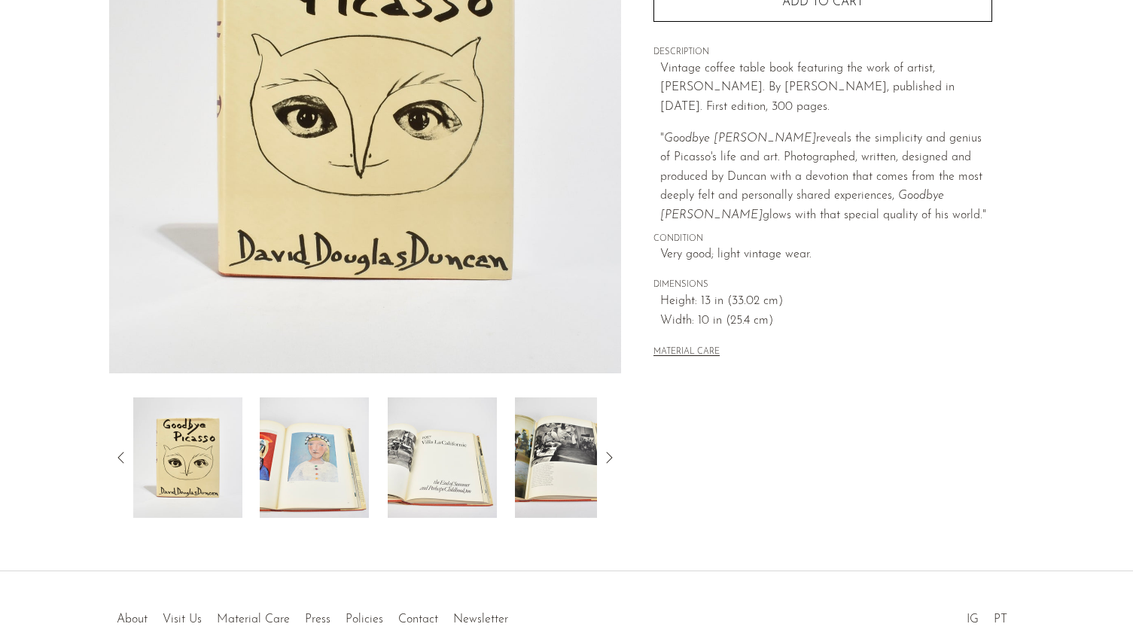
scroll to position [258, 0]
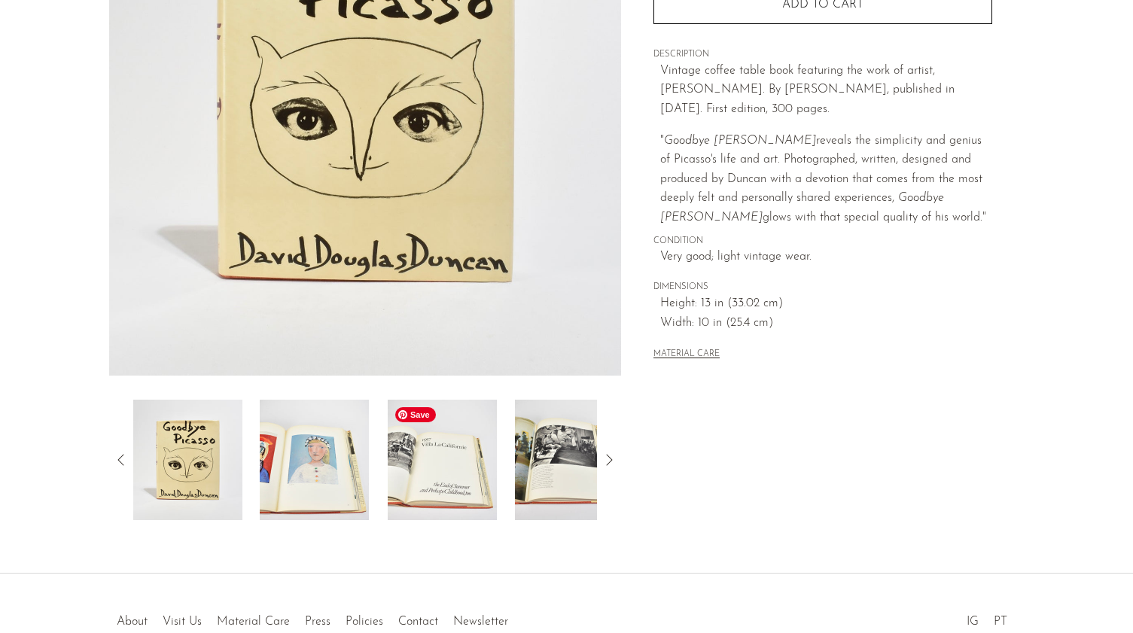
click at [345, 485] on img at bounding box center [314, 460] width 109 height 120
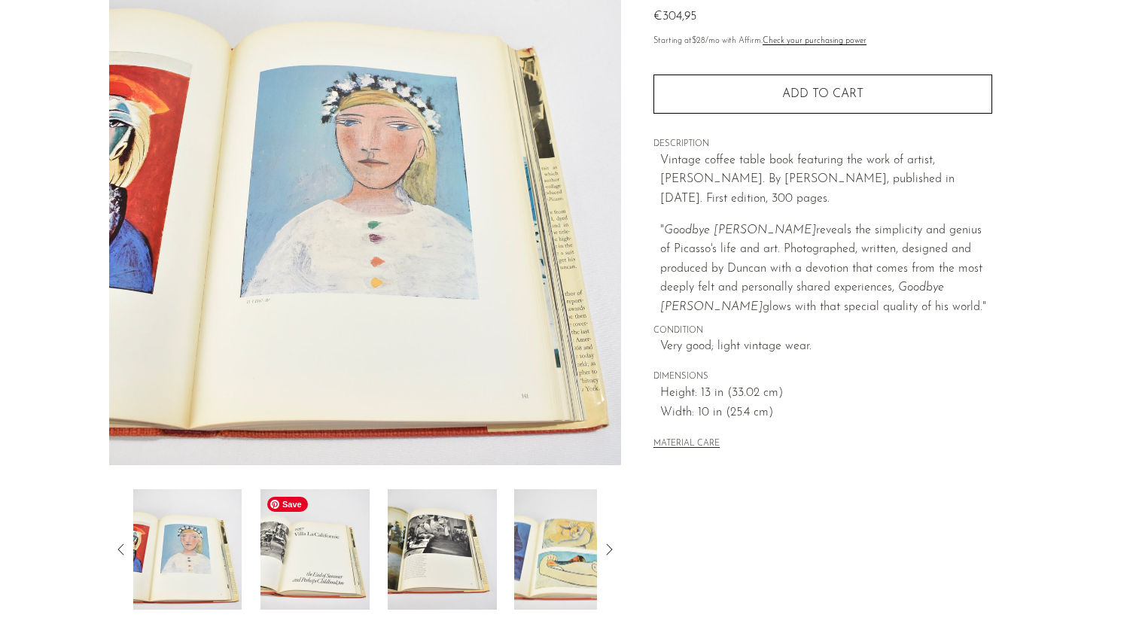
scroll to position [166, 0]
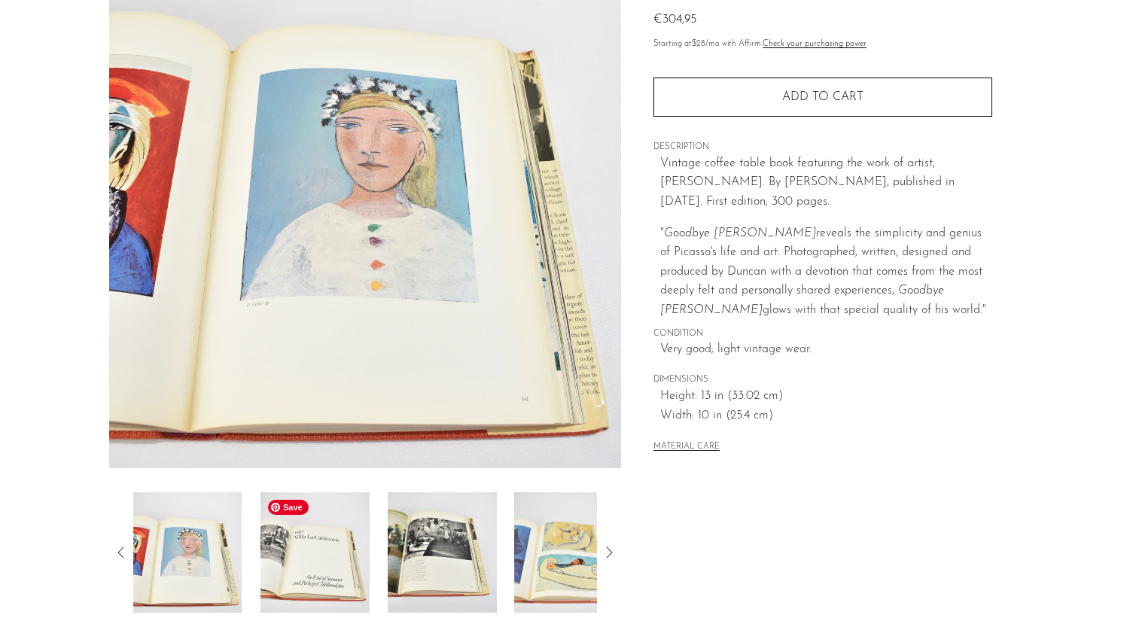
click at [335, 532] on img at bounding box center [314, 552] width 109 height 120
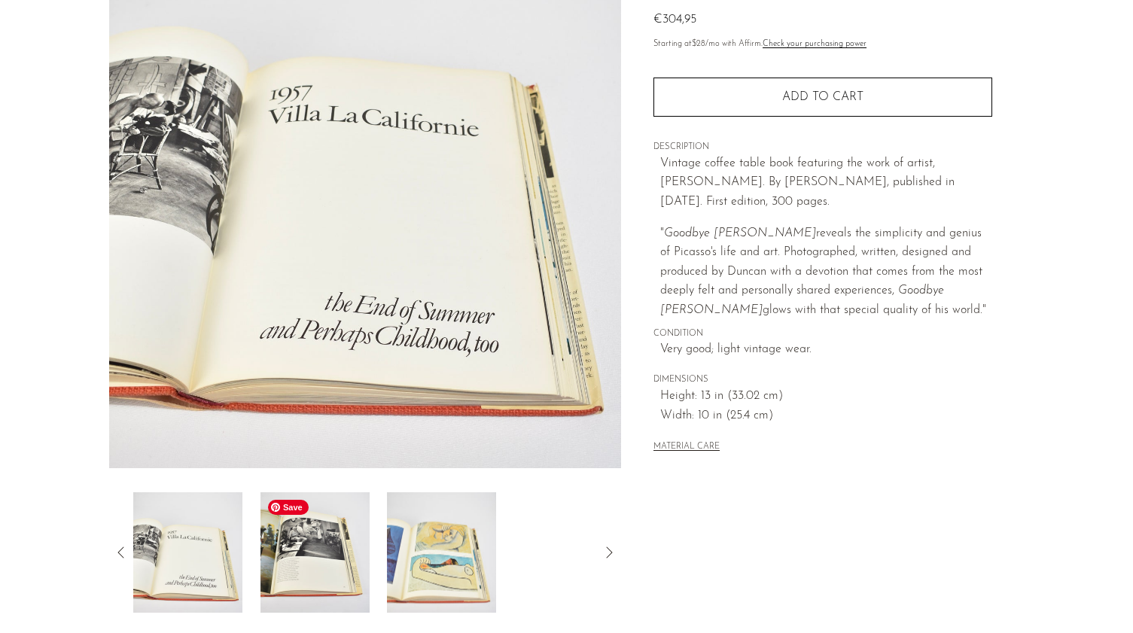
click at [335, 532] on img at bounding box center [314, 552] width 109 height 120
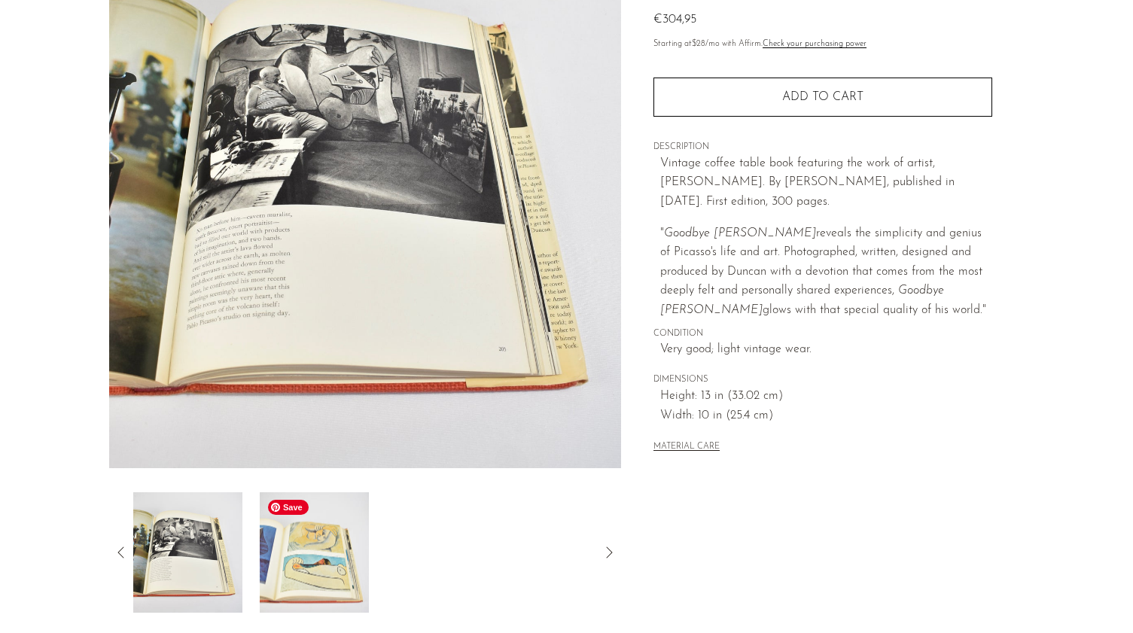
click at [335, 532] on img at bounding box center [314, 552] width 109 height 120
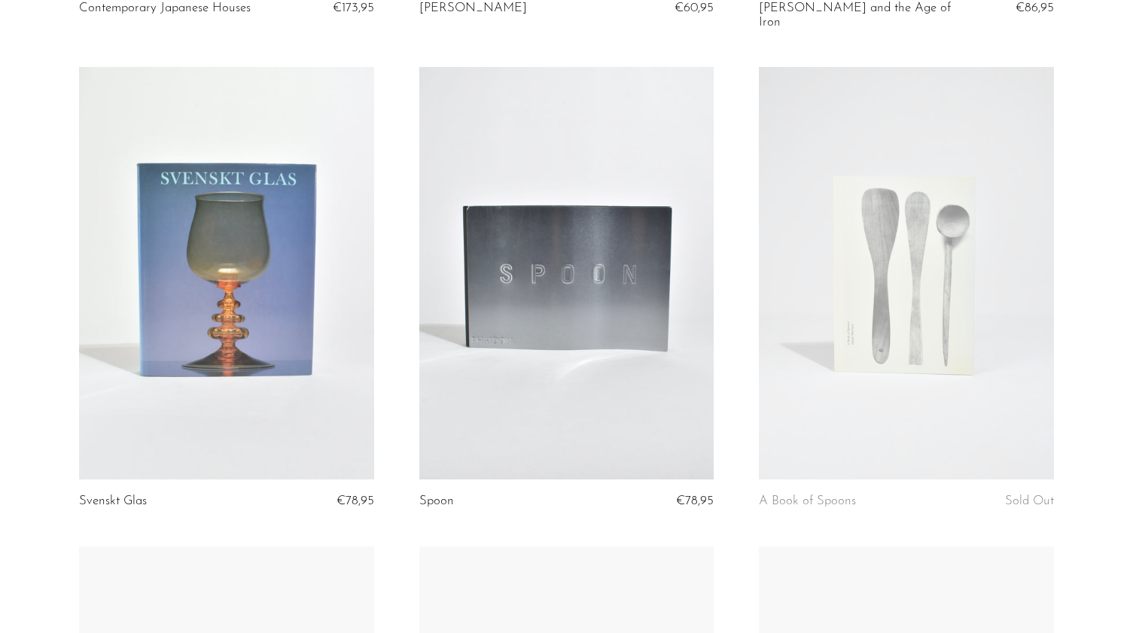
scroll to position [3976, 0]
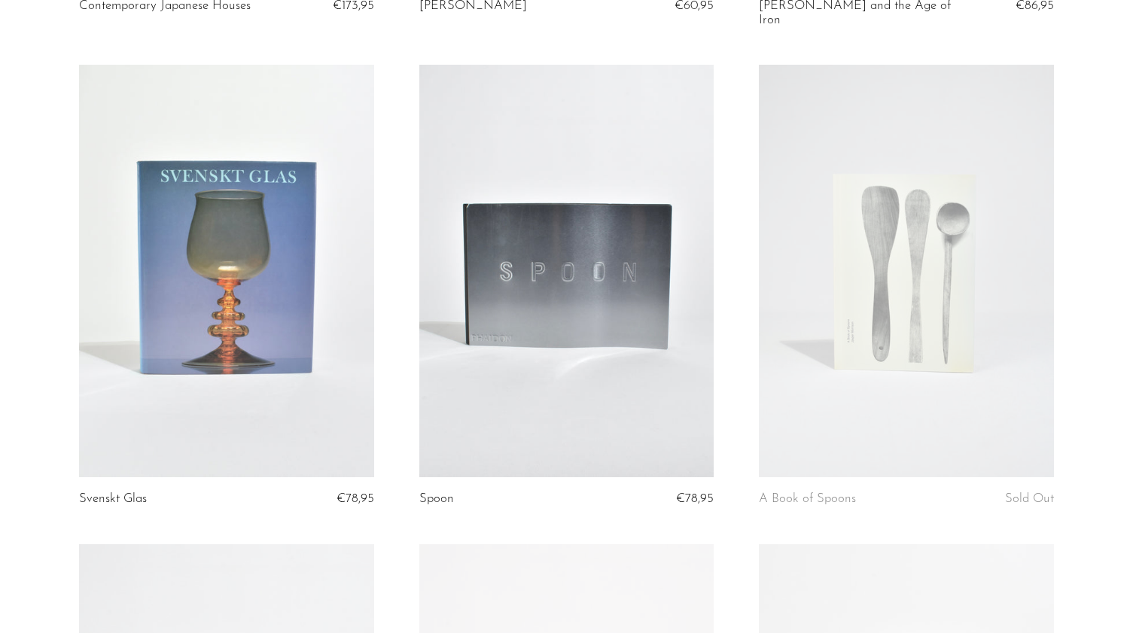
click at [499, 379] on link at bounding box center [566, 271] width 294 height 412
click at [760, 361] on link at bounding box center [906, 271] width 294 height 412
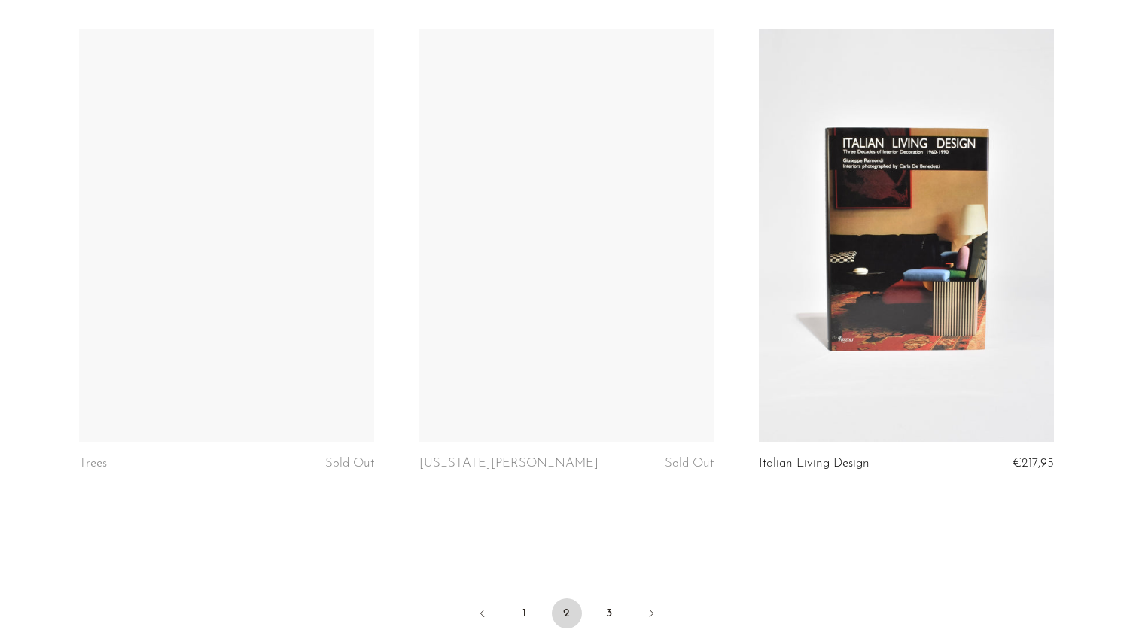
scroll to position [5449, 0]
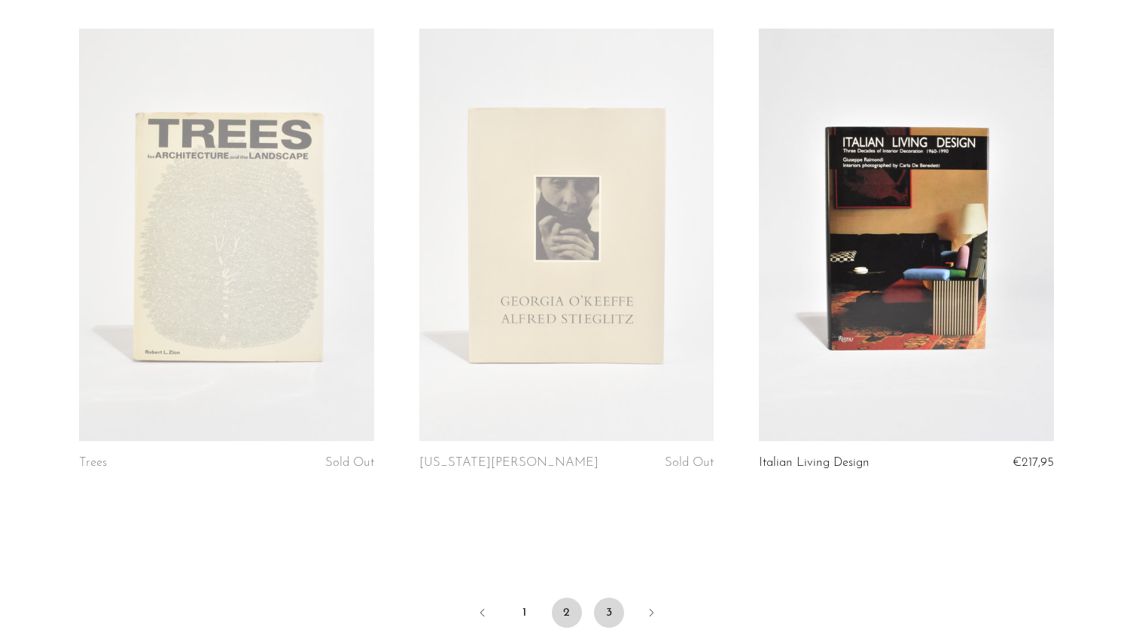
click at [620, 600] on link "3" at bounding box center [609, 613] width 30 height 30
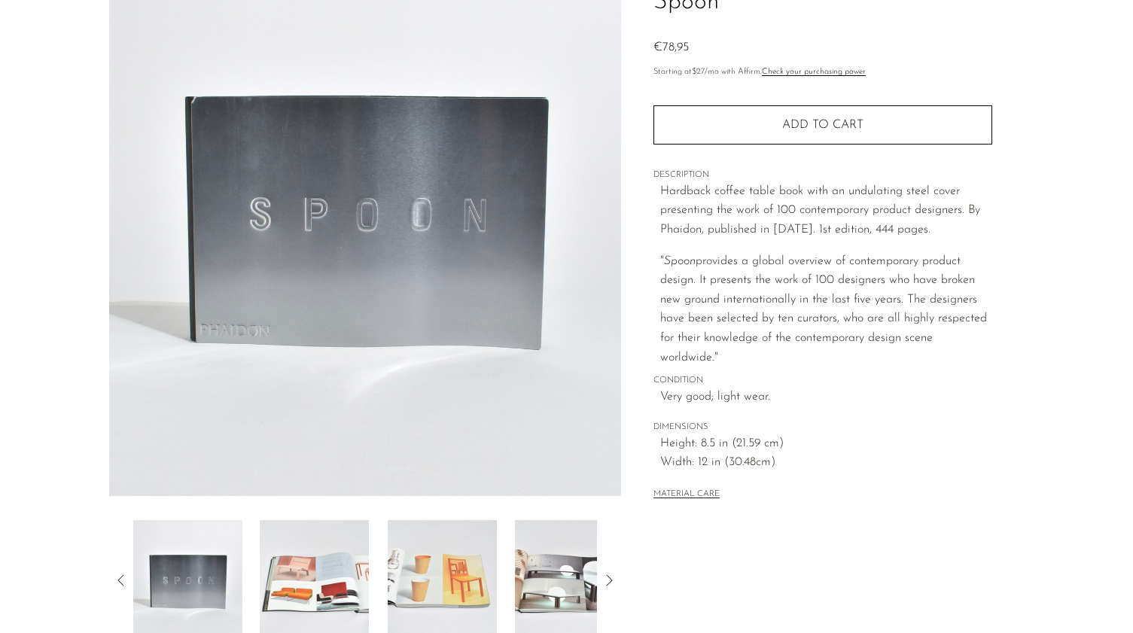
scroll to position [140, 0]
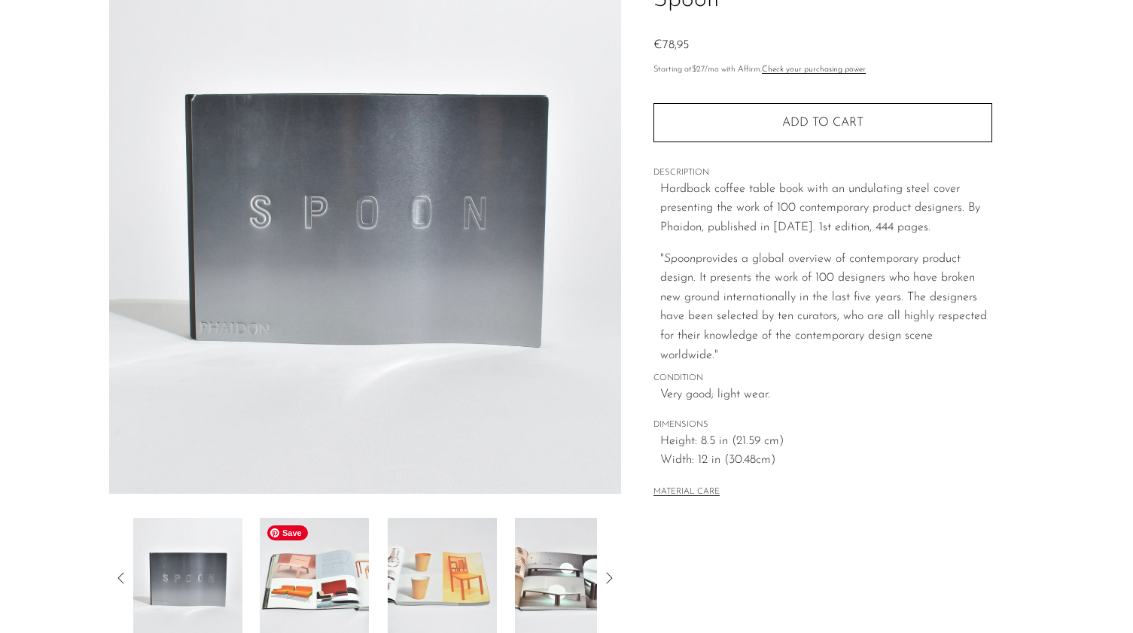
click at [284, 587] on img at bounding box center [314, 578] width 109 height 120
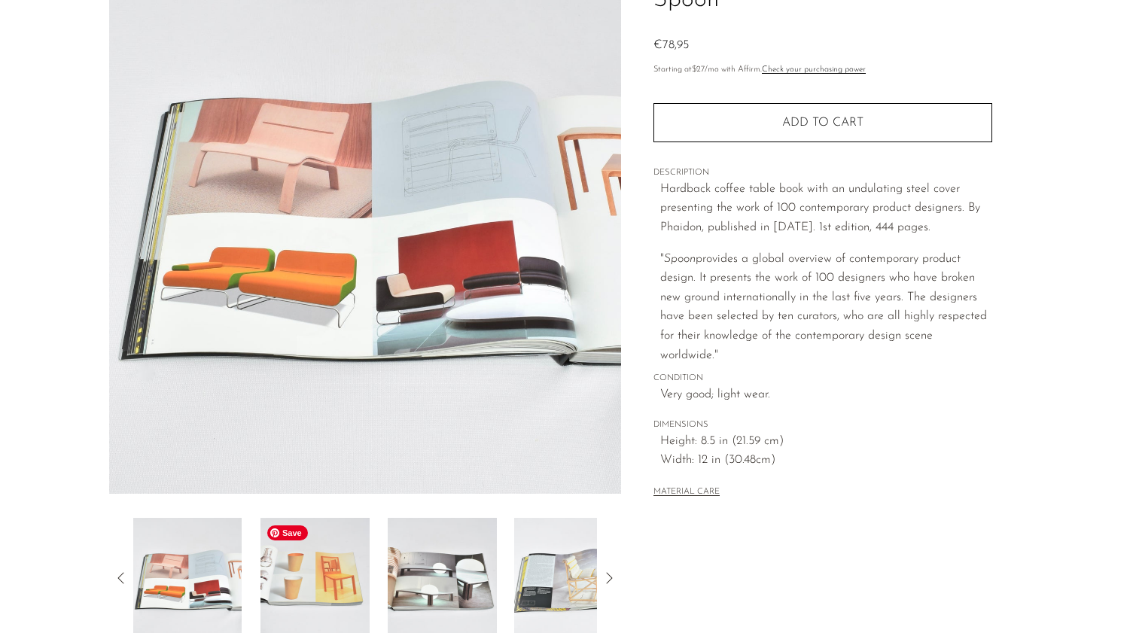
click at [284, 587] on img at bounding box center [314, 578] width 109 height 120
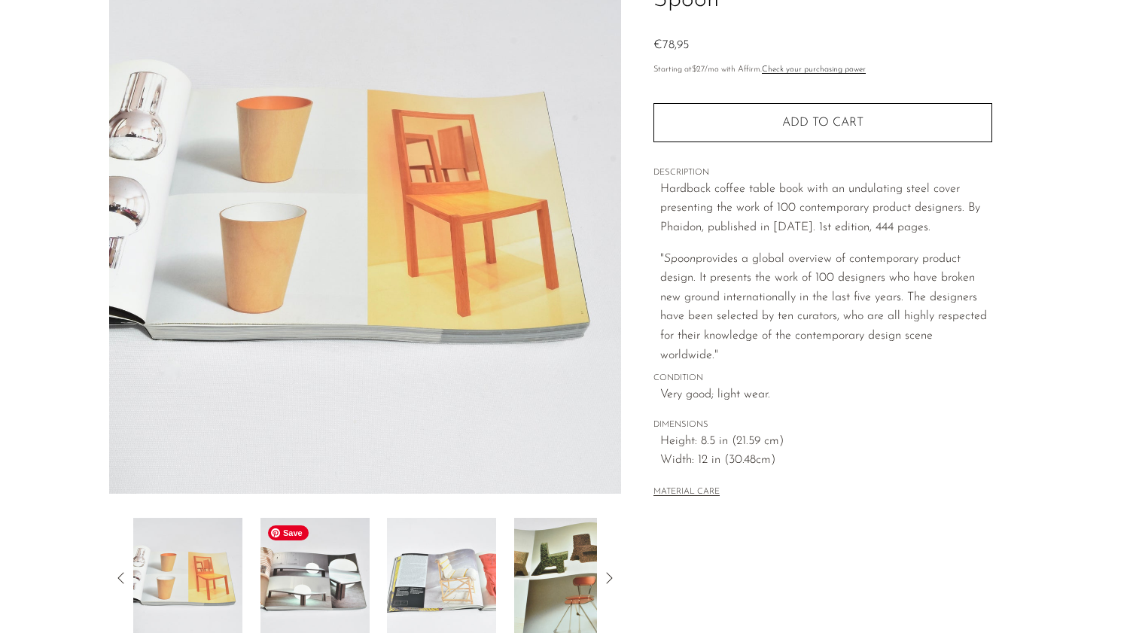
click at [284, 587] on img at bounding box center [314, 578] width 109 height 120
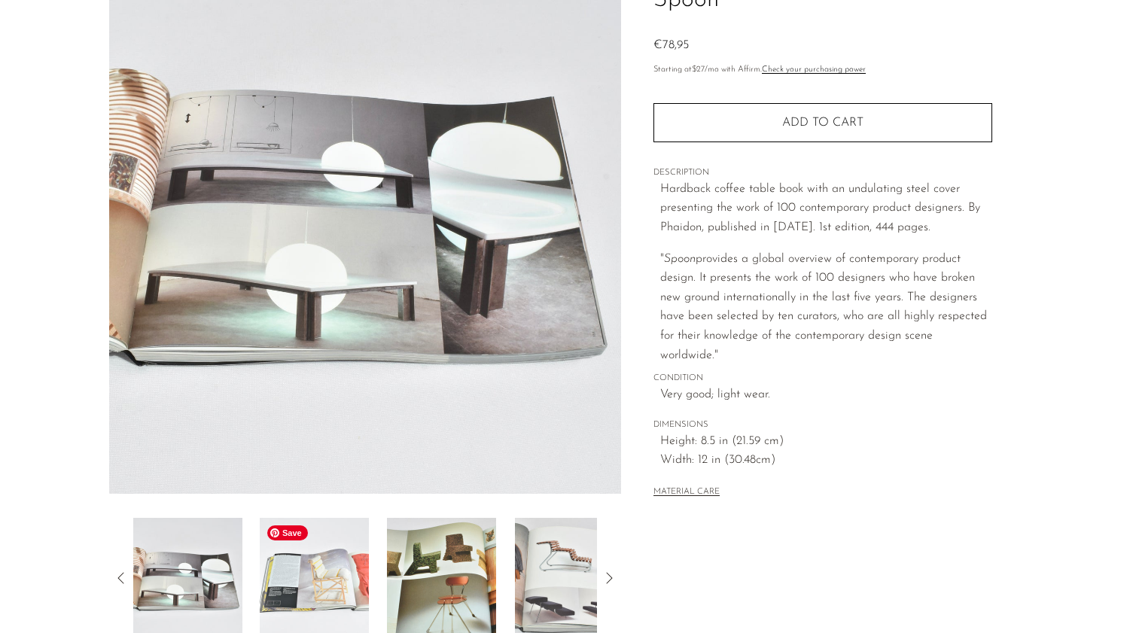
click at [284, 587] on img at bounding box center [314, 578] width 109 height 120
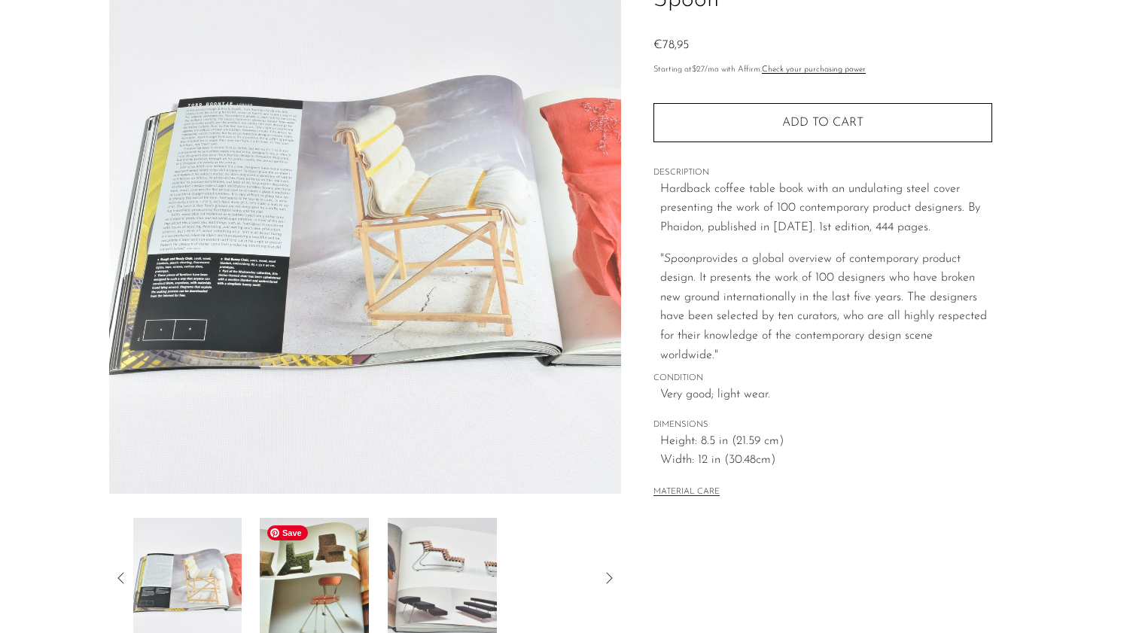
click at [284, 587] on img at bounding box center [314, 578] width 109 height 120
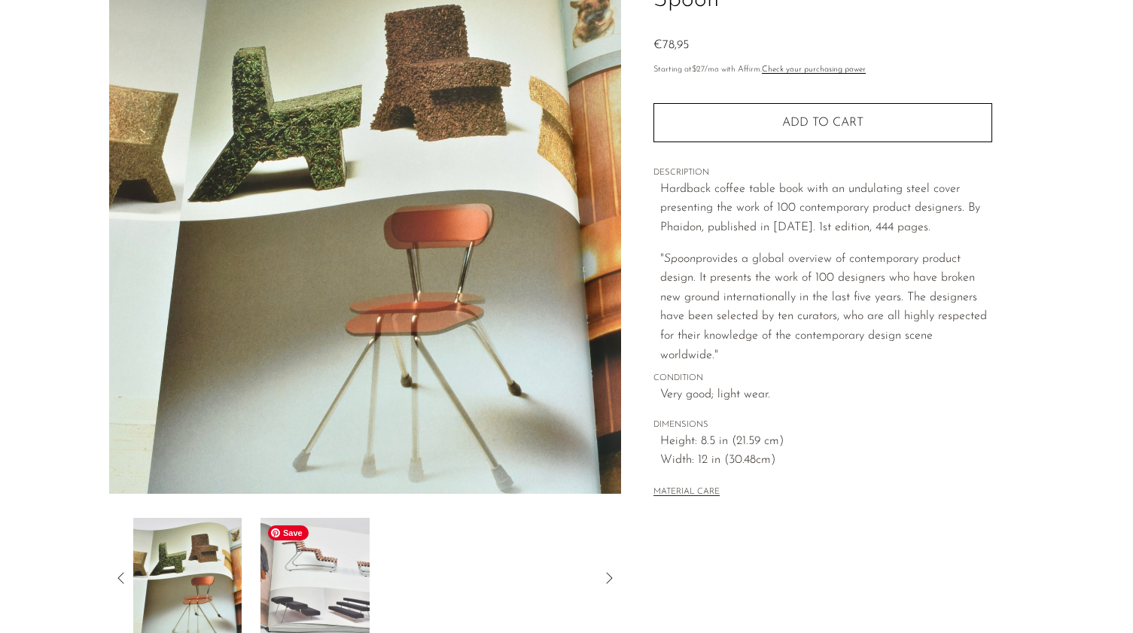
click at [284, 587] on img at bounding box center [314, 578] width 109 height 120
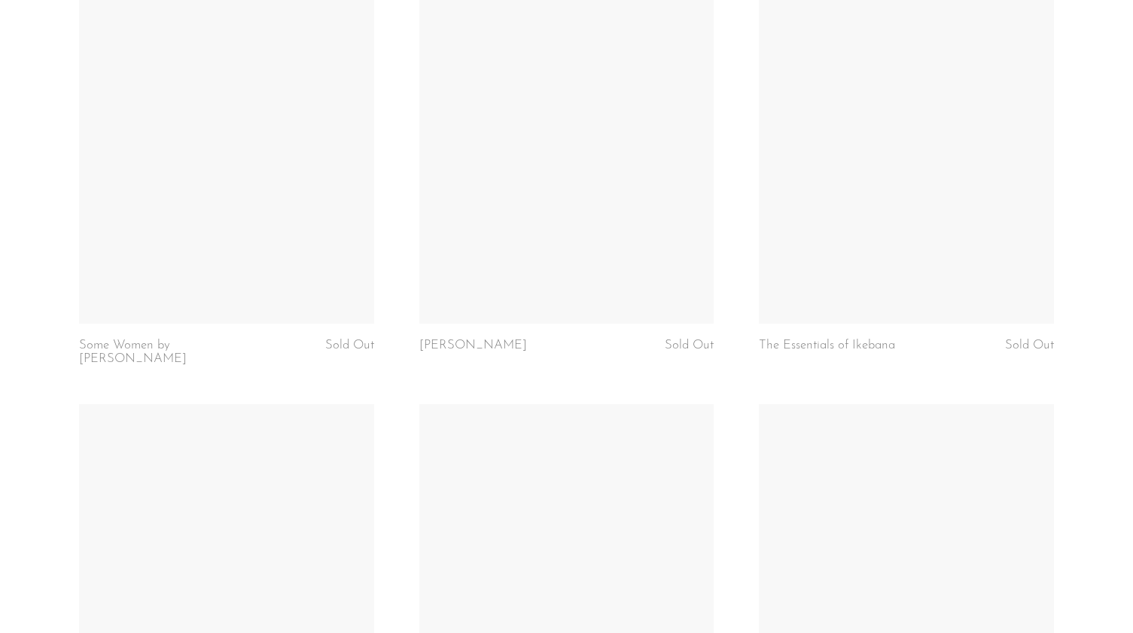
scroll to position [1531, 0]
